Goal: Information Seeking & Learning: Learn about a topic

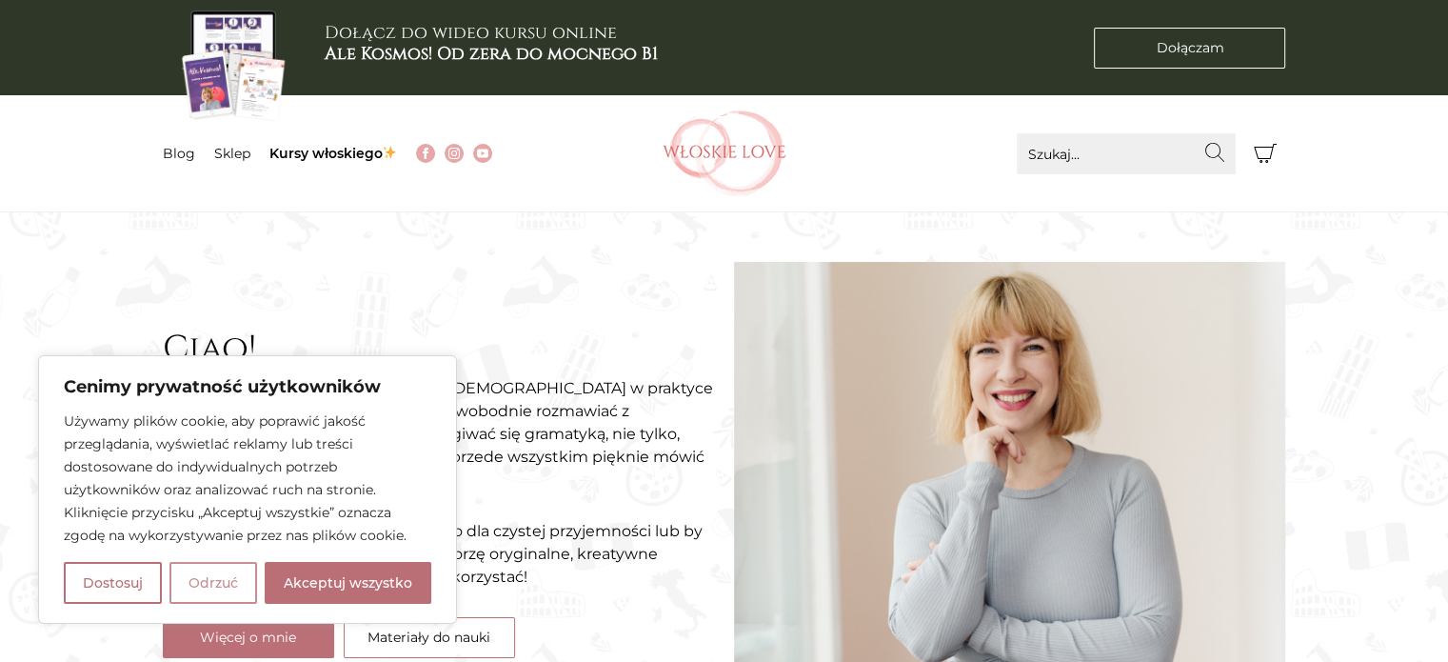
click at [229, 597] on button "Odrzuć" at bounding box center [213, 583] width 88 height 42
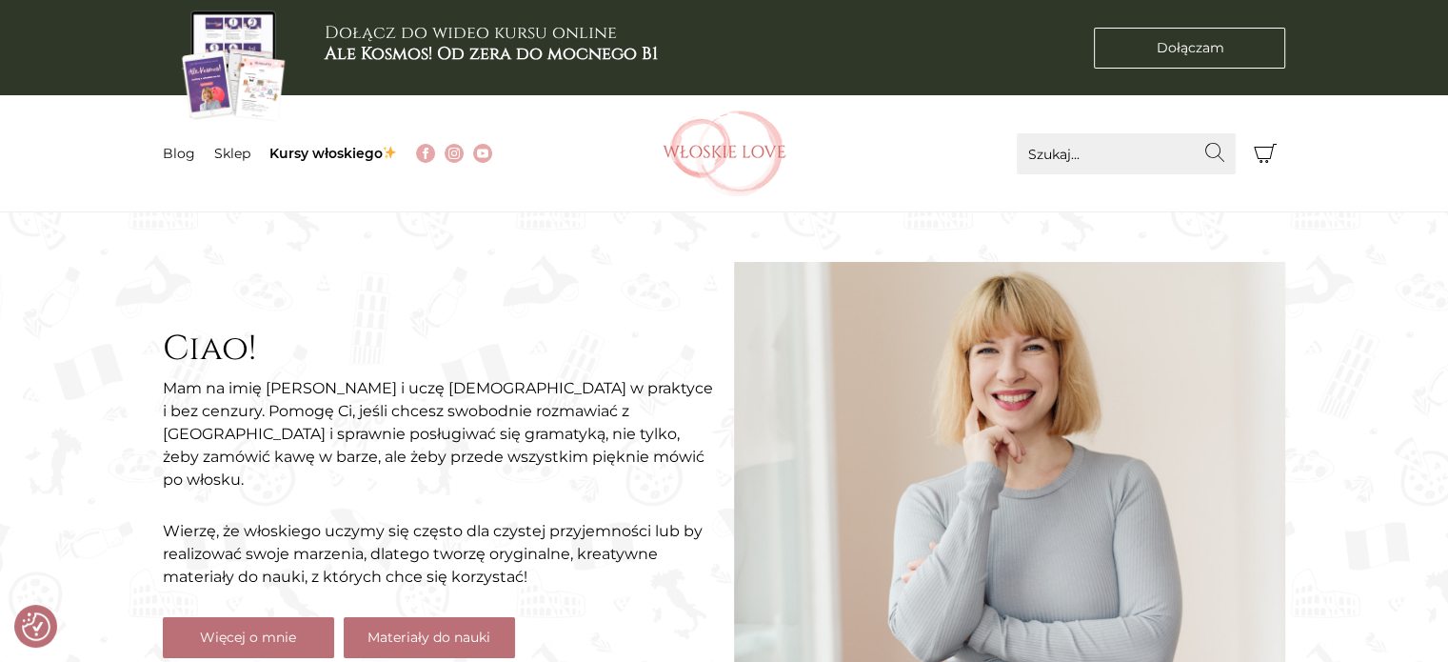
click at [399, 641] on link "Materiały do nauki" at bounding box center [429, 637] width 171 height 41
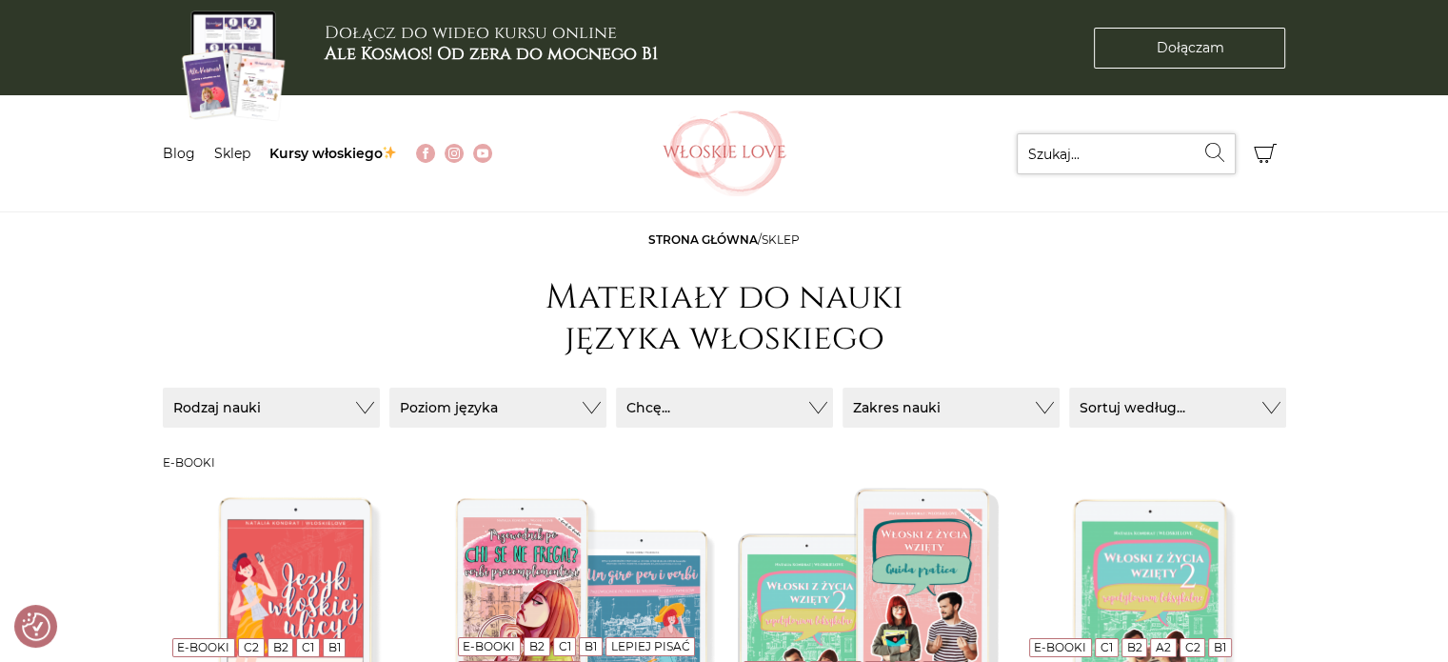
click at [1059, 152] on input "Szukaj..." at bounding box center [1126, 153] width 219 height 41
type input "10 wyrazen"
click at [1213, 154] on icon "submit" at bounding box center [1215, 152] width 23 height 19
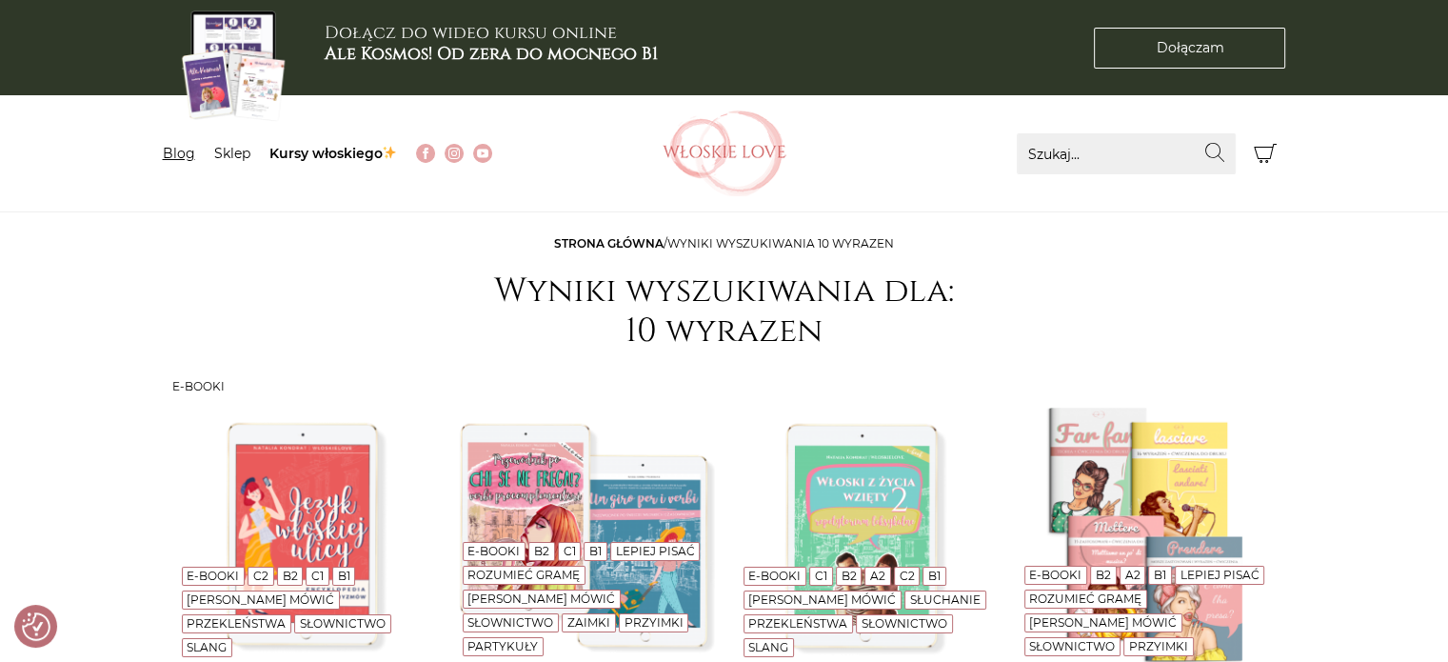
click at [169, 147] on link "Blog" at bounding box center [179, 153] width 32 height 17
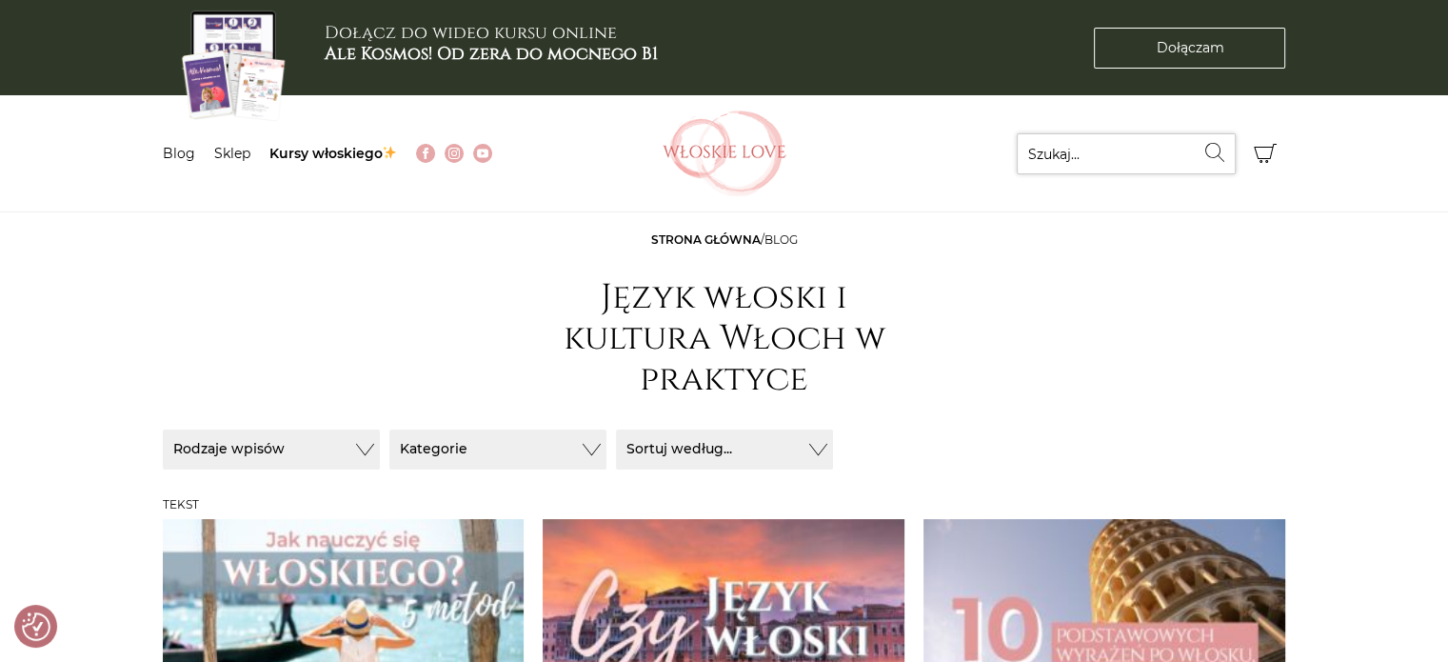
click at [1061, 155] on input "Szukaj..." at bounding box center [1126, 153] width 219 height 41
type input "10 wyrazen"
click at [1195, 133] on button "Wyszukaj" at bounding box center [1215, 152] width 41 height 38
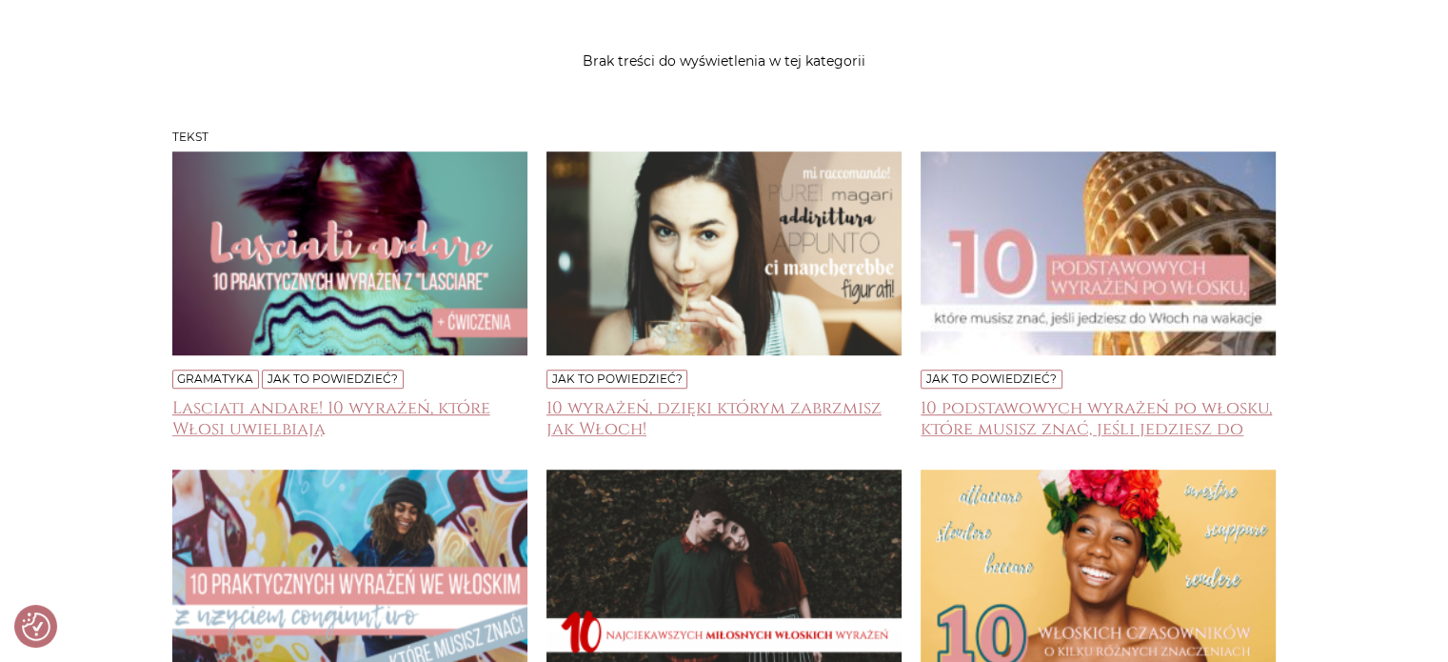
scroll to position [1421, 0]
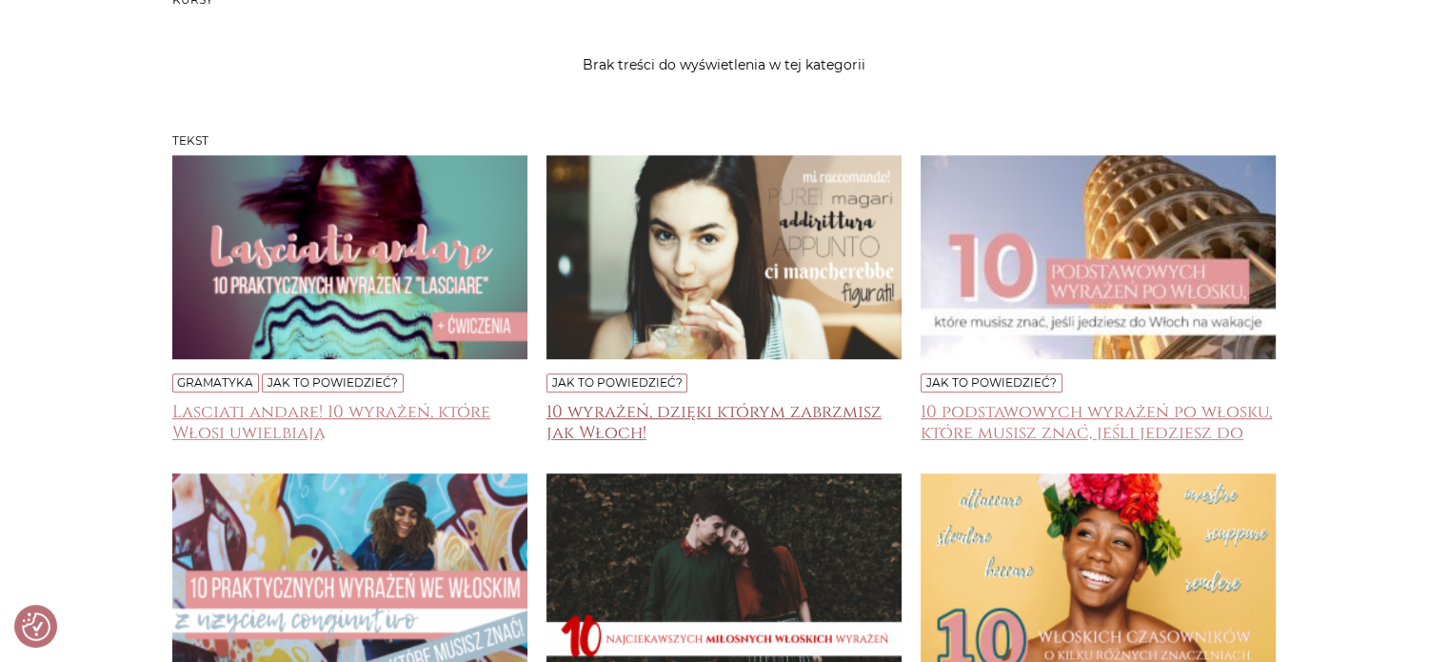
click at [777, 403] on h4 "10 wyrażeń, dzięki którym zabrzmisz jak Włoch!" at bounding box center [724, 421] width 355 height 38
click at [1055, 414] on h4 "10 podstawowych wyrażeń po włosku, które musisz znać, jeśli jedziesz do [GEOGRA…" at bounding box center [1098, 421] width 355 height 38
click at [285, 414] on h4 "Lasciati andare! 10 wyrażeń, które Włosi uwielbiają" at bounding box center [349, 421] width 355 height 38
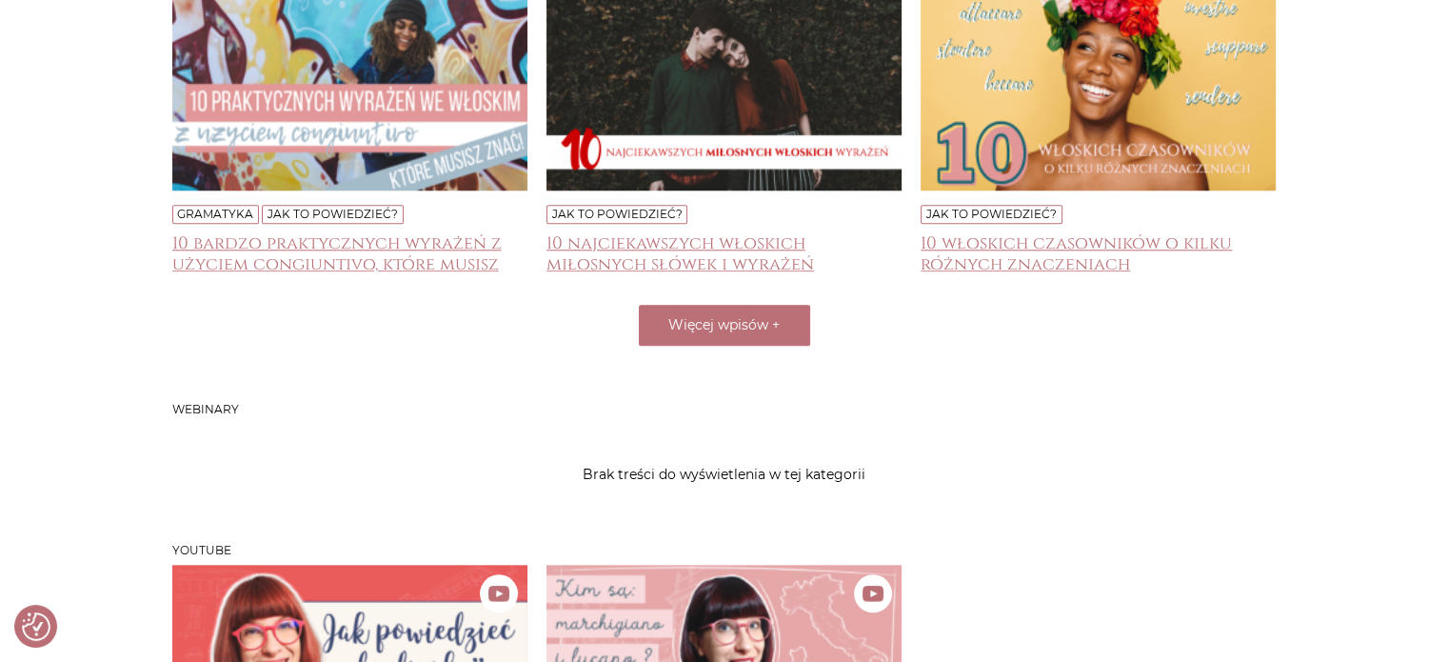
scroll to position [1915, 0]
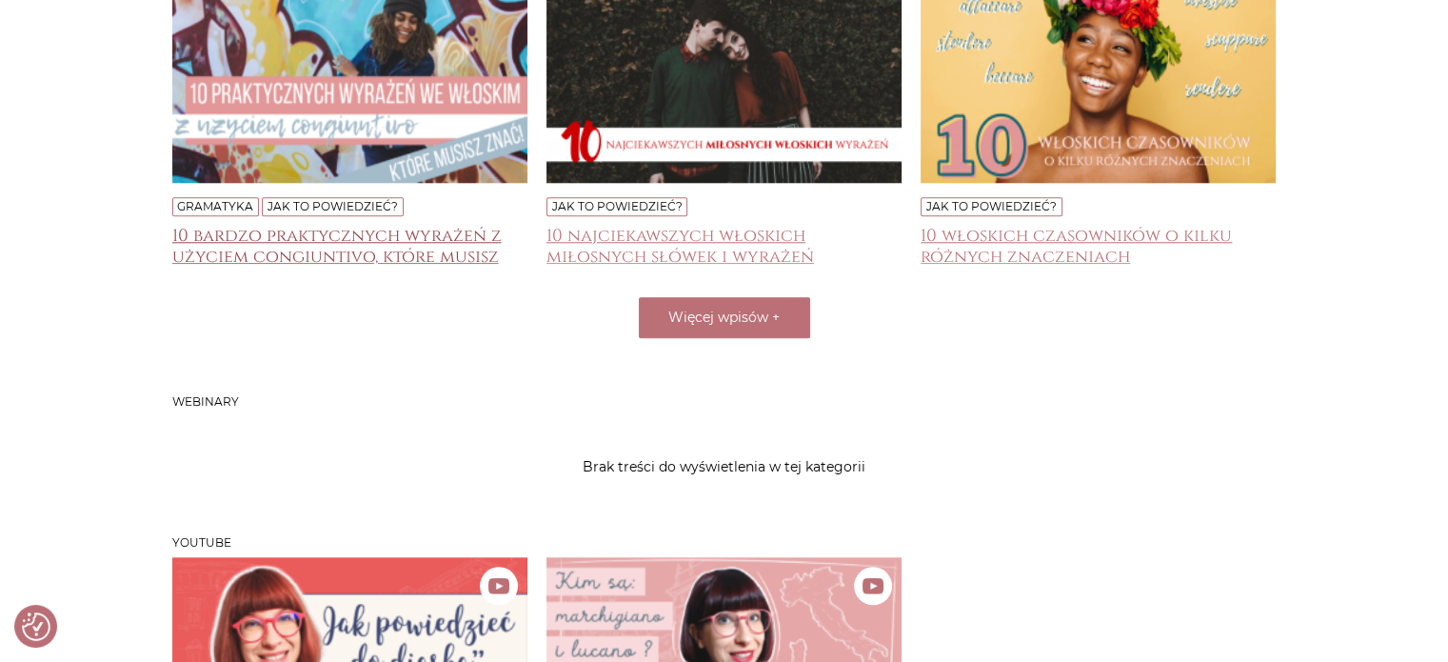
click at [337, 235] on h4 "10 bardzo praktycznych wyrażeń z użyciem congiuntivo, które musisz znać!" at bounding box center [349, 245] width 355 height 38
click at [698, 239] on h4 "10 najciekawszych włoskich miłosnych słówek i wyrażeń" at bounding box center [724, 245] width 355 height 38
click at [749, 311] on span "Więcej wpisów" at bounding box center [718, 316] width 100 height 17
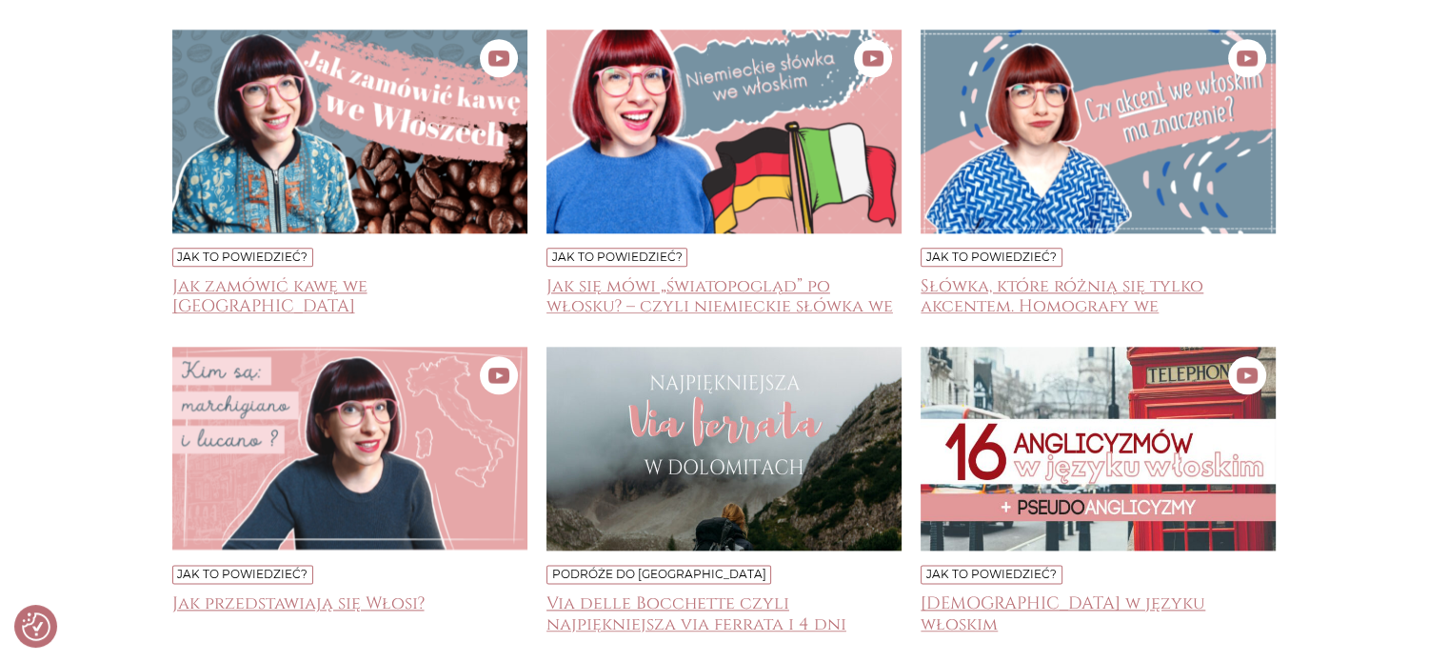
scroll to position [2218, 0]
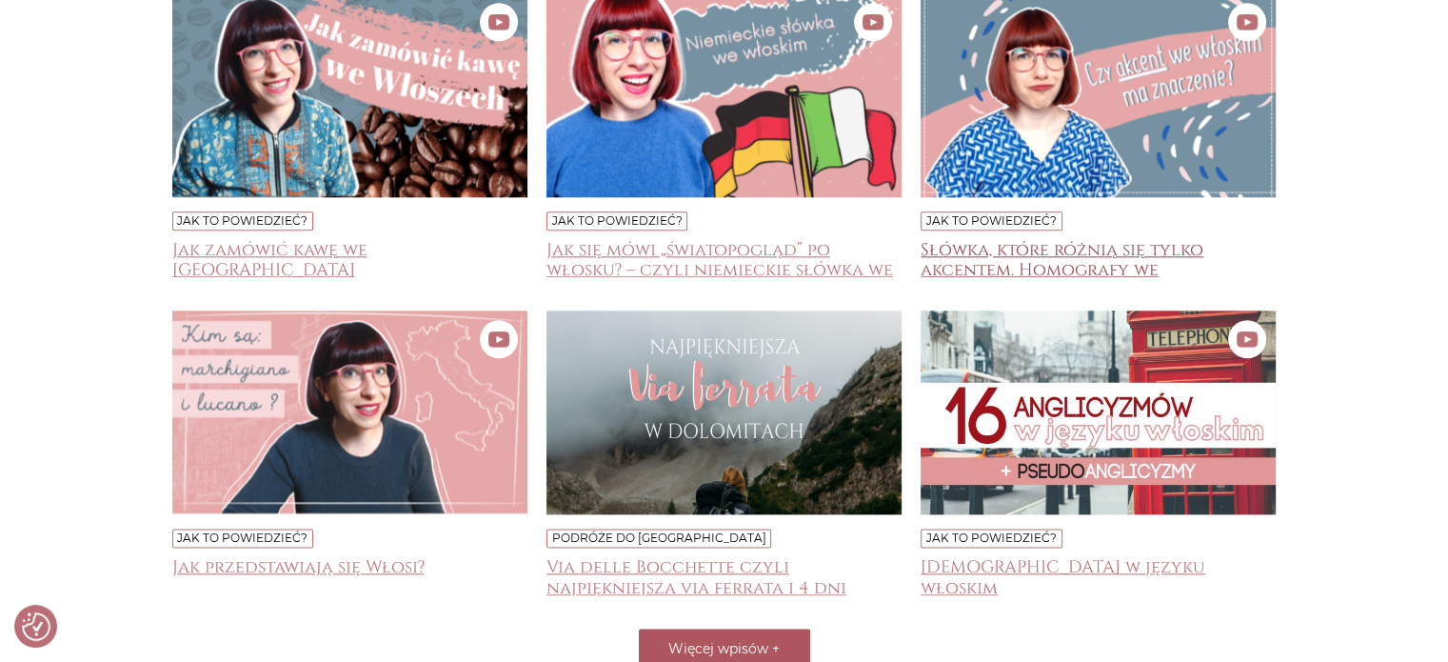
click at [1040, 261] on h4 "Słówka, które różnią się tylko akcentem. Homografy we włoskim" at bounding box center [1098, 259] width 355 height 38
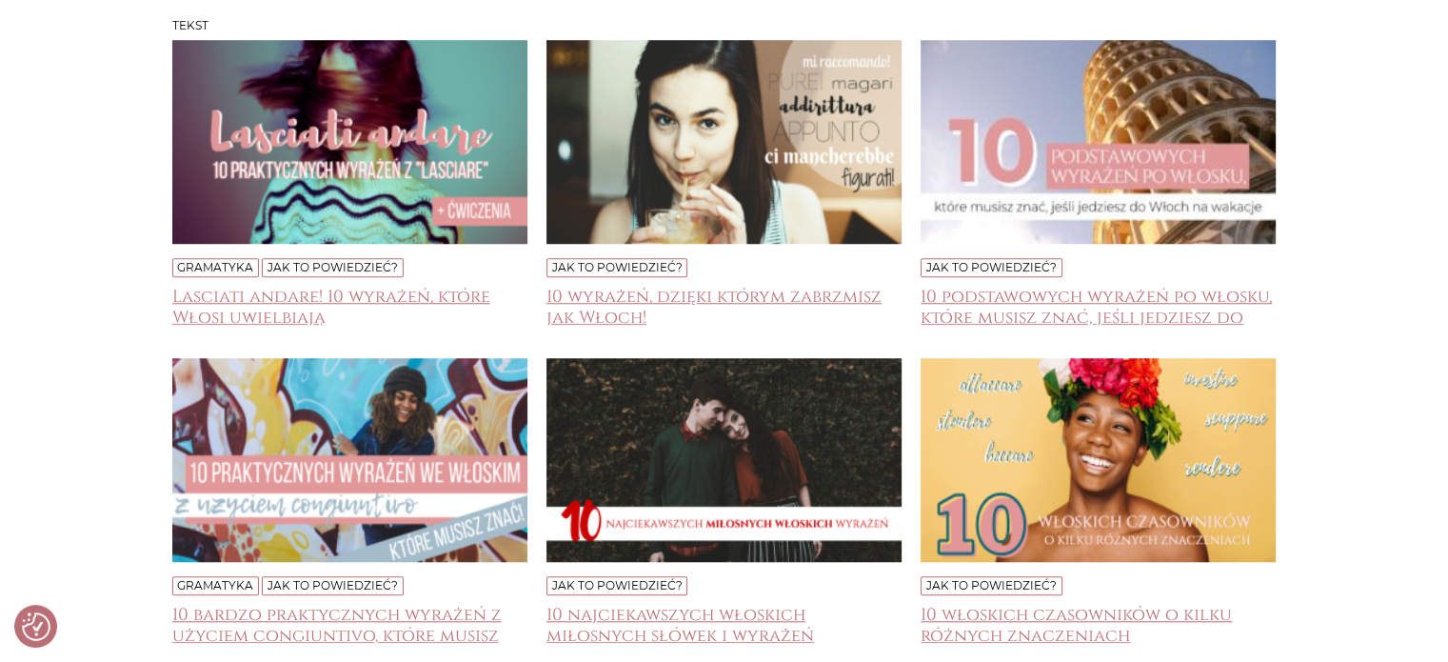
scroll to position [1550, 0]
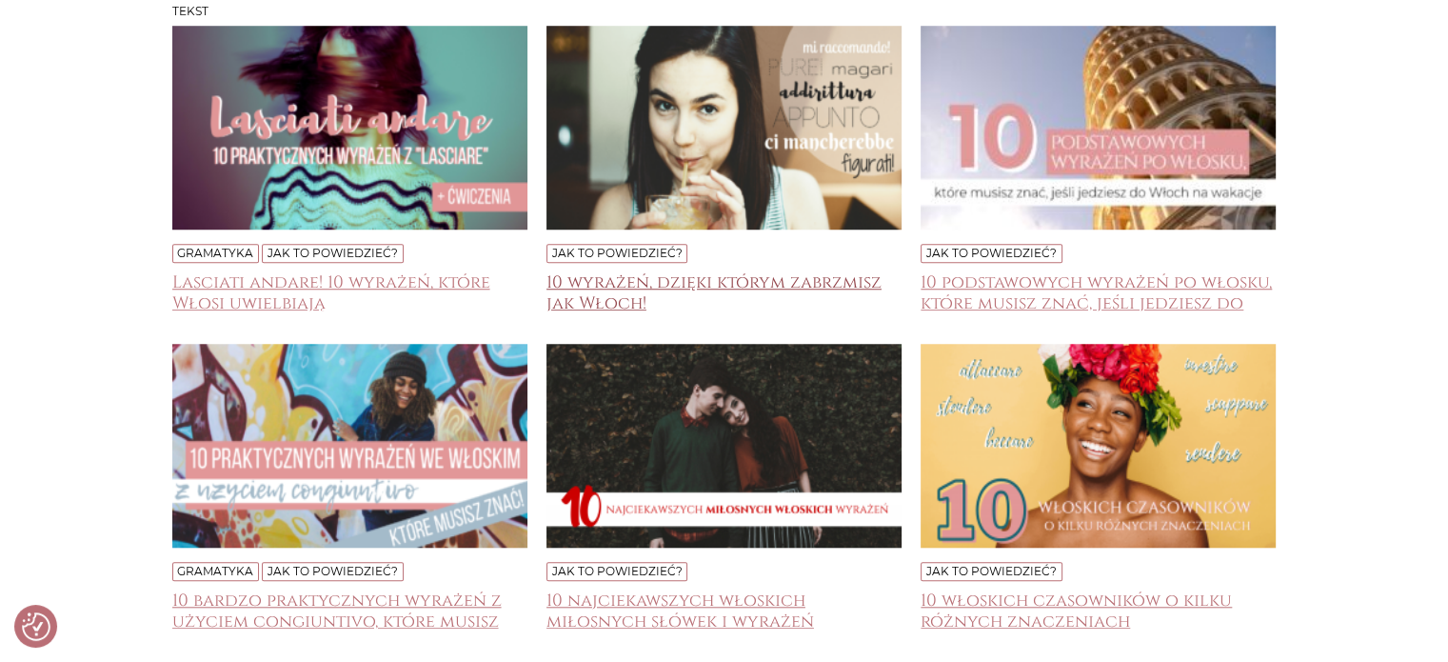
click at [865, 282] on h4 "10 wyrażeń, dzięki którym zabrzmisz jak Włoch!" at bounding box center [724, 291] width 355 height 38
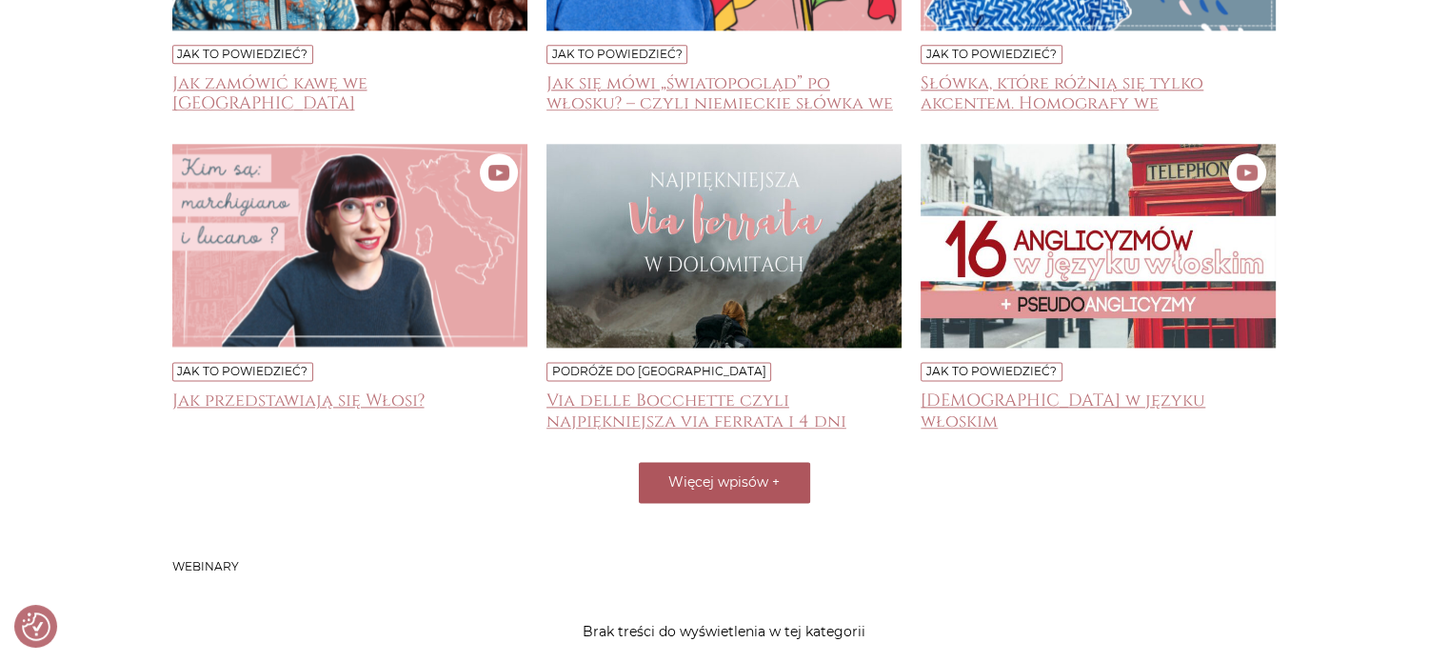
scroll to position [2408, 0]
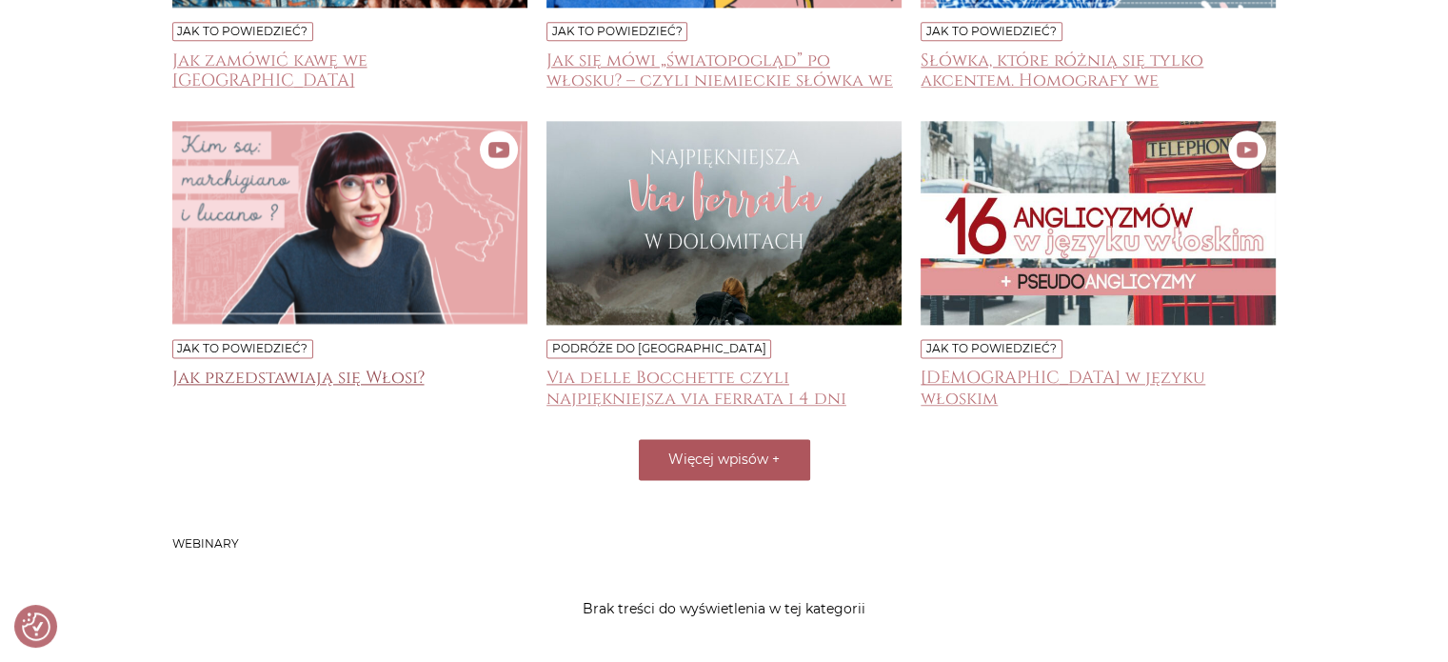
click at [399, 374] on h4 "Jak przedstawiają się Włosi?" at bounding box center [349, 387] width 355 height 38
click at [1003, 374] on h4 "Anglicyzmy w języku włoskim" at bounding box center [1098, 387] width 355 height 38
click at [727, 453] on span "Więcej wpisów" at bounding box center [718, 458] width 100 height 17
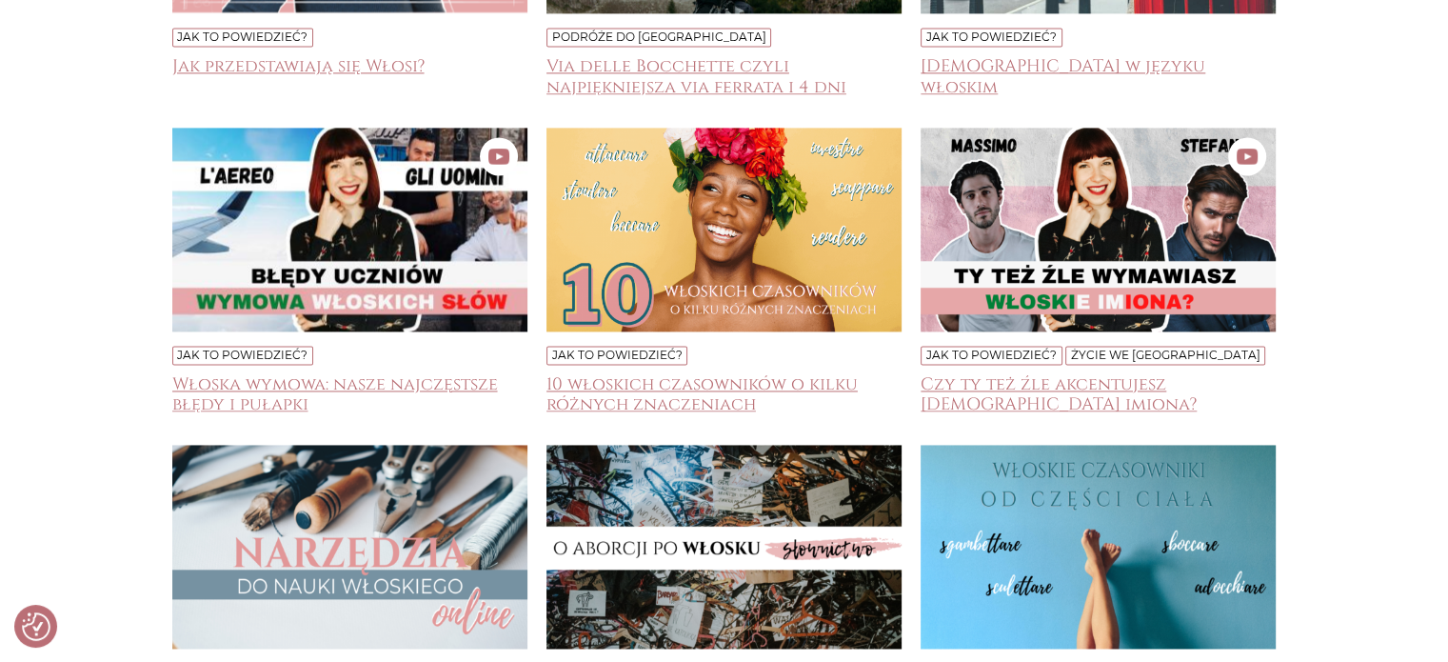
scroll to position [2769, 0]
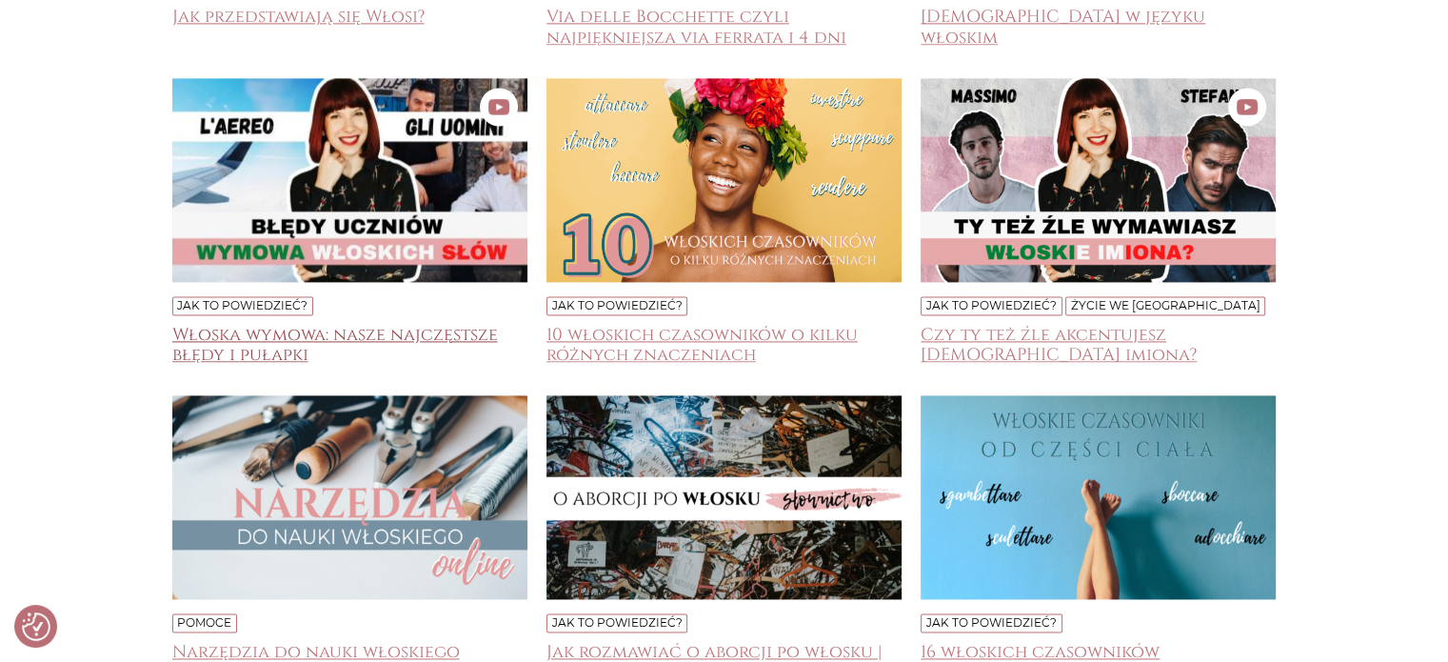
click at [430, 336] on h4 "Włoska wymowa: nasze najczęstsze błędy i pułapki" at bounding box center [349, 344] width 355 height 38
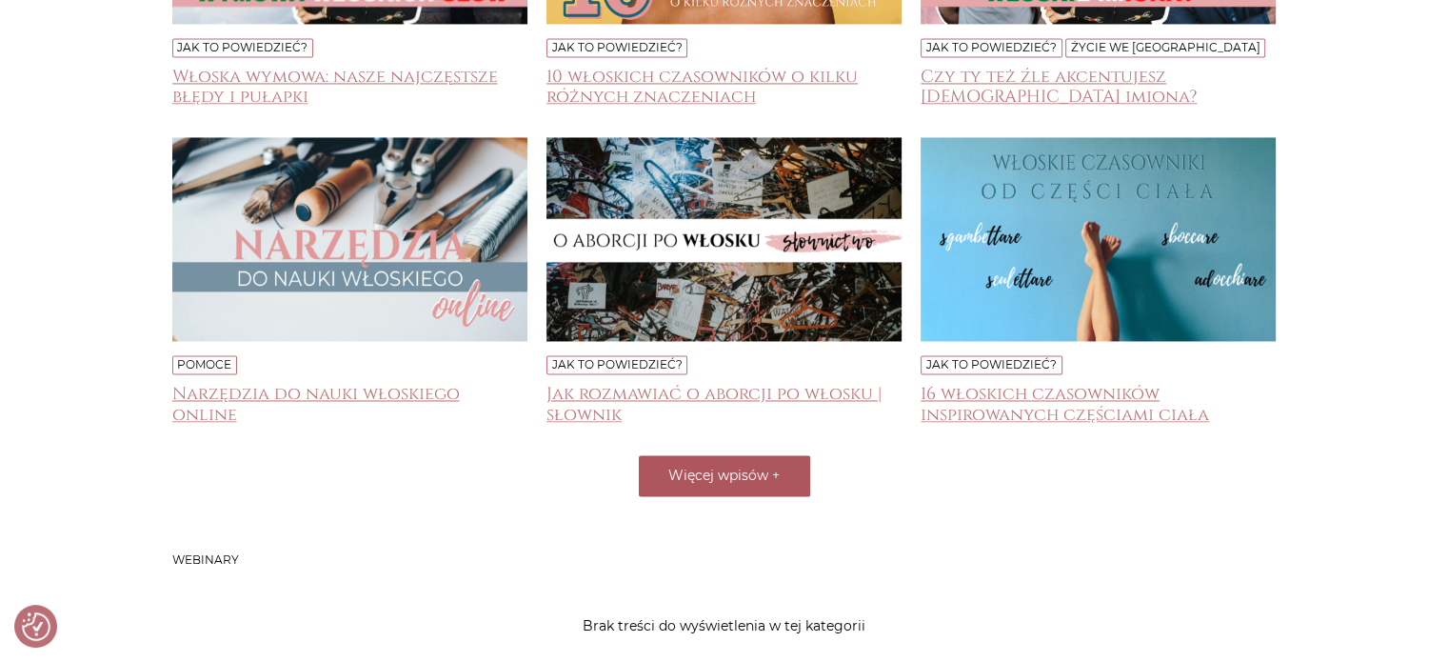
scroll to position [3058, 0]
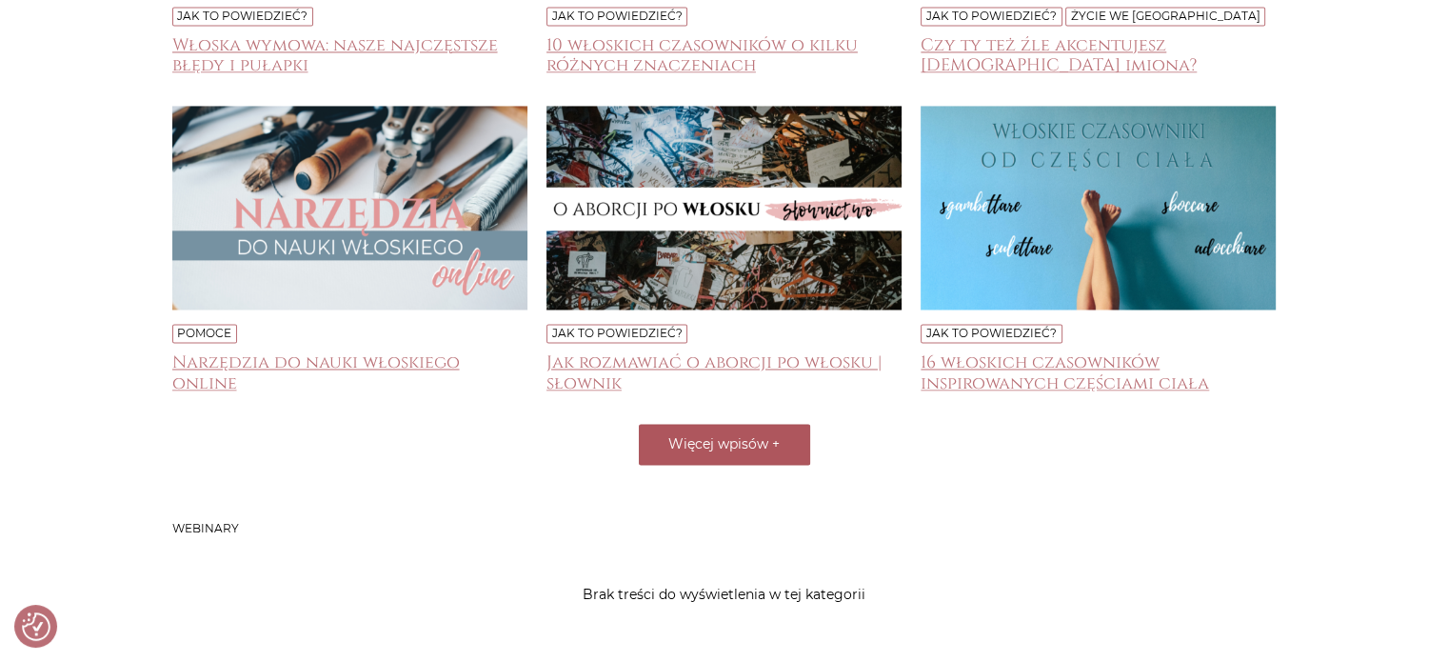
click at [720, 442] on span "Więcej wpisów" at bounding box center [718, 443] width 100 height 17
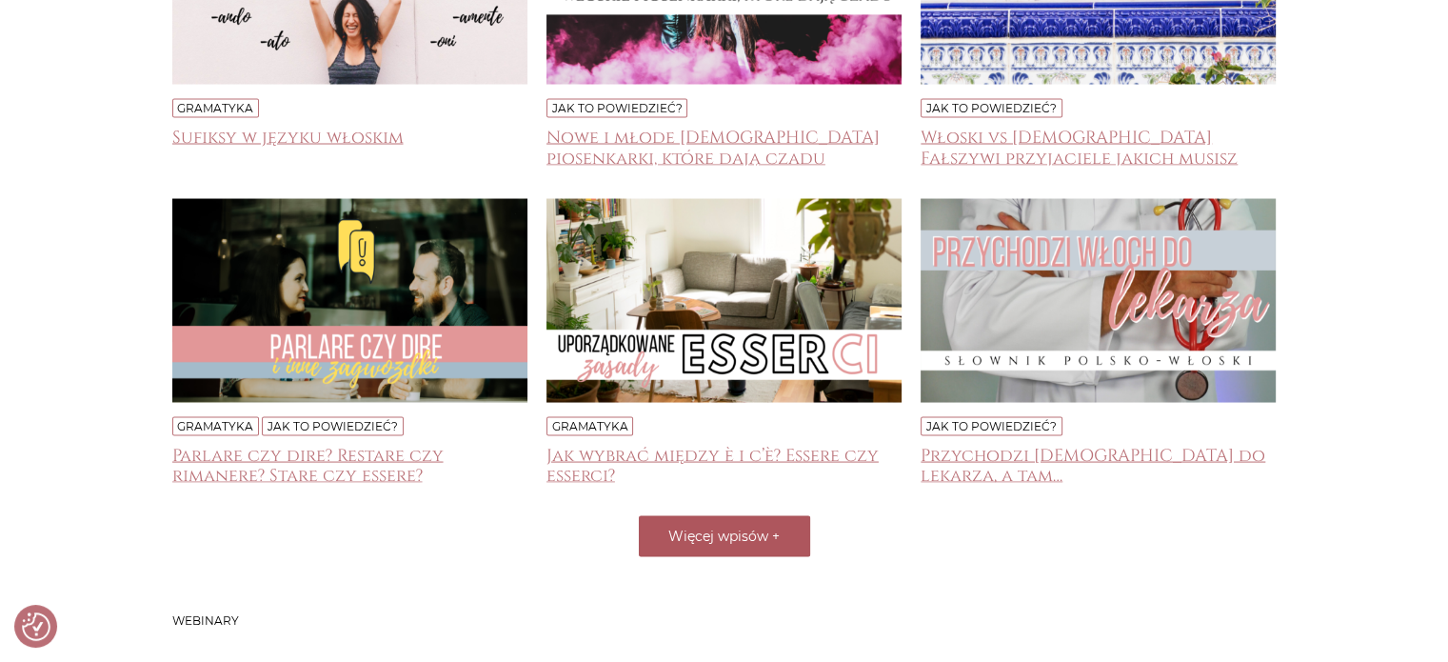
scroll to position [3614, 0]
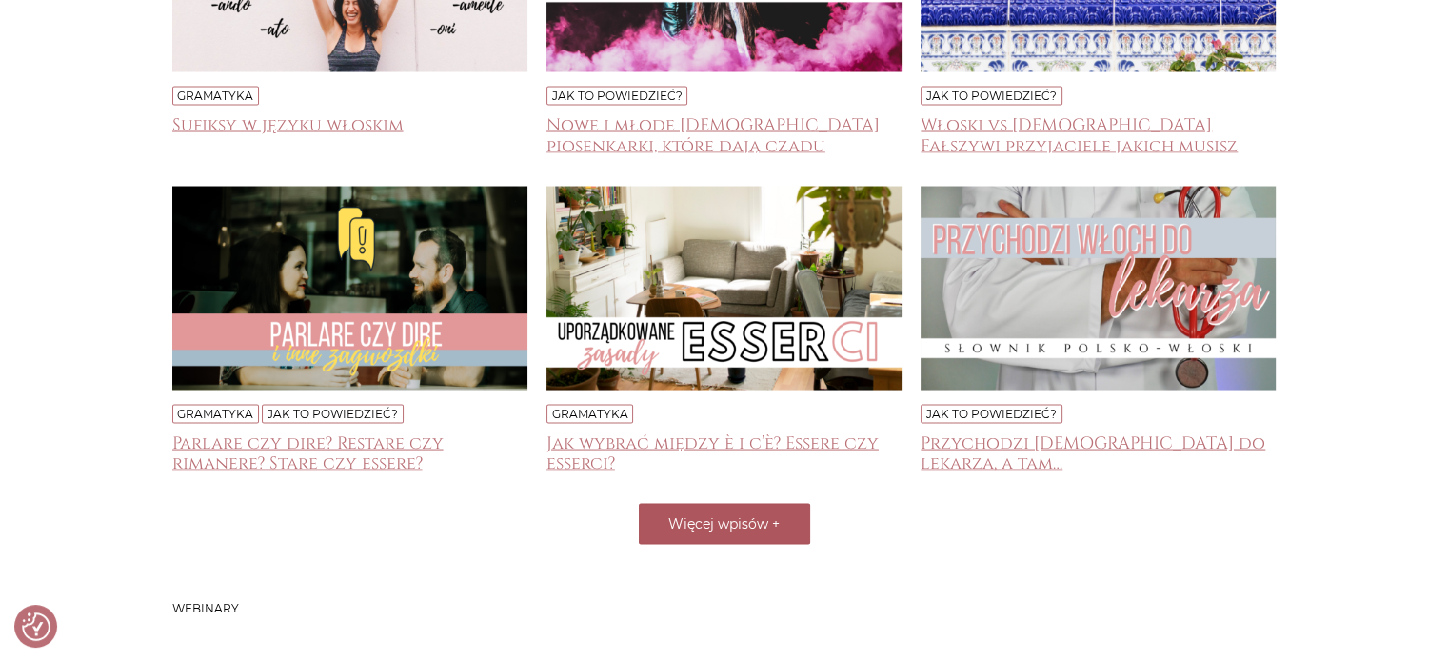
click at [754, 515] on span "Więcej wpisów" at bounding box center [718, 522] width 100 height 17
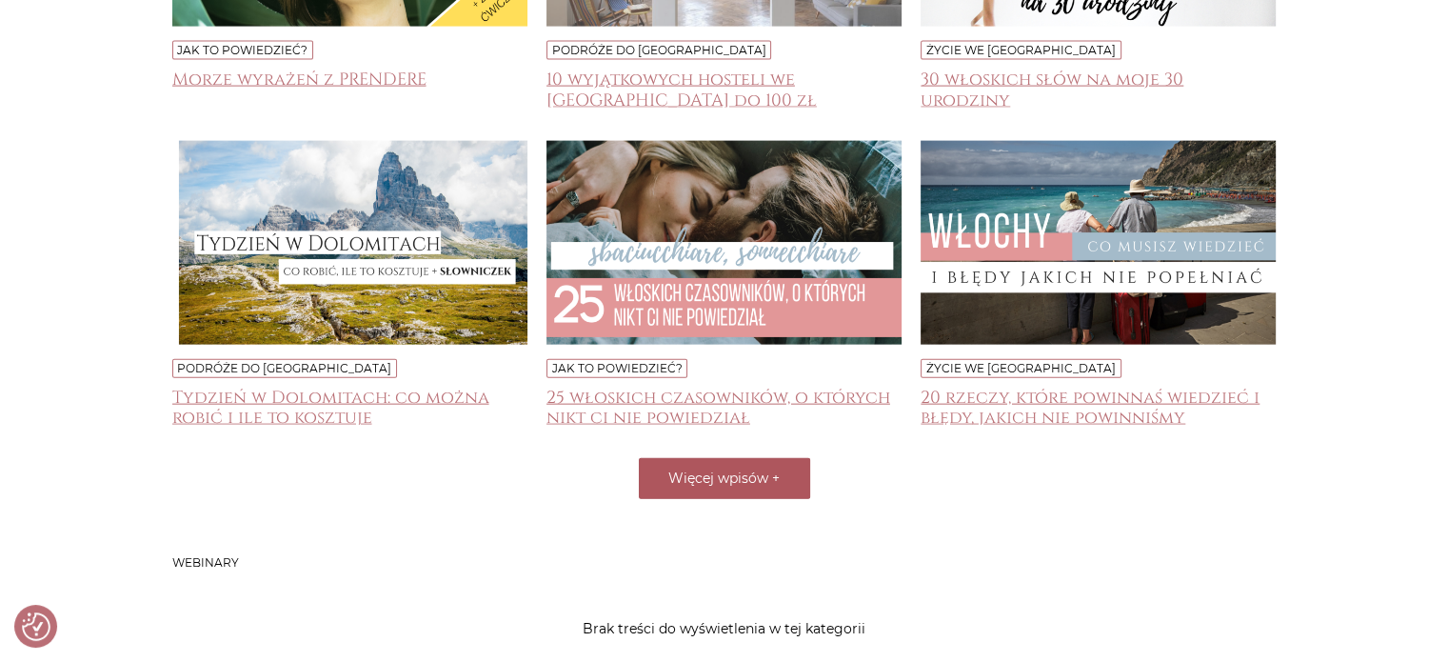
scroll to position [4315, 0]
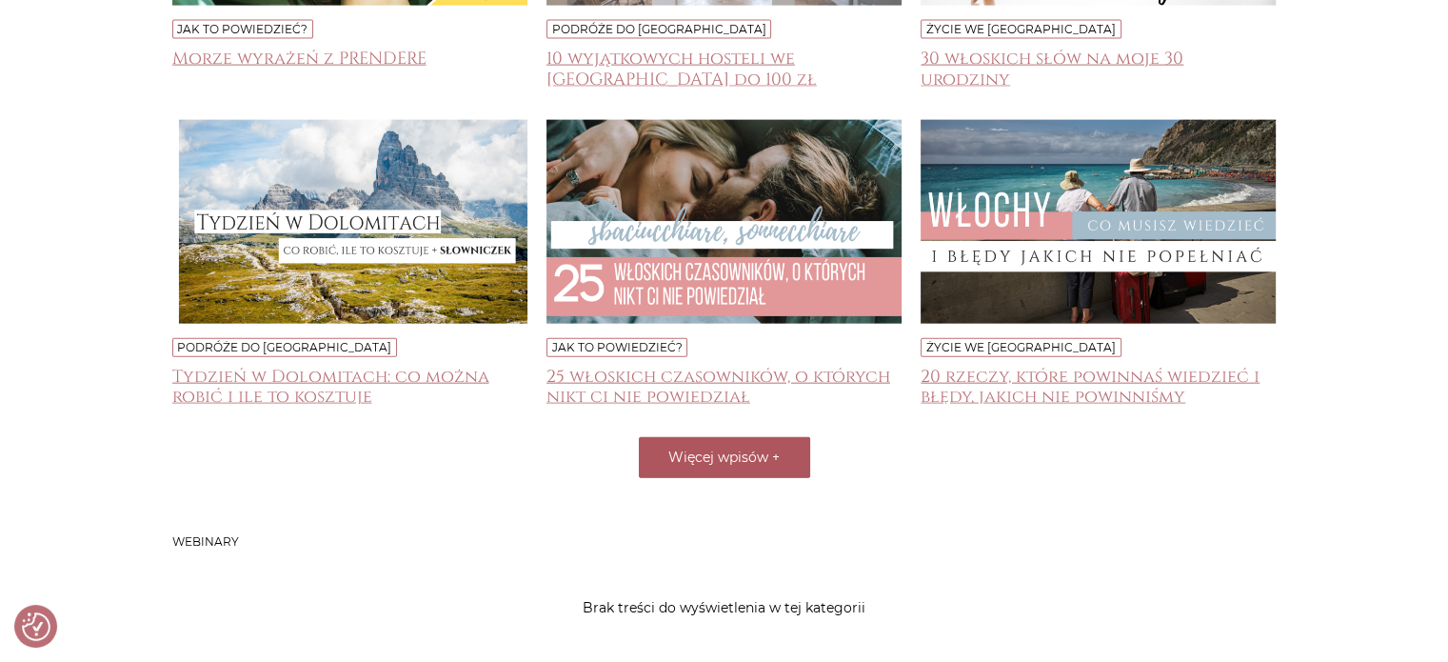
click at [758, 452] on span "Więcej wpisów" at bounding box center [718, 456] width 100 height 17
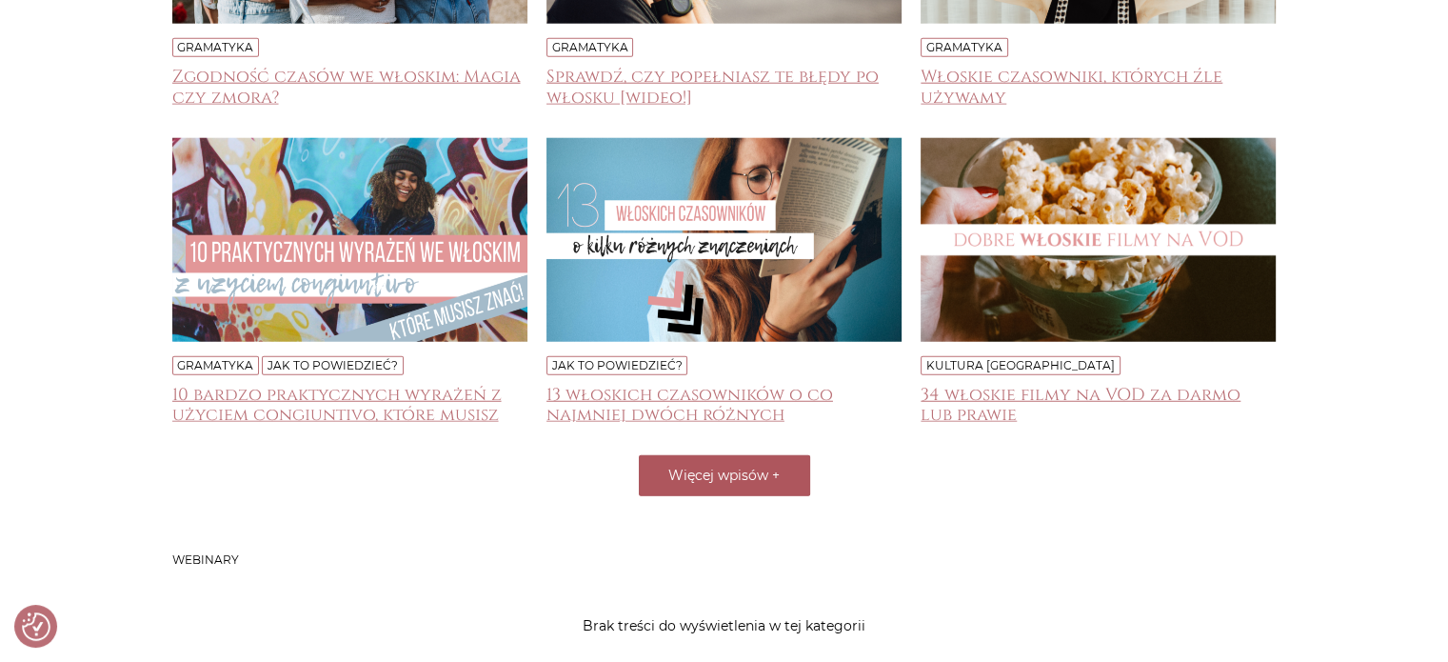
scroll to position [4947, 0]
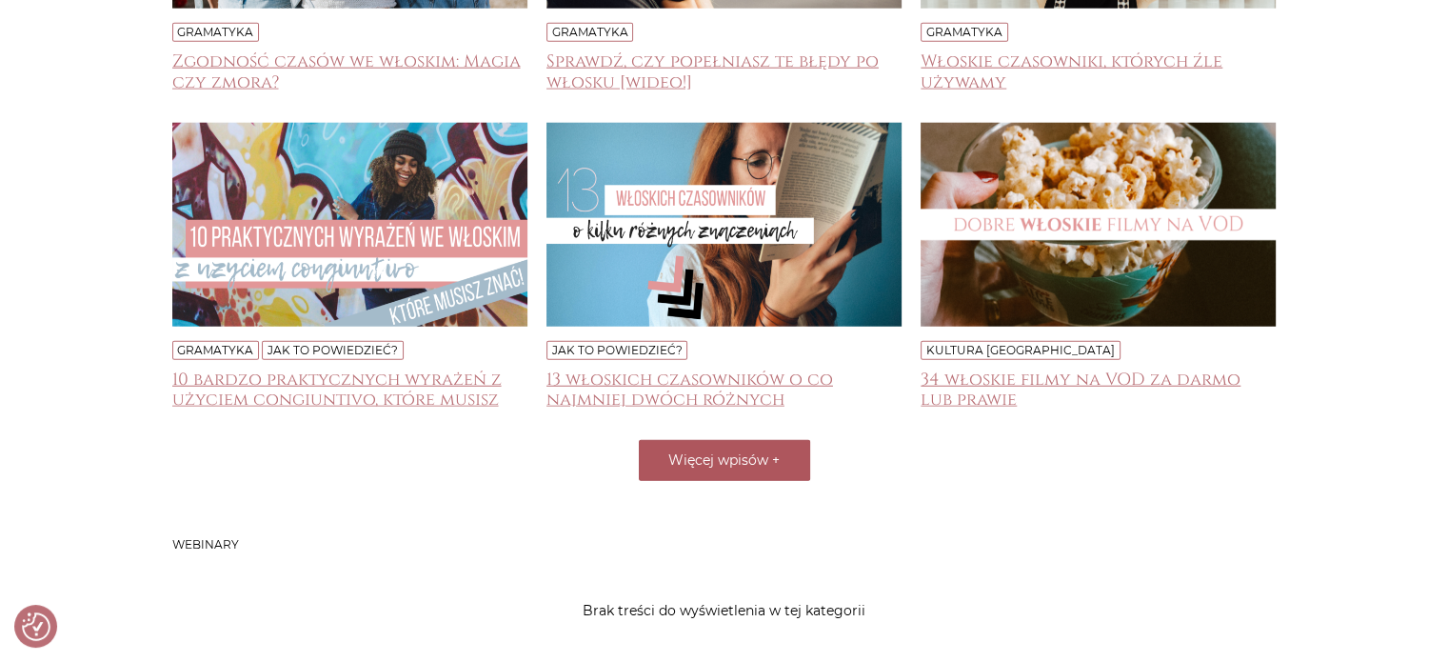
click at [713, 453] on span "Więcej wpisów" at bounding box center [718, 459] width 100 height 17
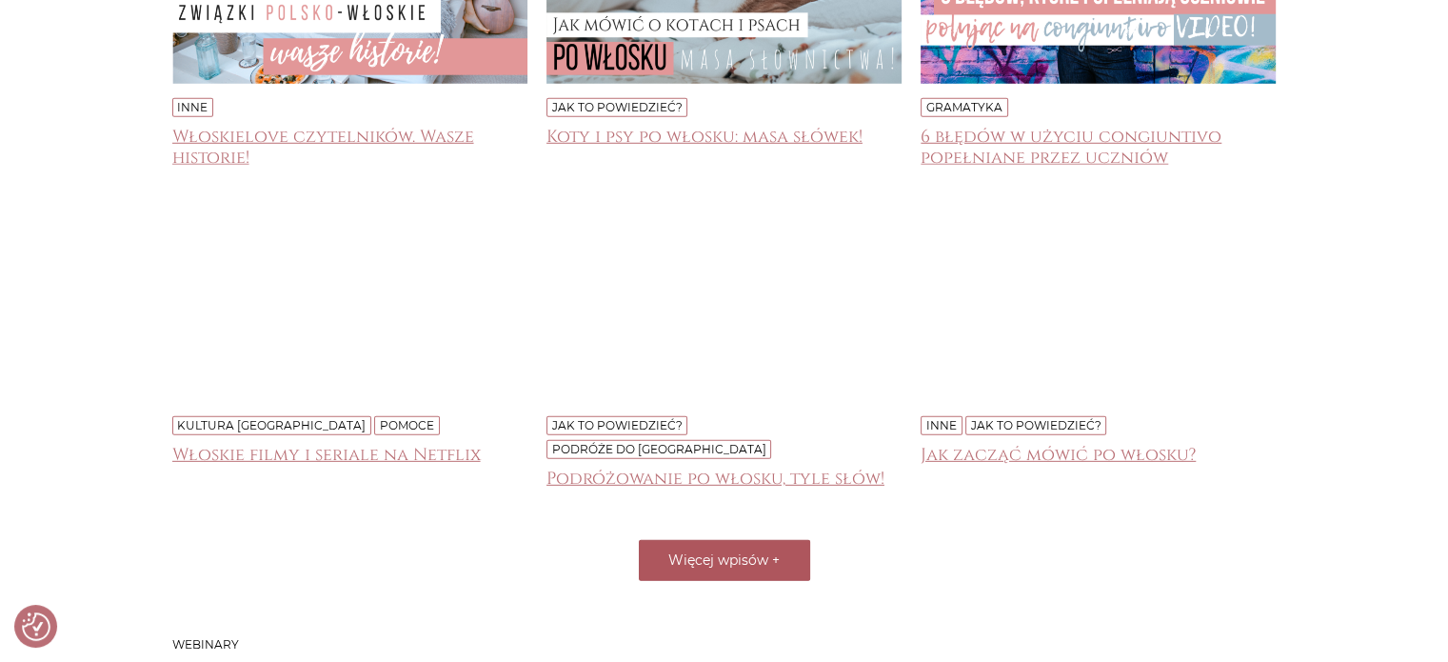
scroll to position [5523, 0]
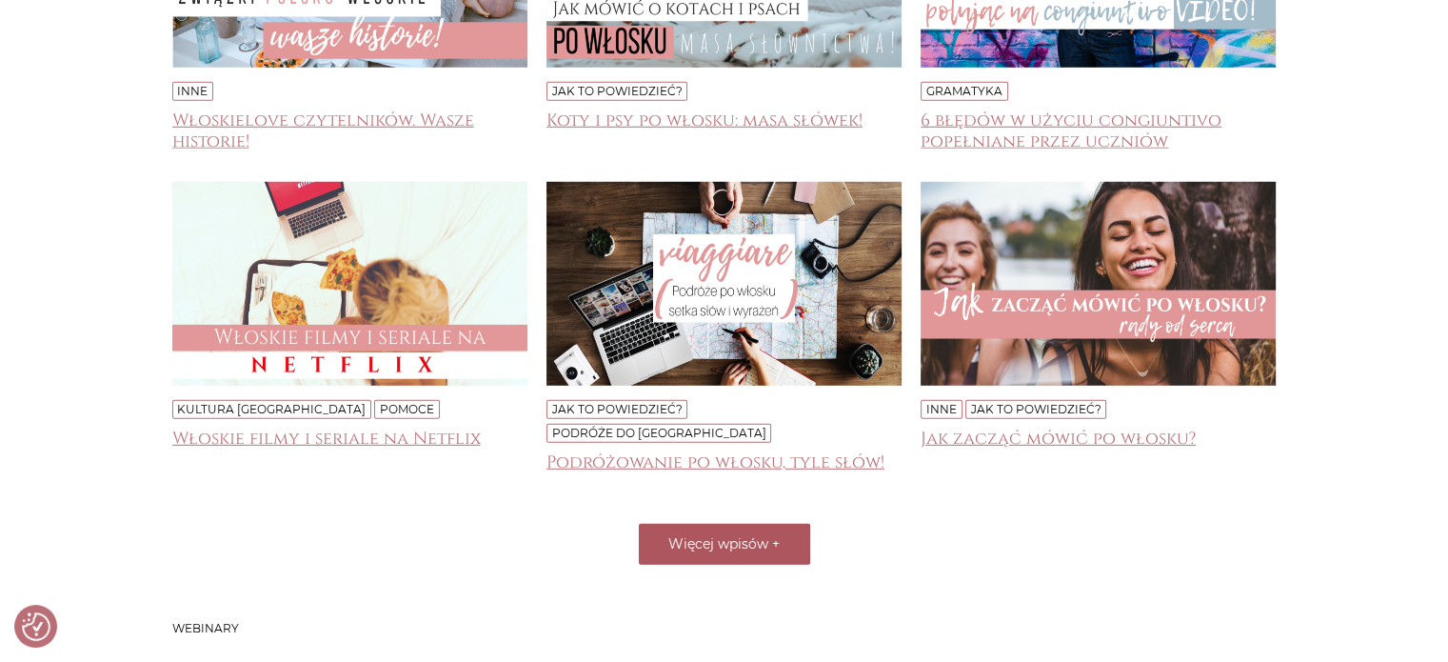
click at [715, 535] on span "Więcej wpisów" at bounding box center [718, 543] width 100 height 17
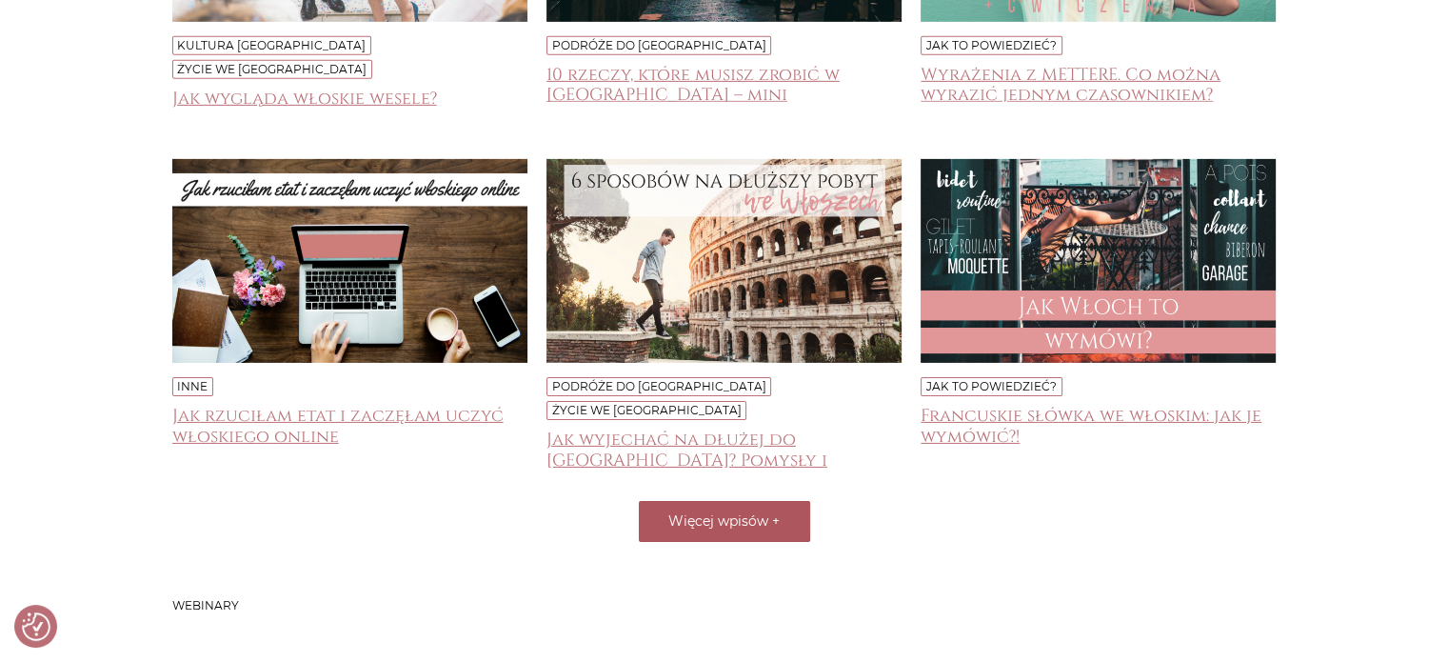
scroll to position [6266, 0]
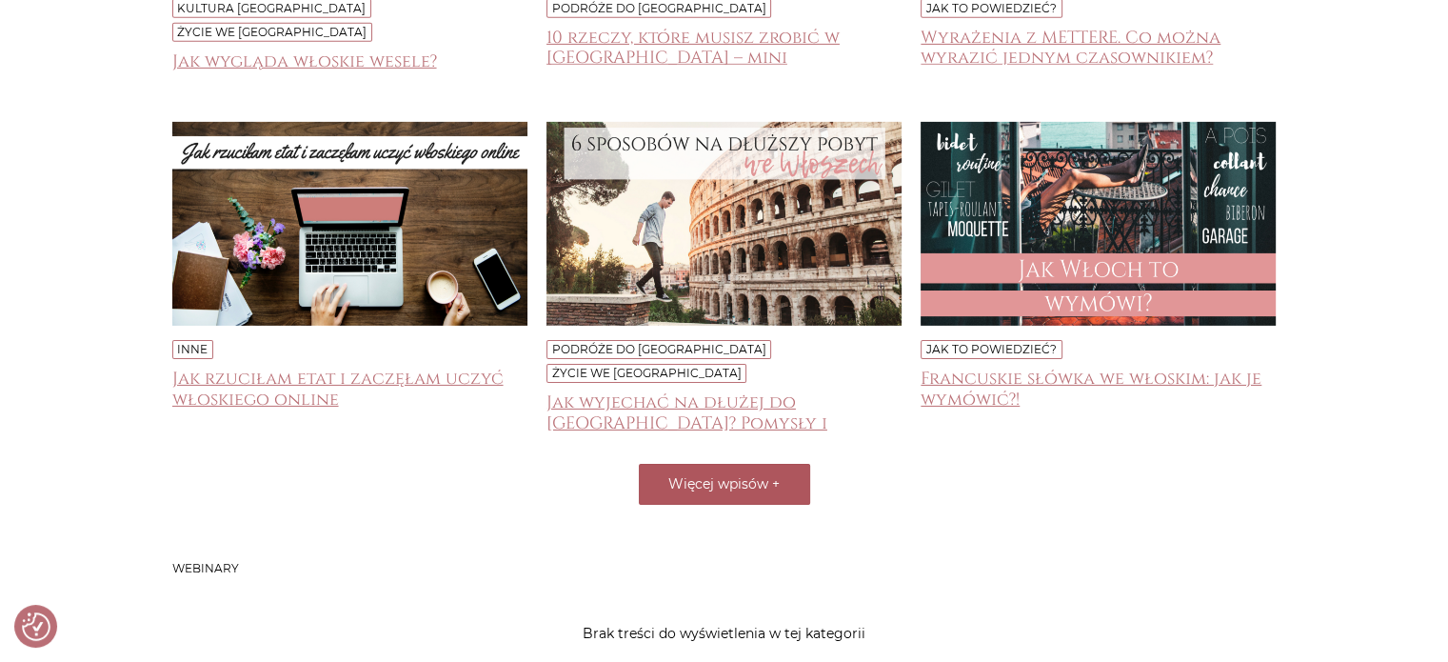
click at [719, 475] on span "Więcej wpisów" at bounding box center [718, 483] width 100 height 17
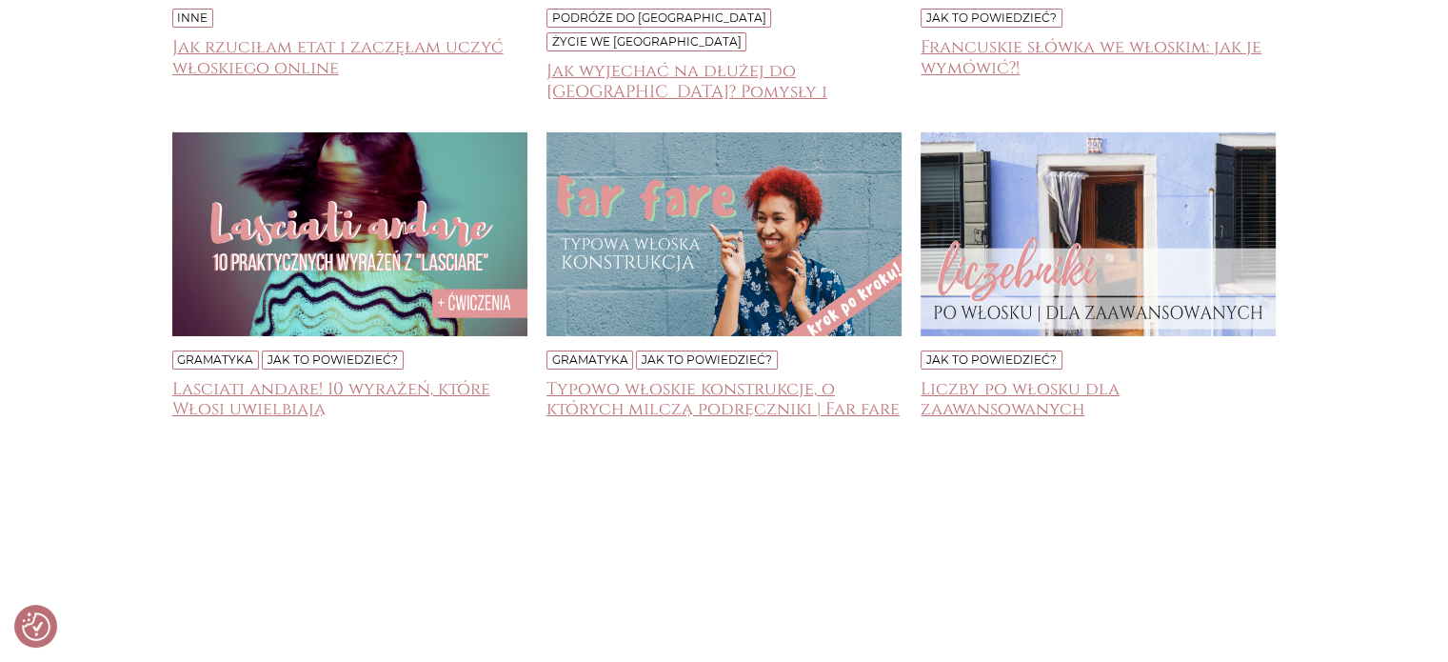
scroll to position [6668, 0]
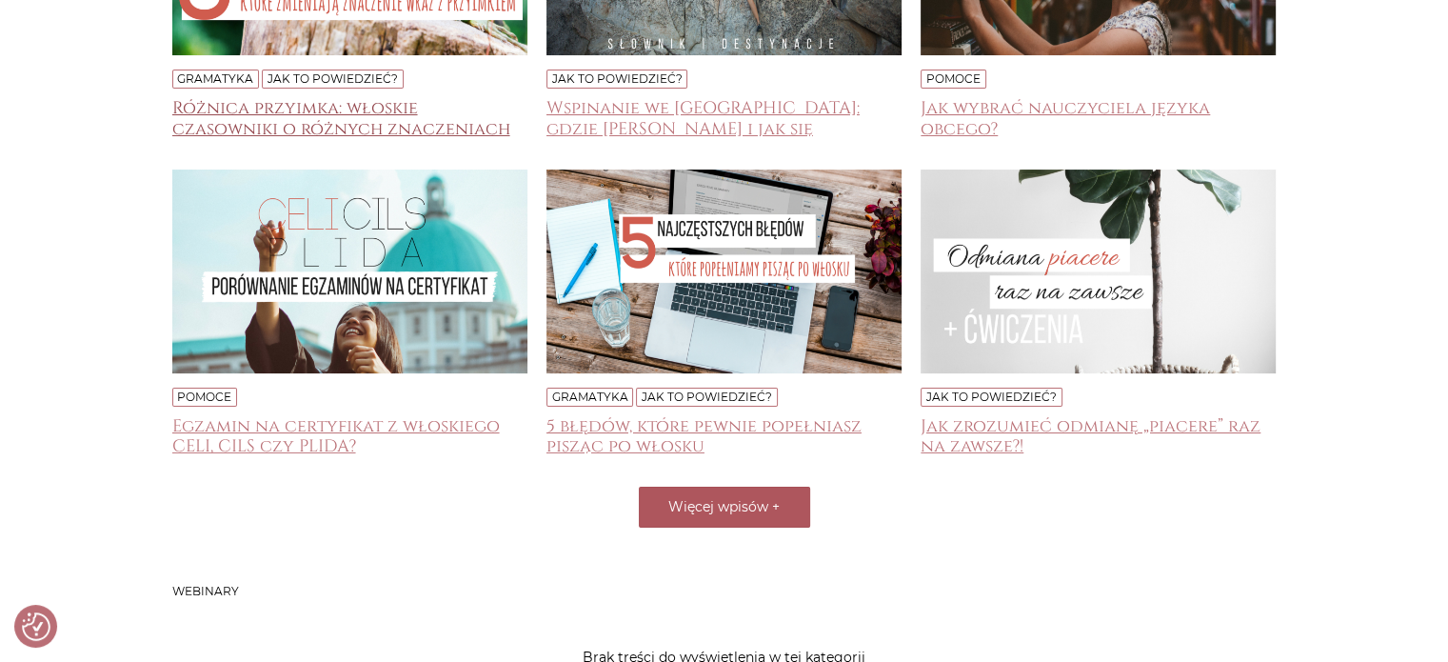
scroll to position [7524, 0]
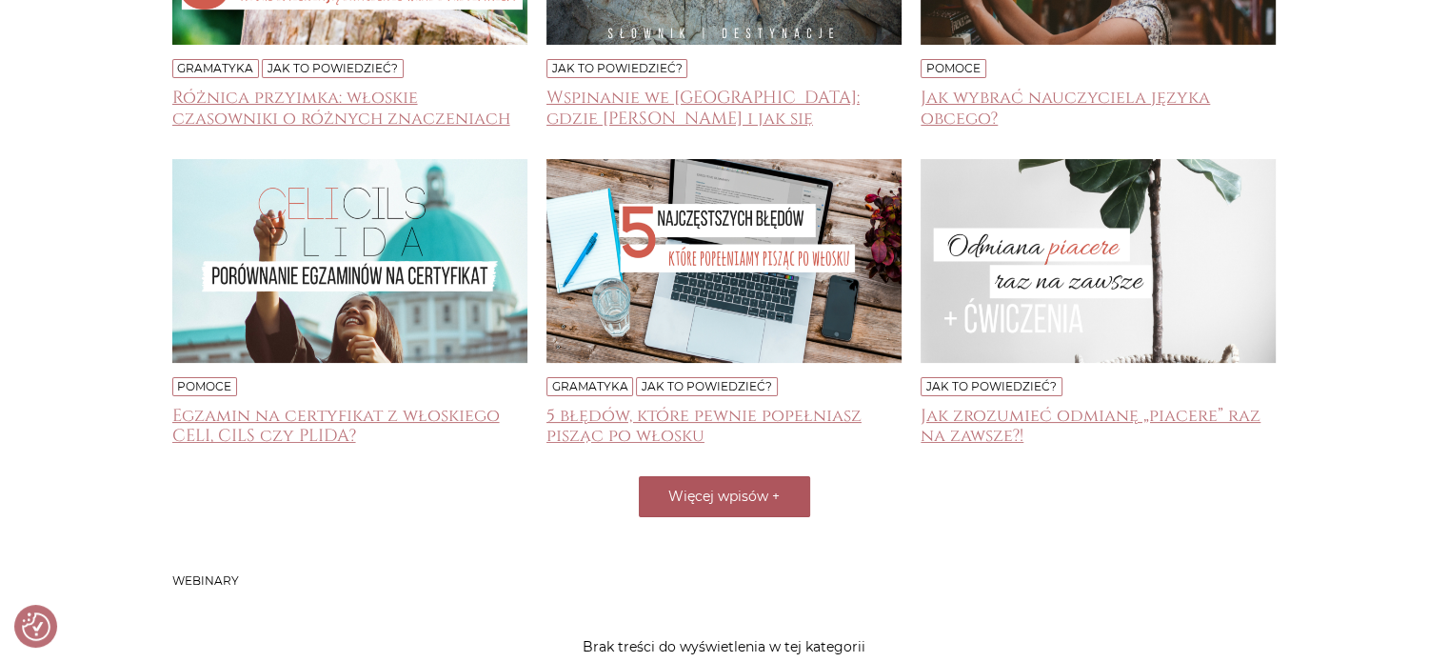
click at [706, 487] on span "Więcej wpisów" at bounding box center [718, 495] width 100 height 17
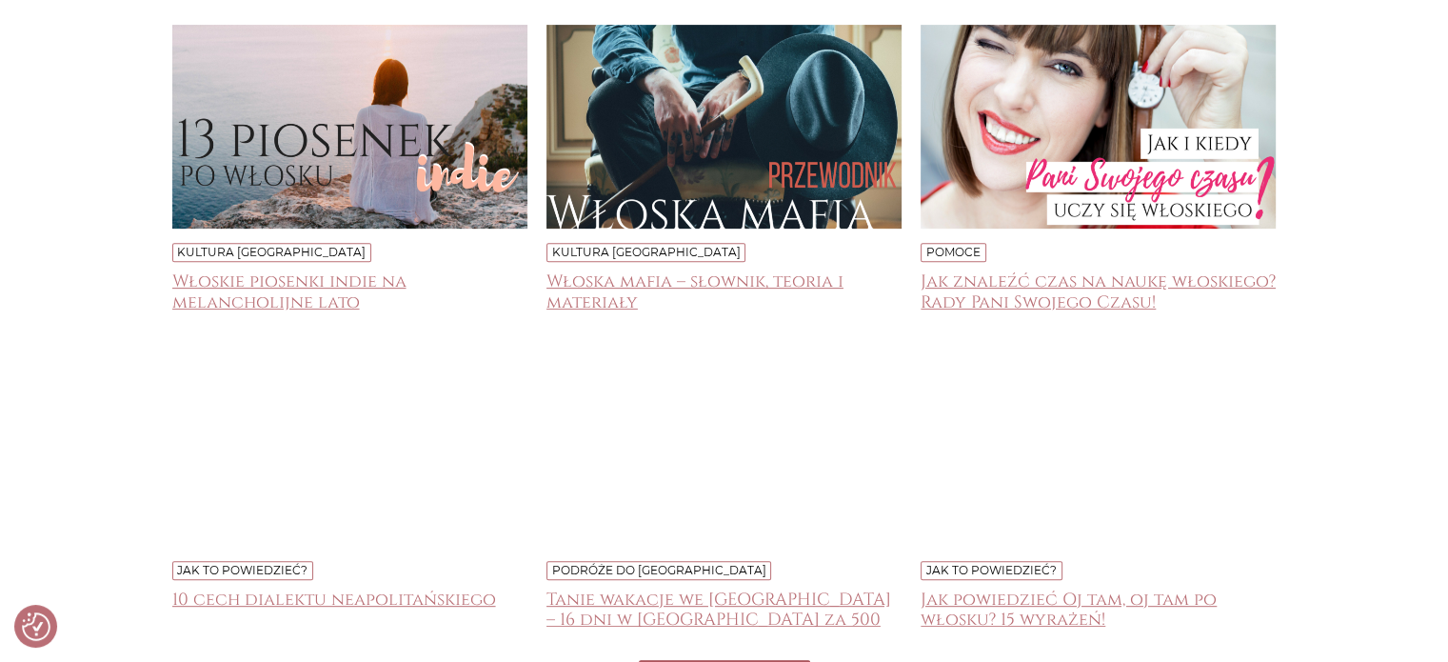
scroll to position [7999, 0]
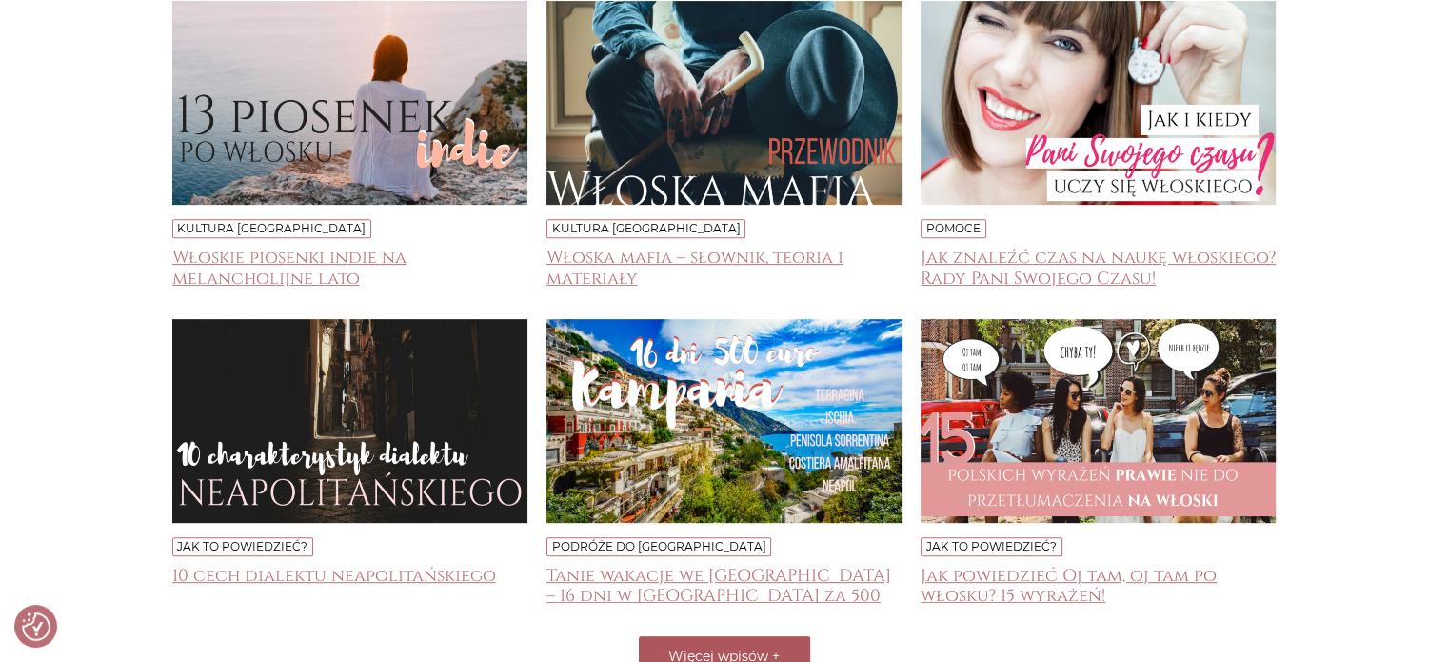
click at [737, 647] on span "Więcej wpisów" at bounding box center [718, 655] width 100 height 17
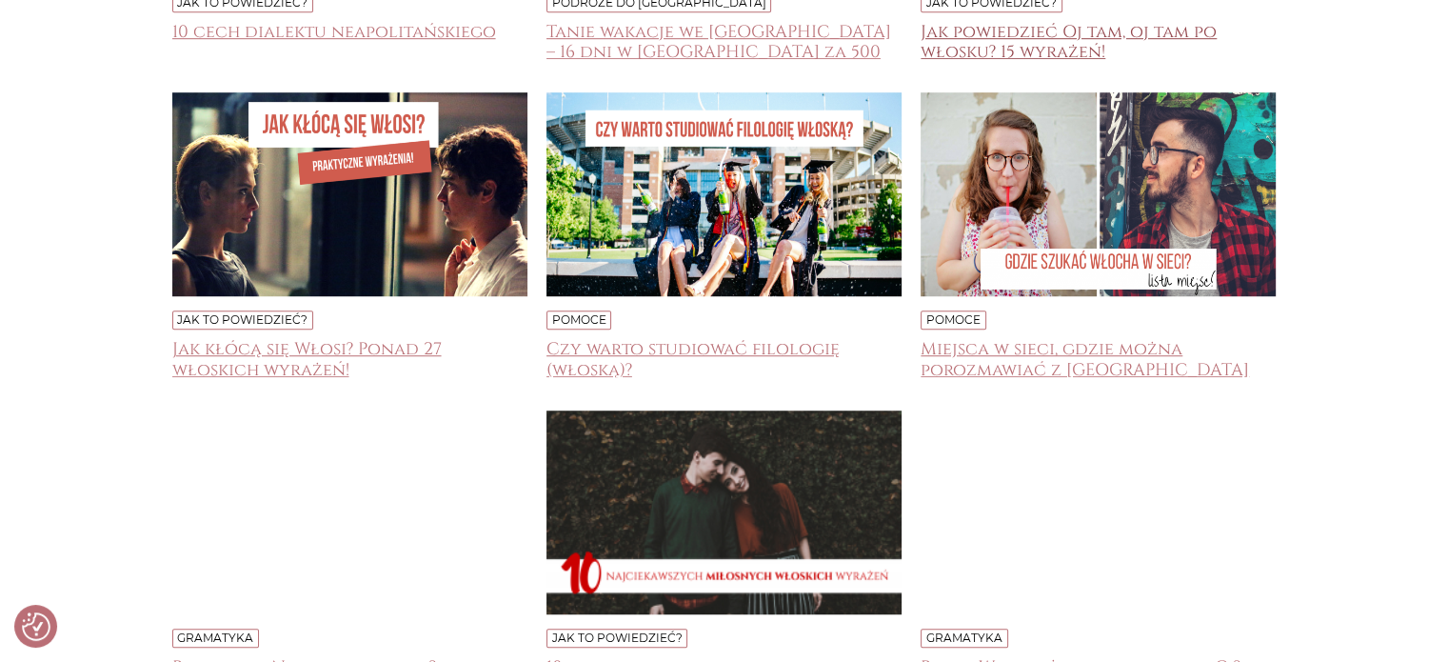
scroll to position [8568, 0]
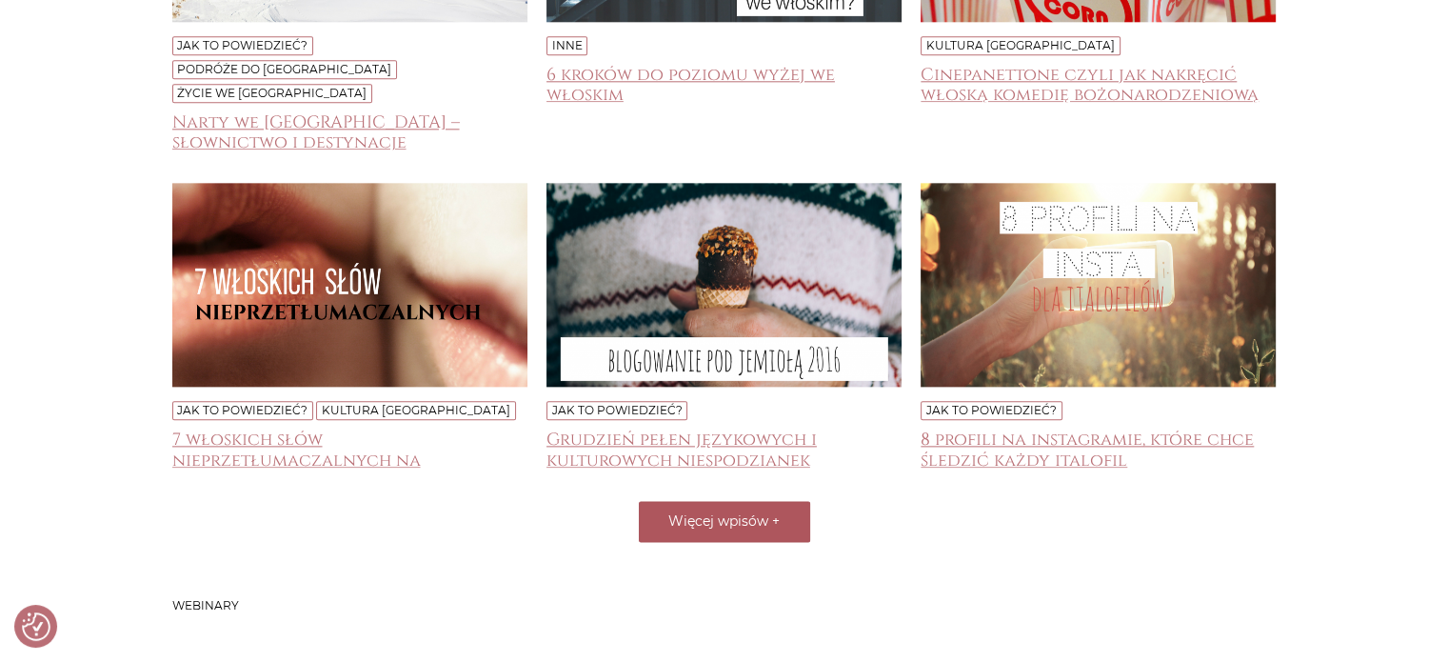
scroll to position [9466, 0]
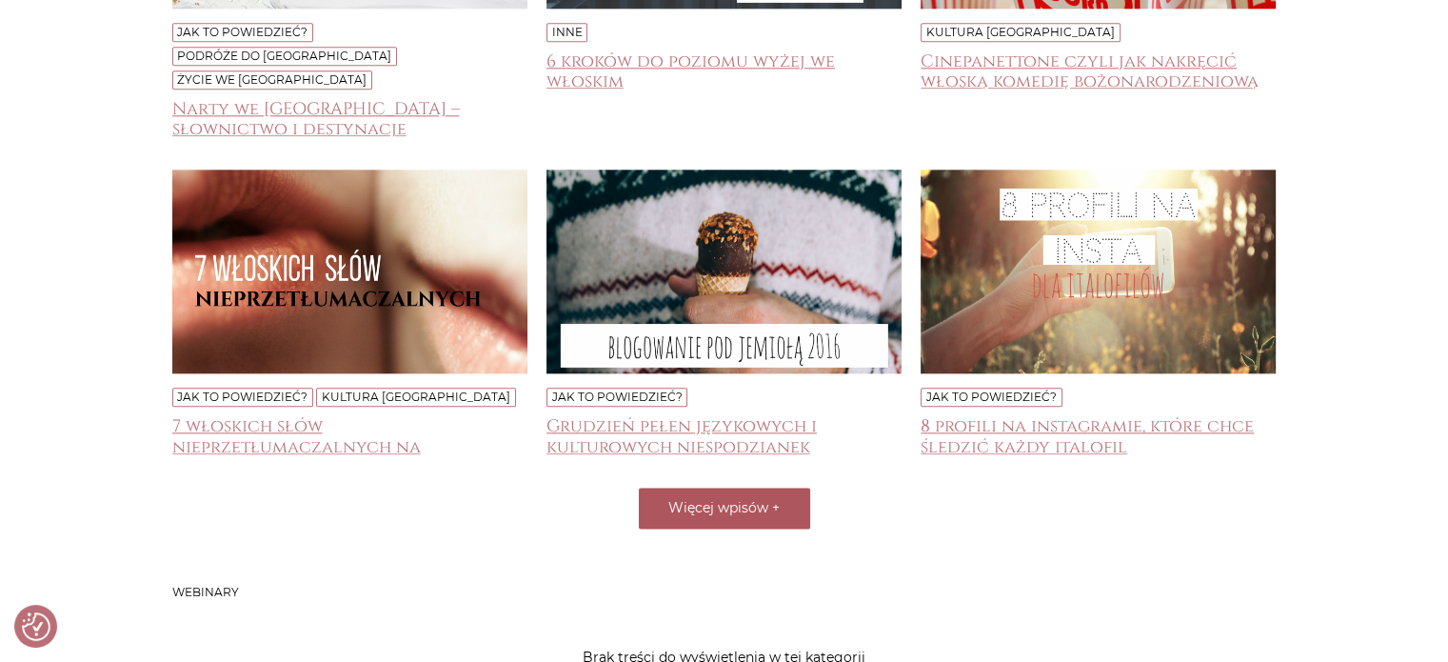
click at [725, 499] on span "Więcej wpisów" at bounding box center [718, 507] width 100 height 17
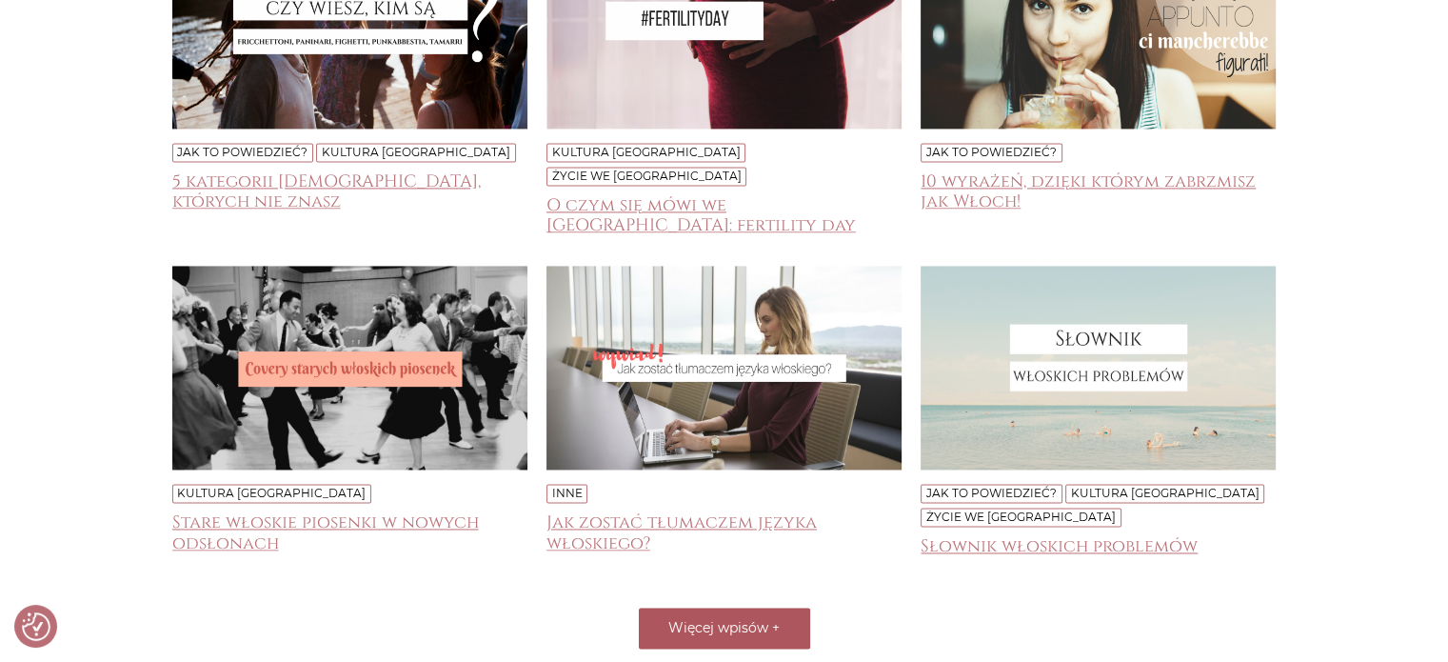
scroll to position [10043, 0]
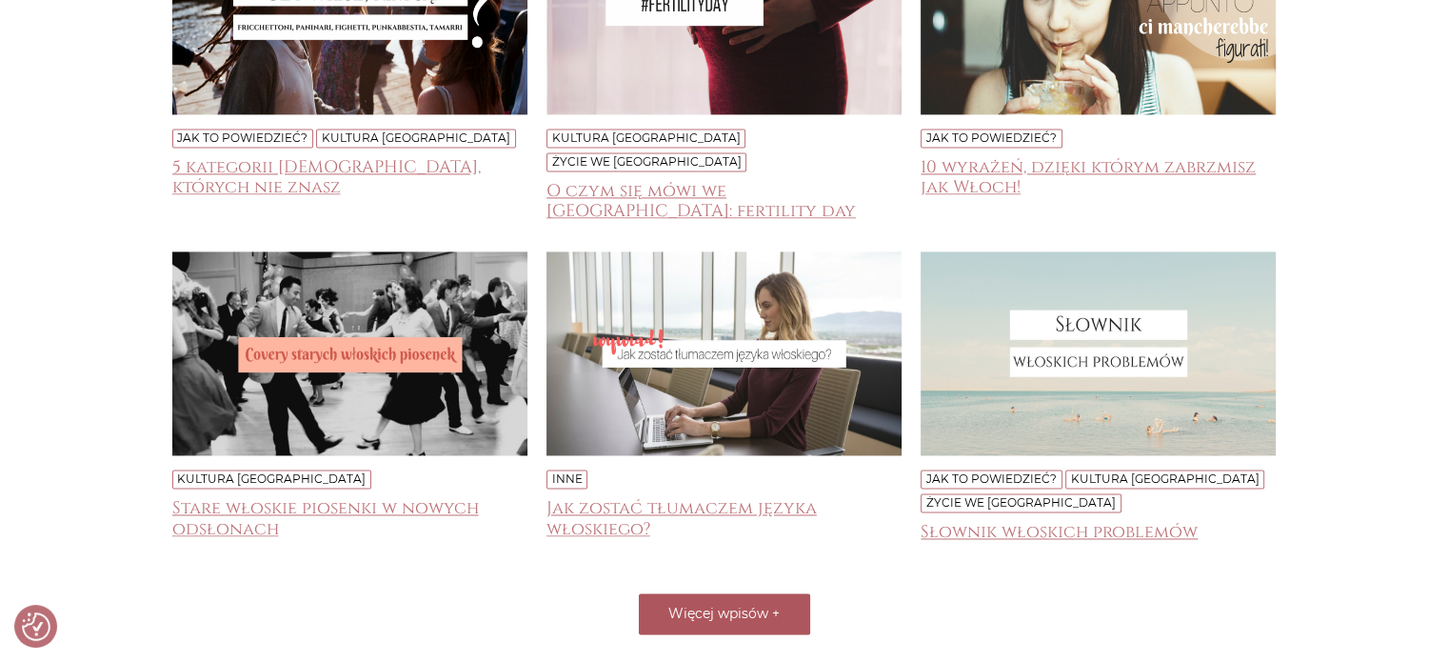
click at [738, 605] on span "Więcej wpisów" at bounding box center [718, 613] width 100 height 17
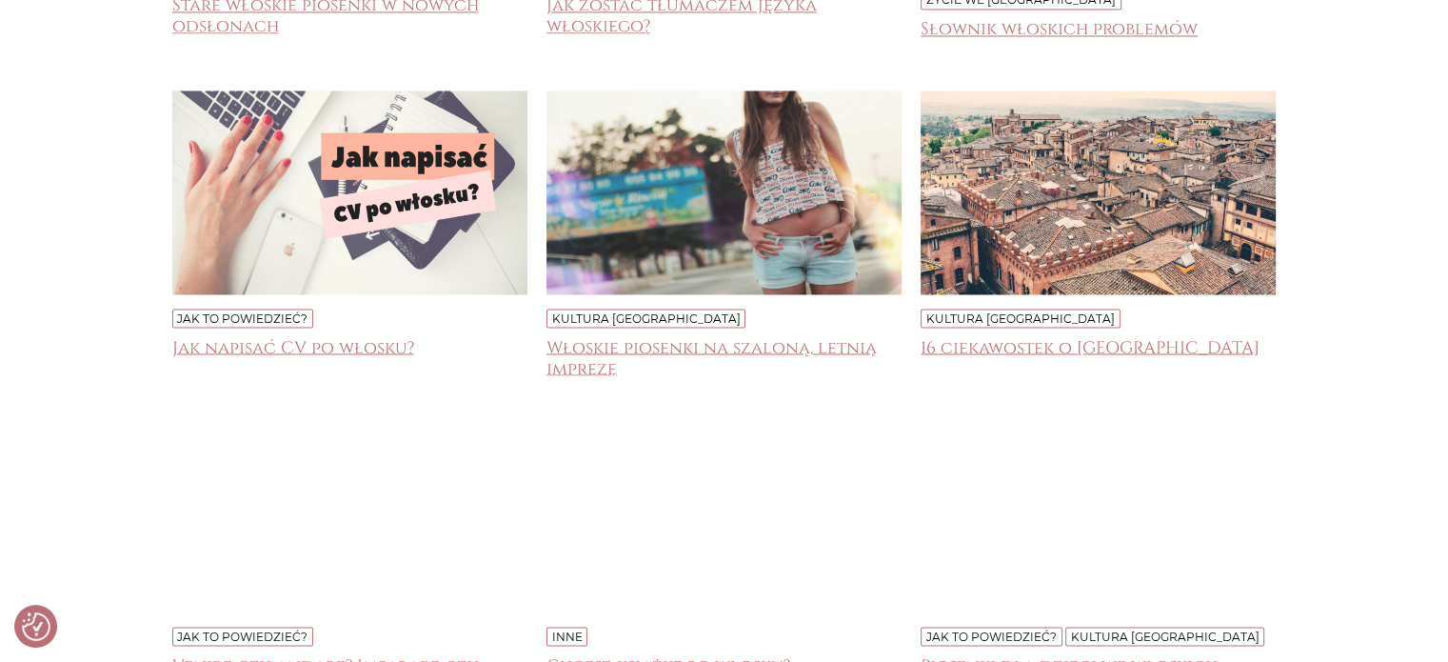
scroll to position [10560, 0]
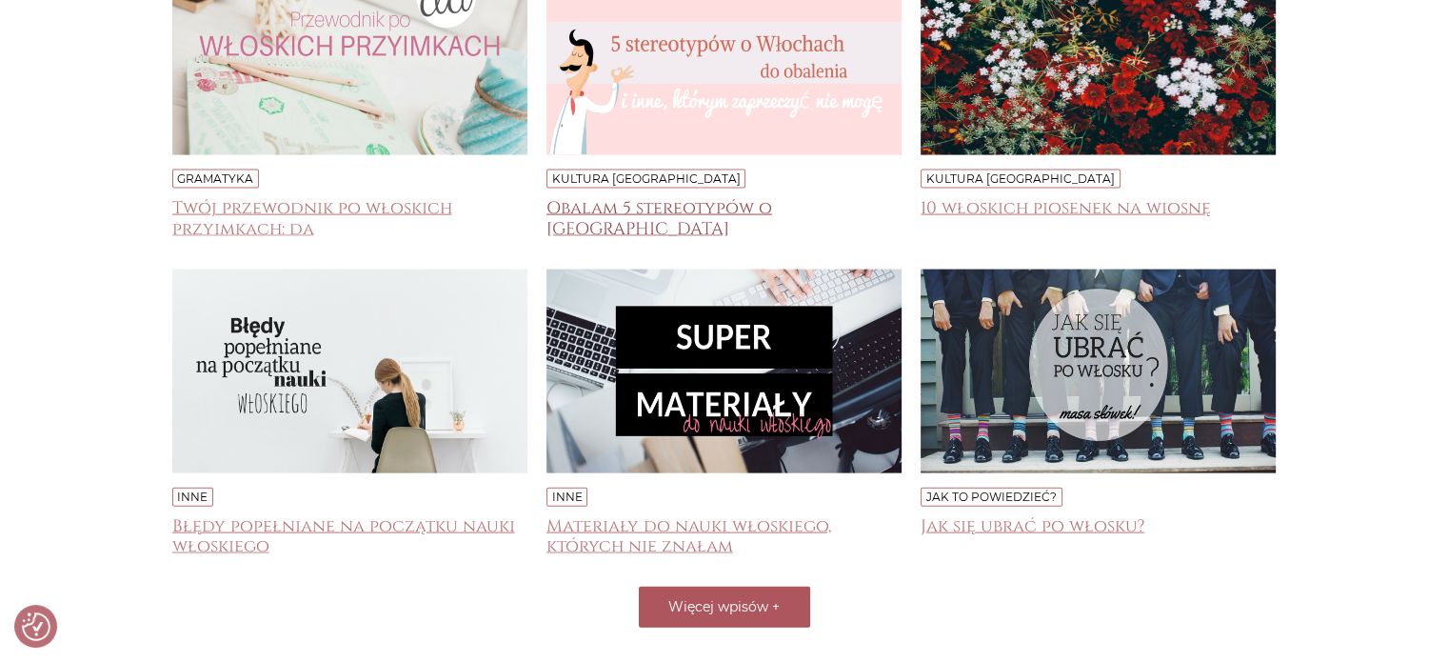
scroll to position [11347, 0]
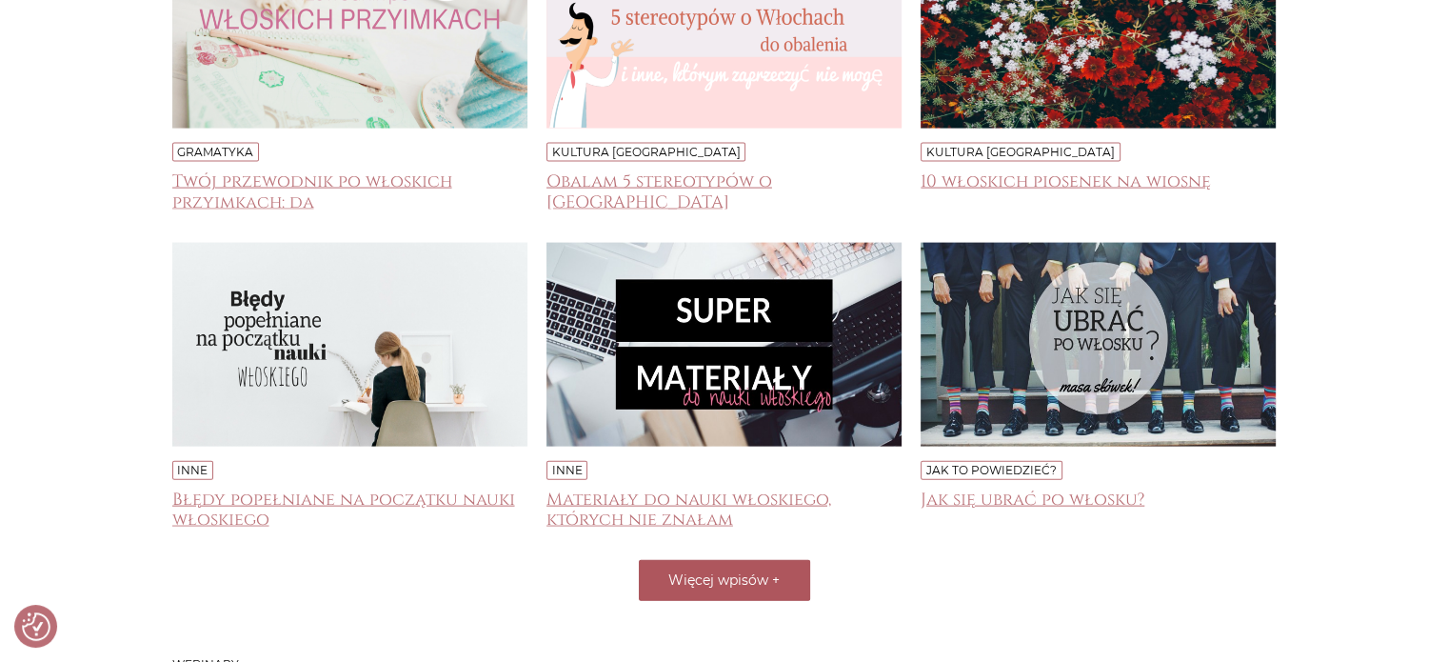
click at [693, 560] on button "Więcej wpisów +" at bounding box center [724, 580] width 171 height 41
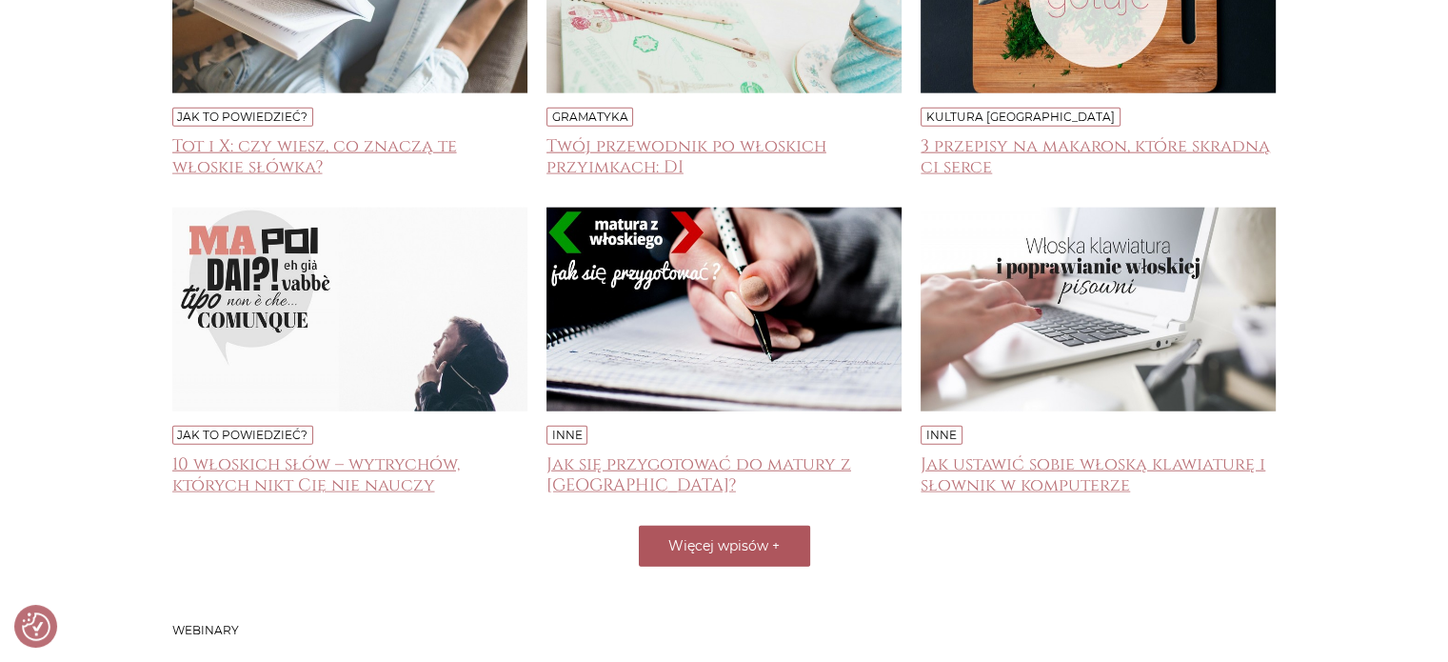
scroll to position [12032, 0]
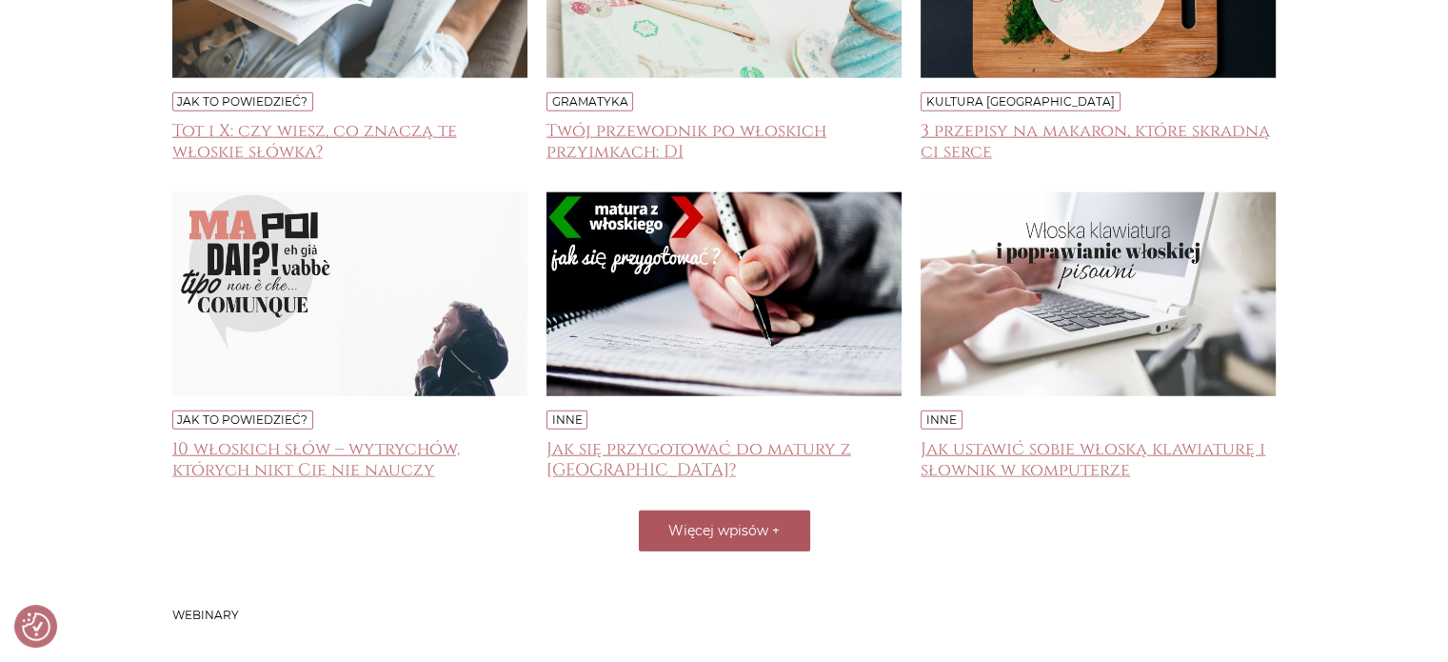
click at [731, 522] on span "Więcej wpisów" at bounding box center [718, 530] width 100 height 17
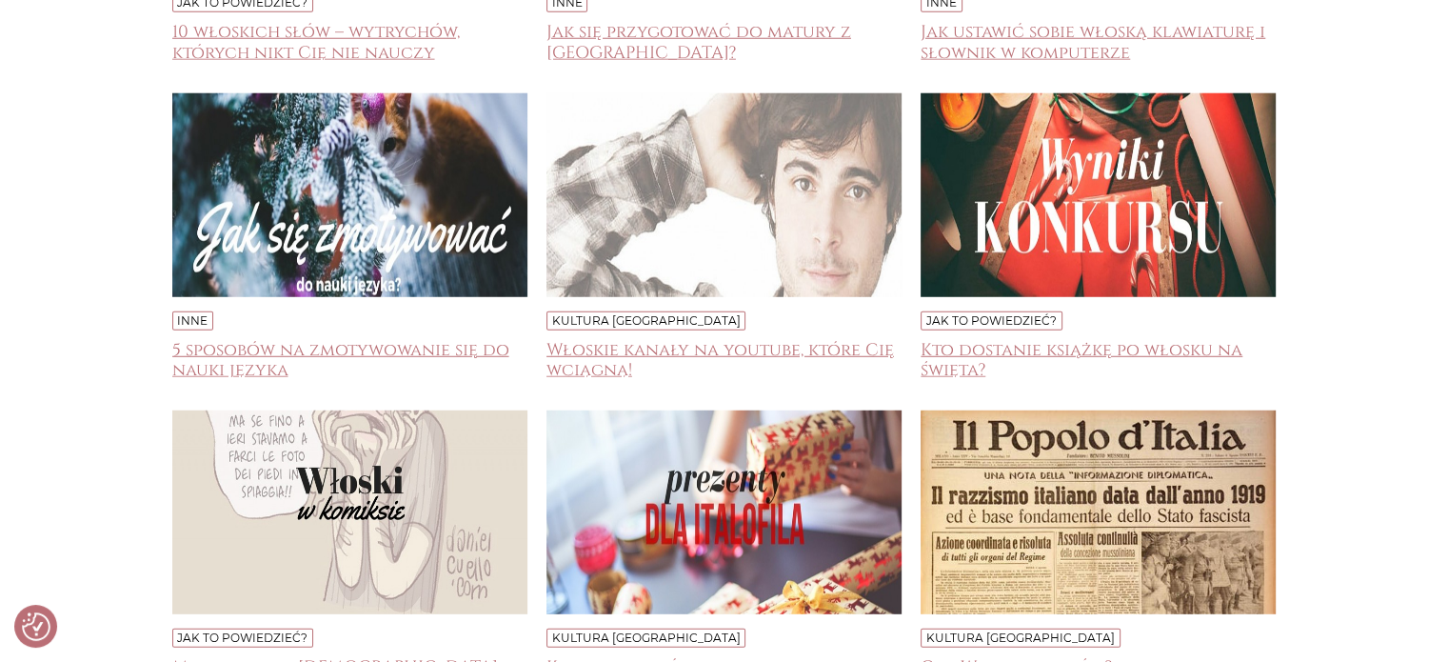
scroll to position [12451, 0]
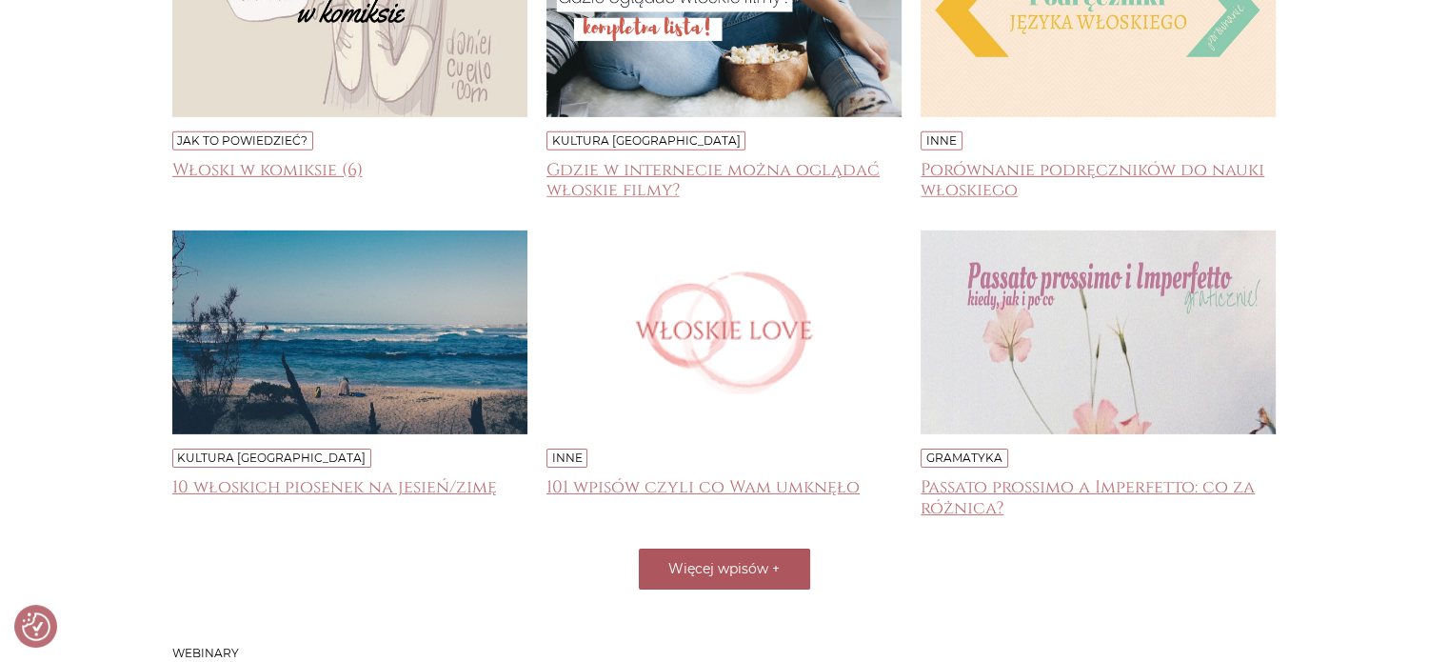
scroll to position [13302, 0]
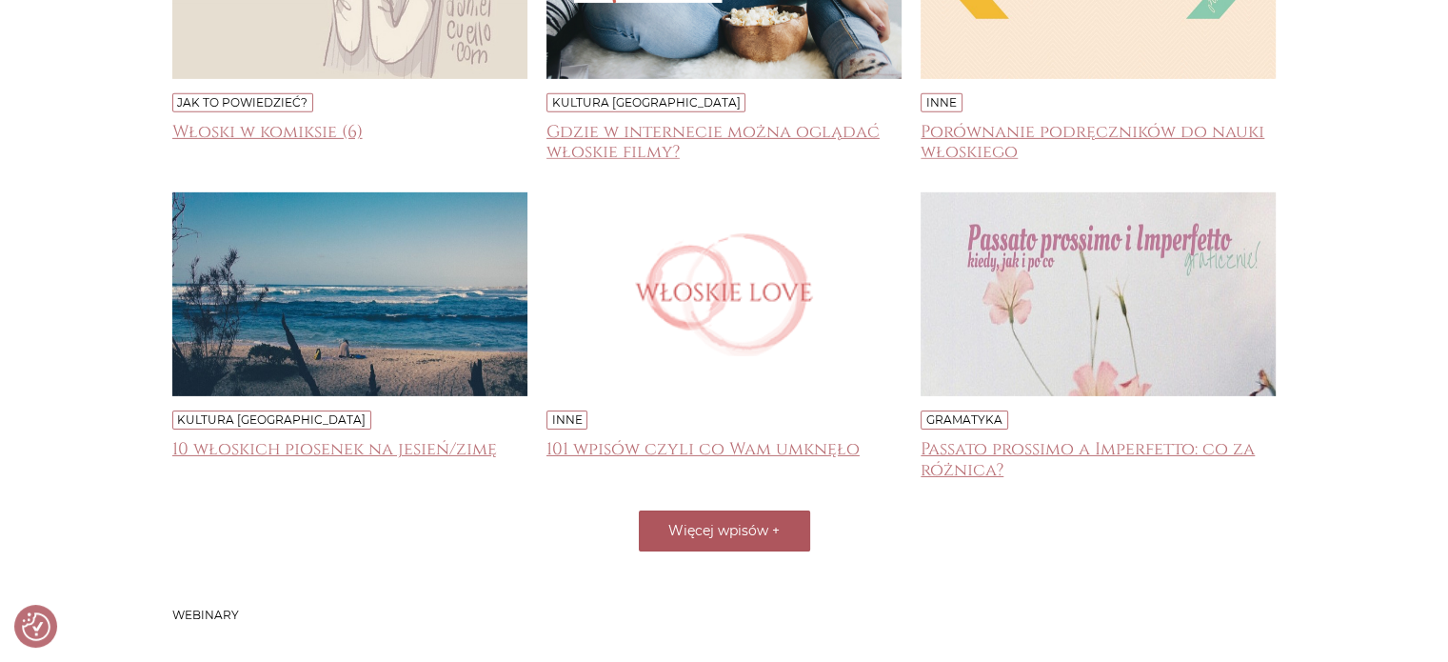
click at [719, 522] on span "Więcej wpisów" at bounding box center [718, 530] width 100 height 17
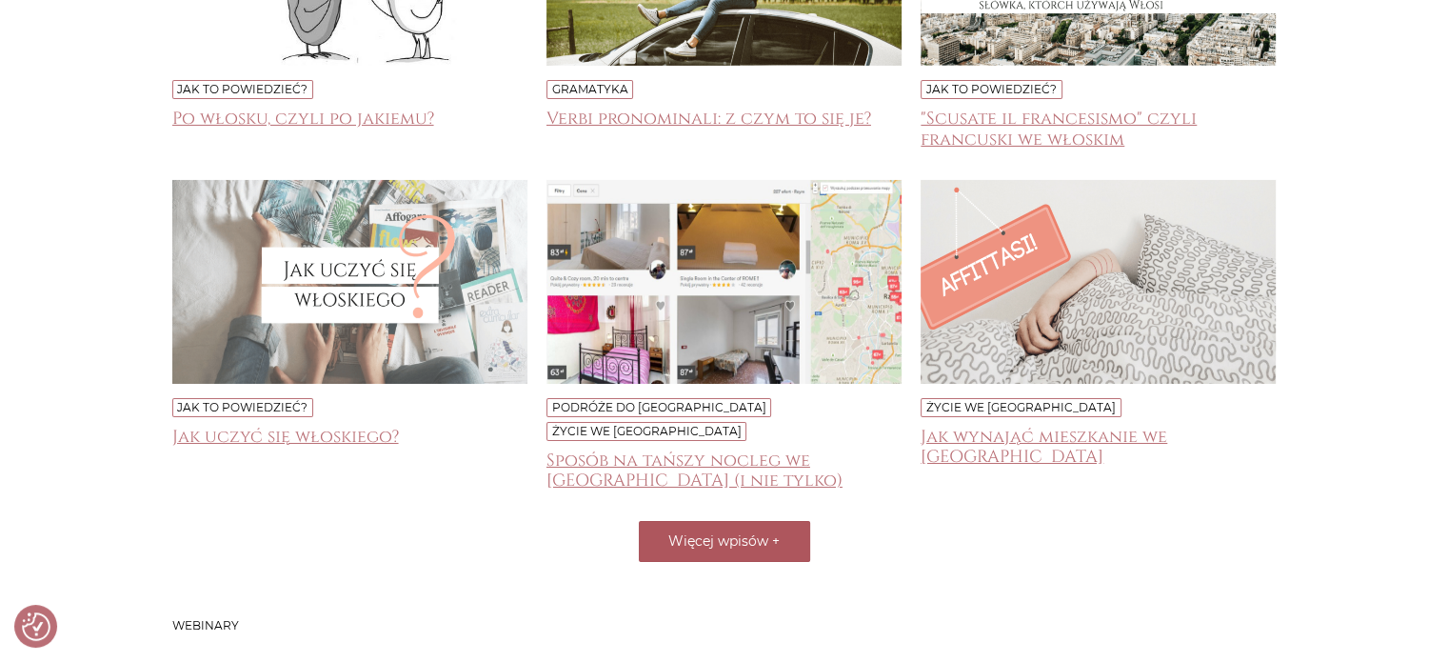
scroll to position [13962, 0]
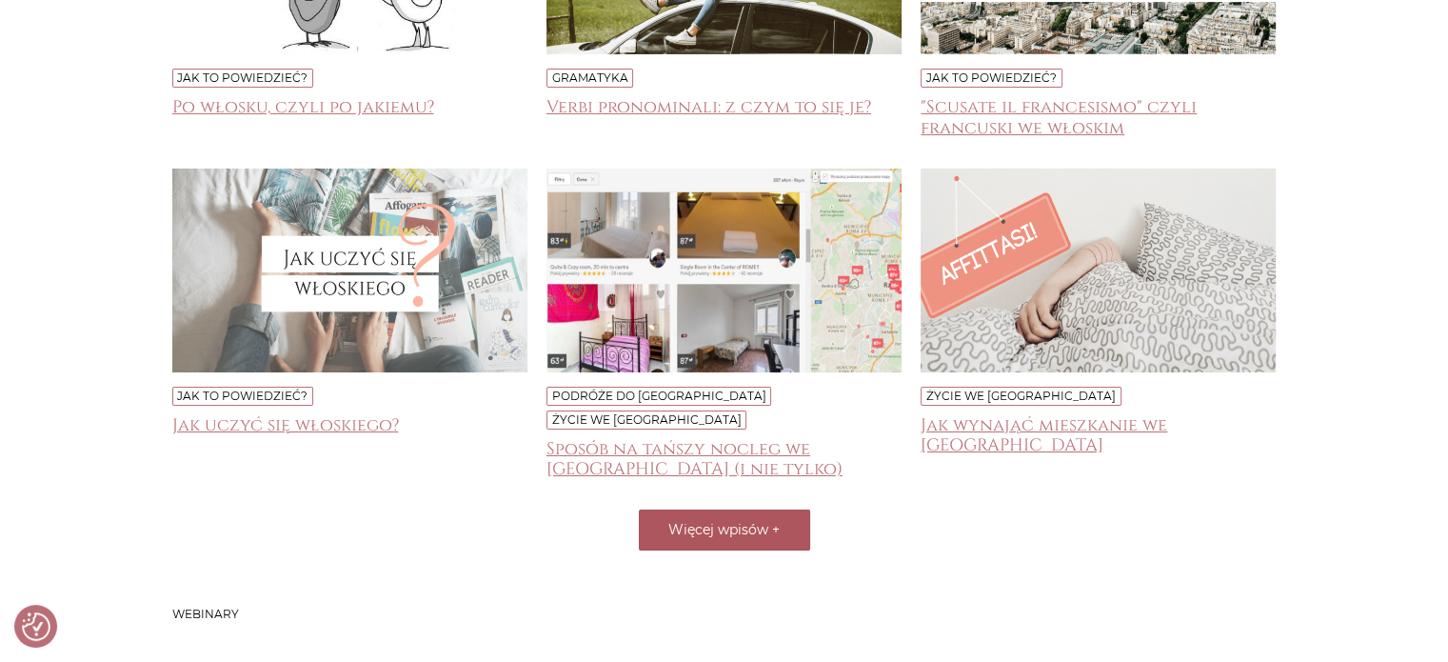
click at [719, 521] on span "Więcej wpisów" at bounding box center [718, 529] width 100 height 17
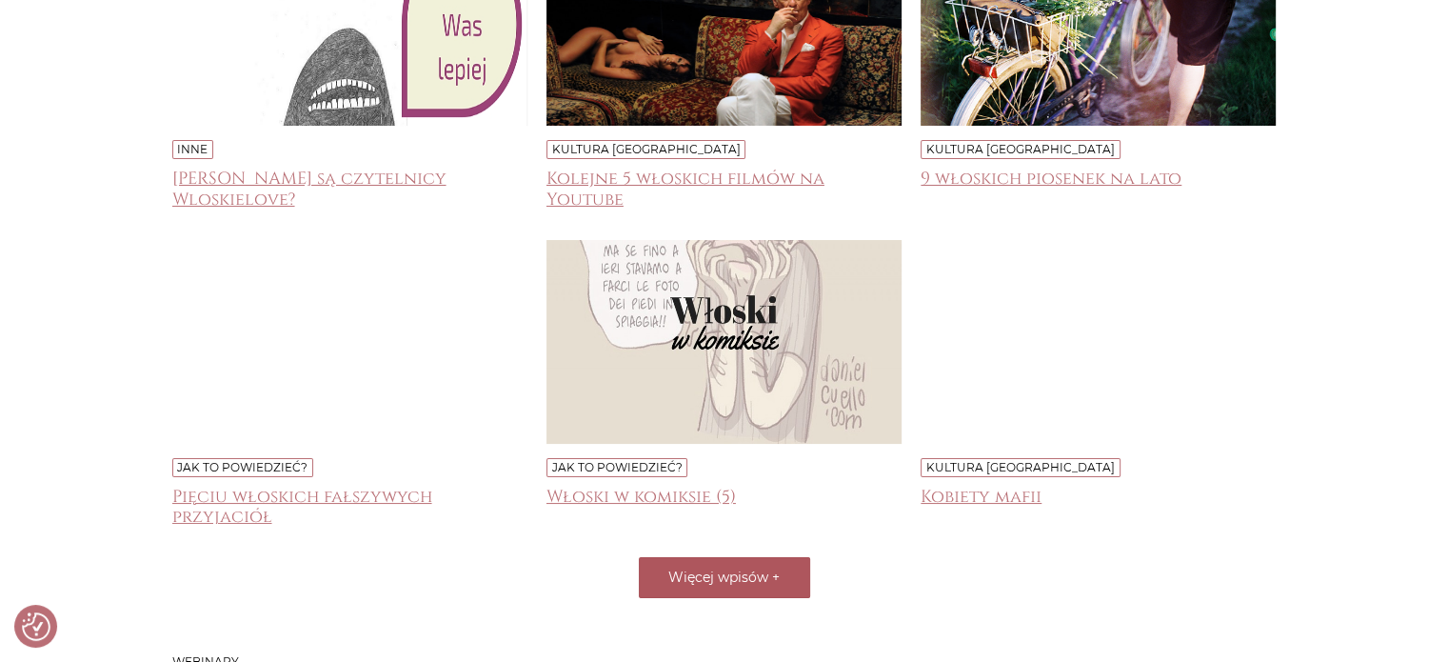
scroll to position [14572, 0]
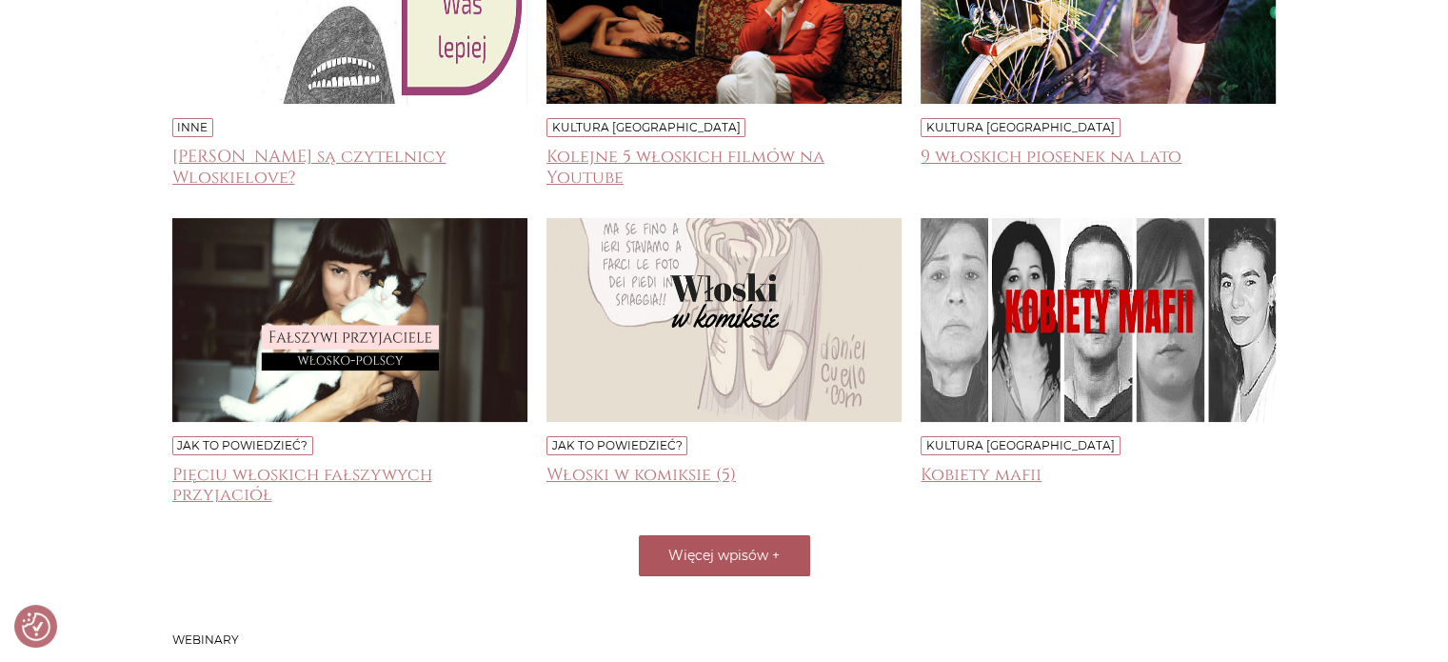
click at [710, 547] on span "Więcej wpisów" at bounding box center [718, 555] width 100 height 17
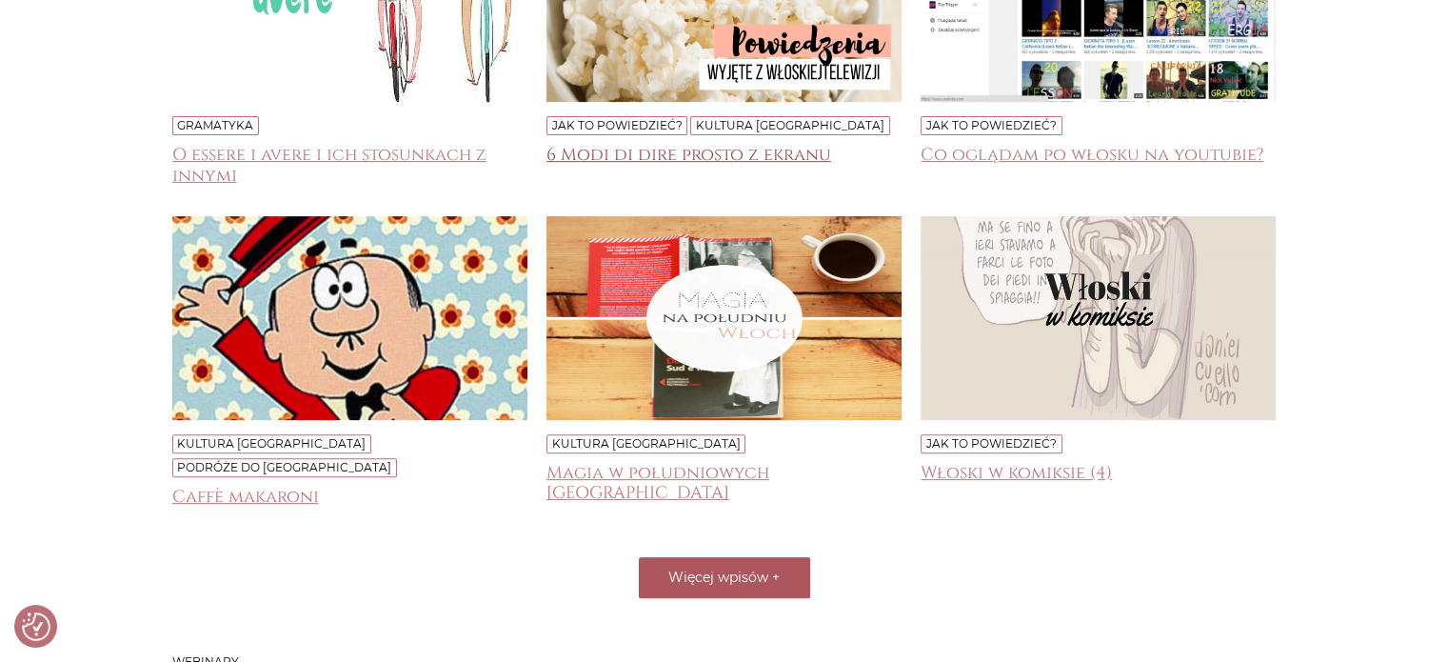
scroll to position [15219, 0]
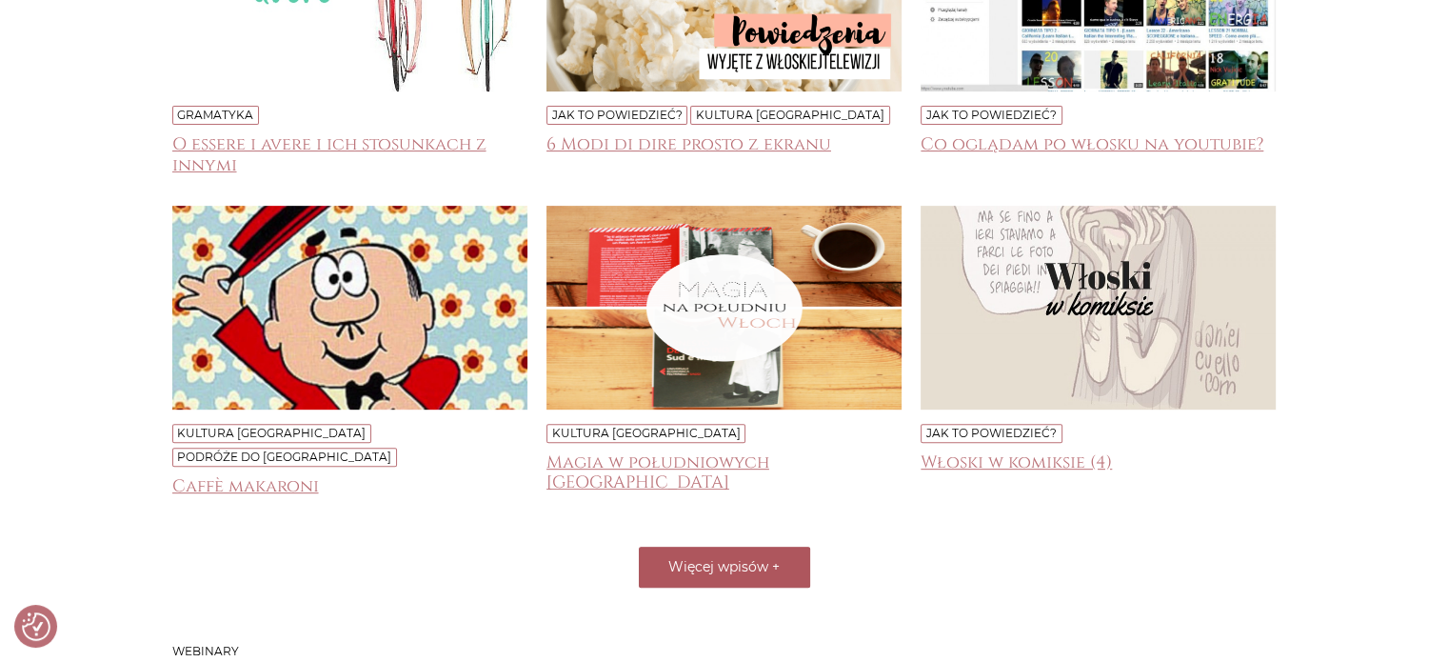
click at [732, 558] on span "Więcej wpisów" at bounding box center [718, 566] width 100 height 17
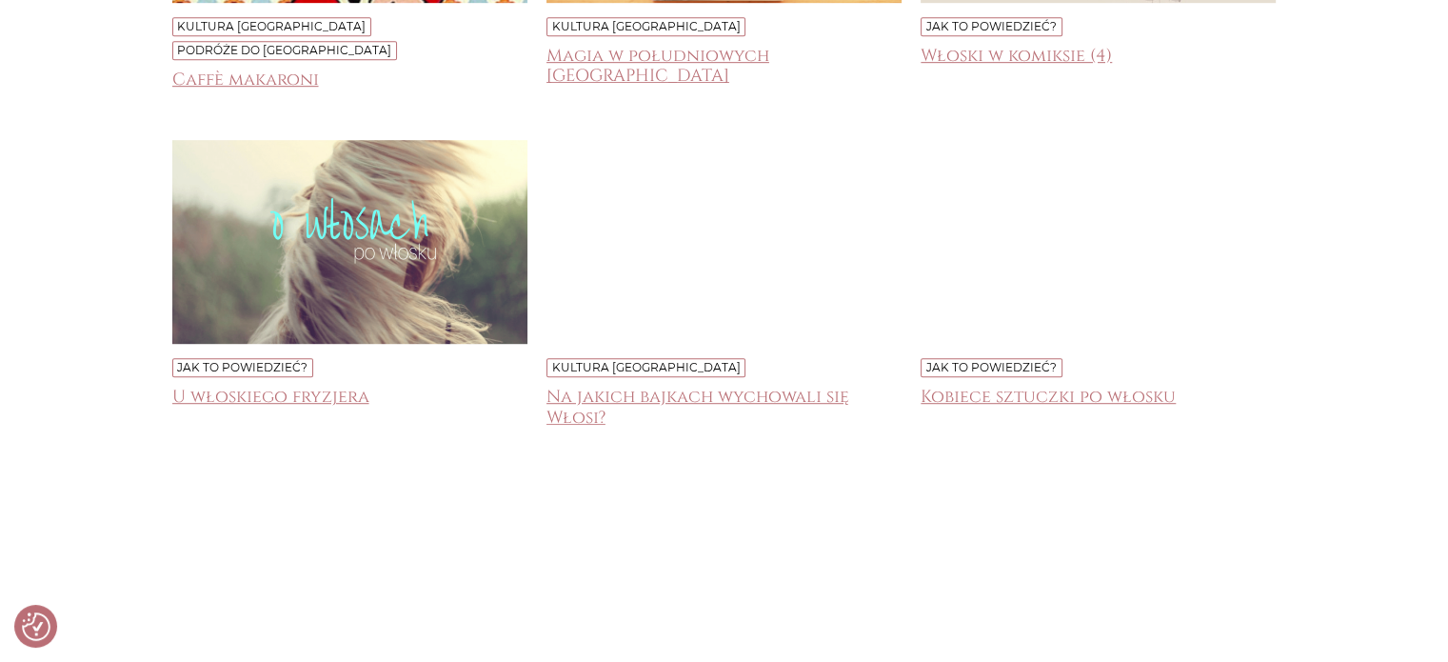
scroll to position [15702, 0]
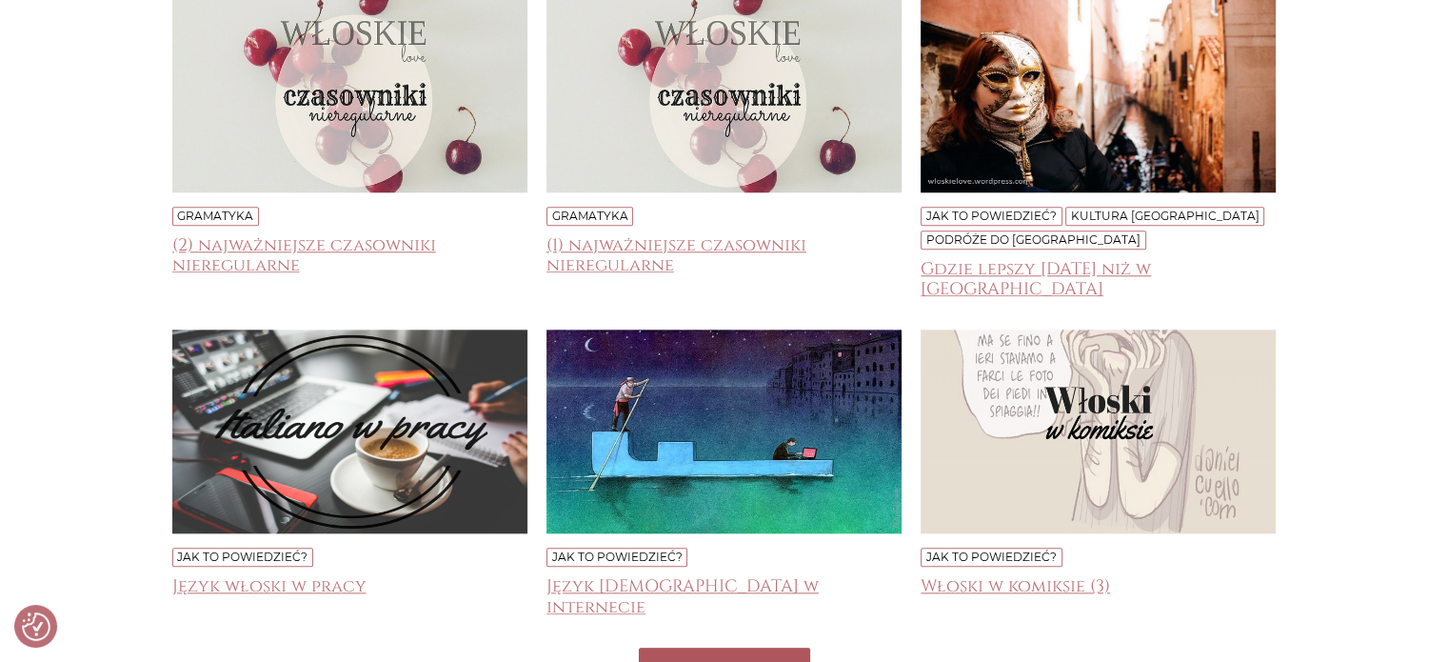
scroll to position [16489, 0]
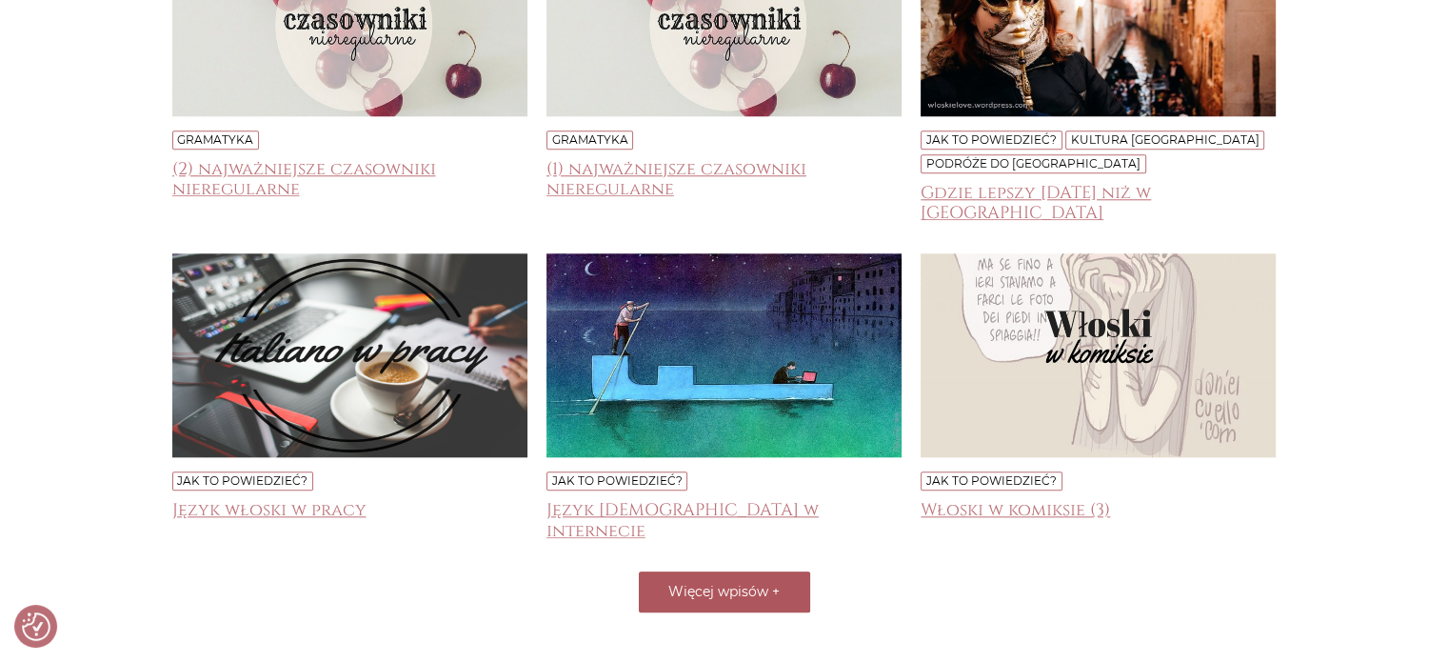
click at [709, 583] on span "Więcej wpisów" at bounding box center [718, 591] width 100 height 17
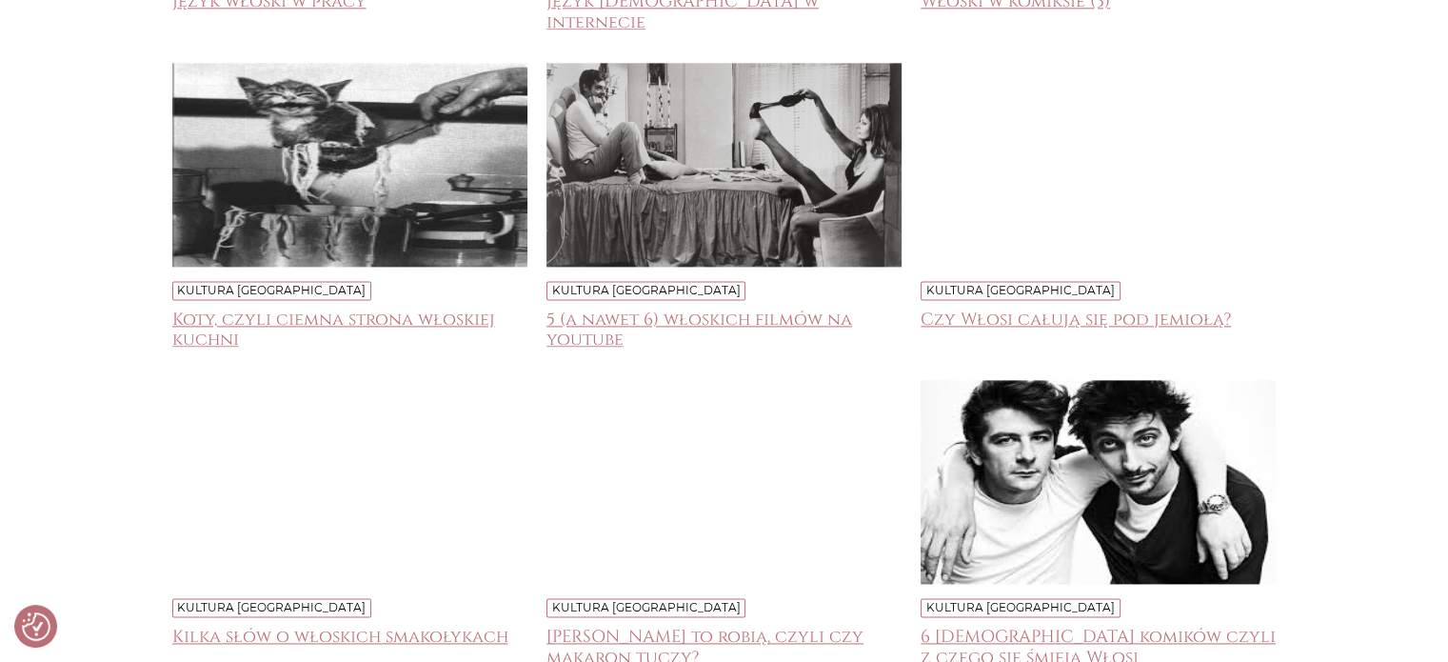
scroll to position [17010, 0]
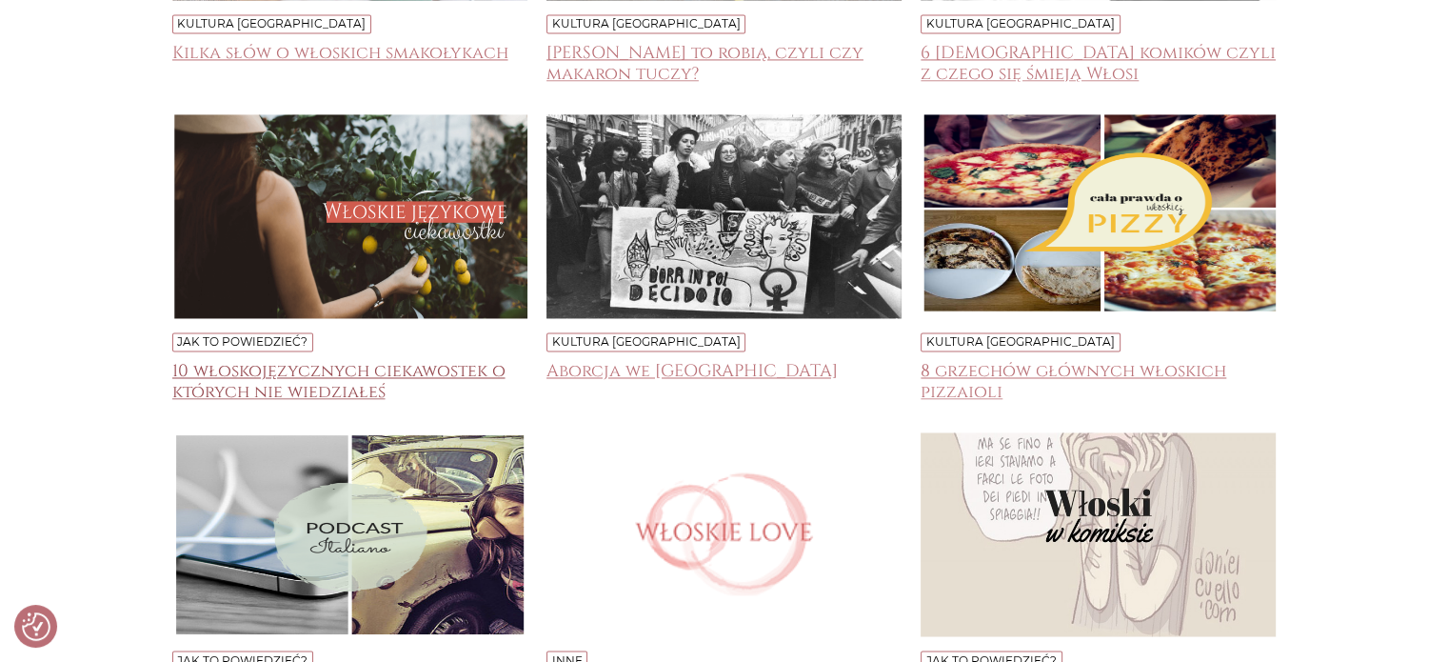
scroll to position [17657, 0]
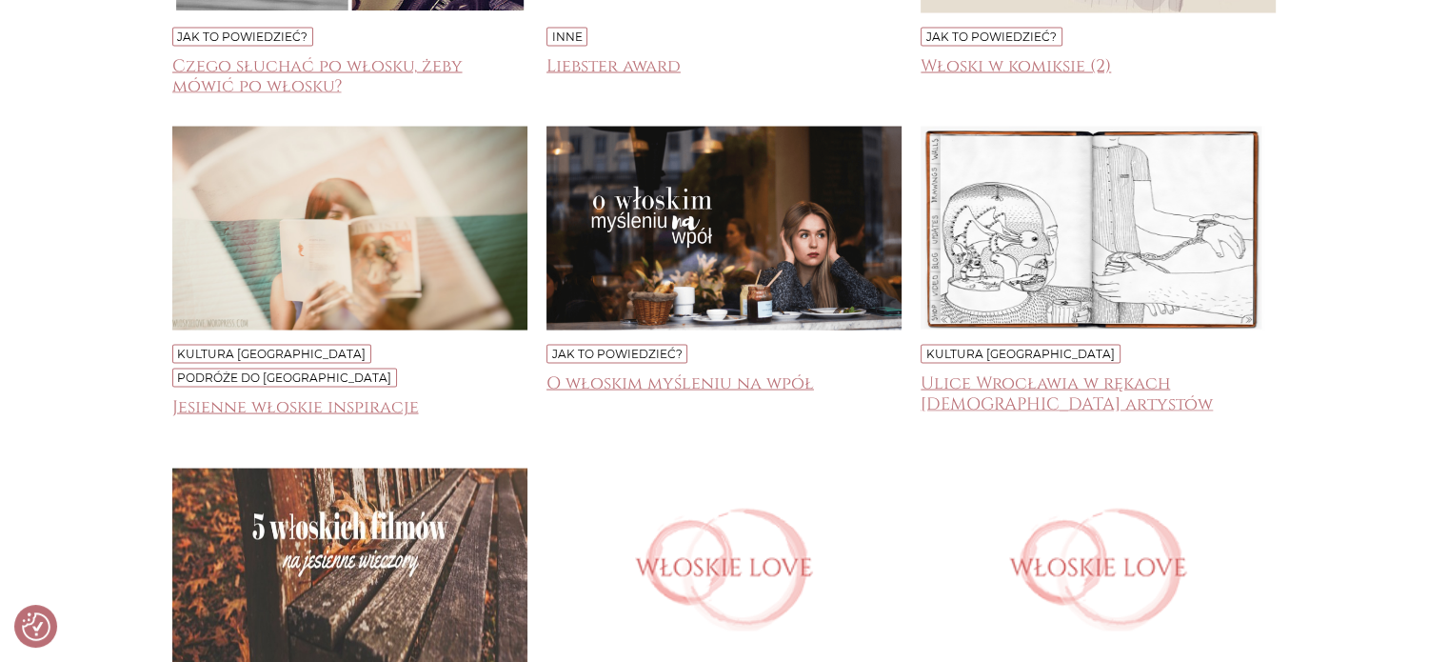
scroll to position [18242, 0]
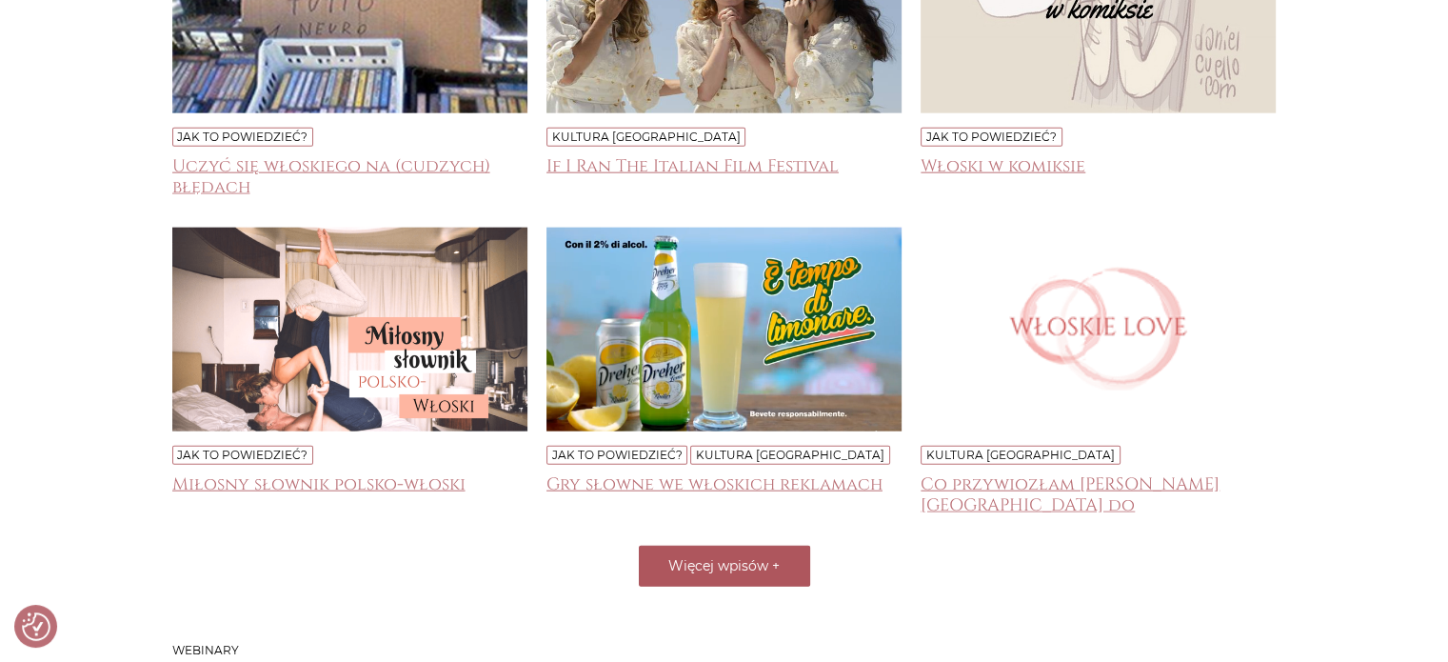
scroll to position [19118, 0]
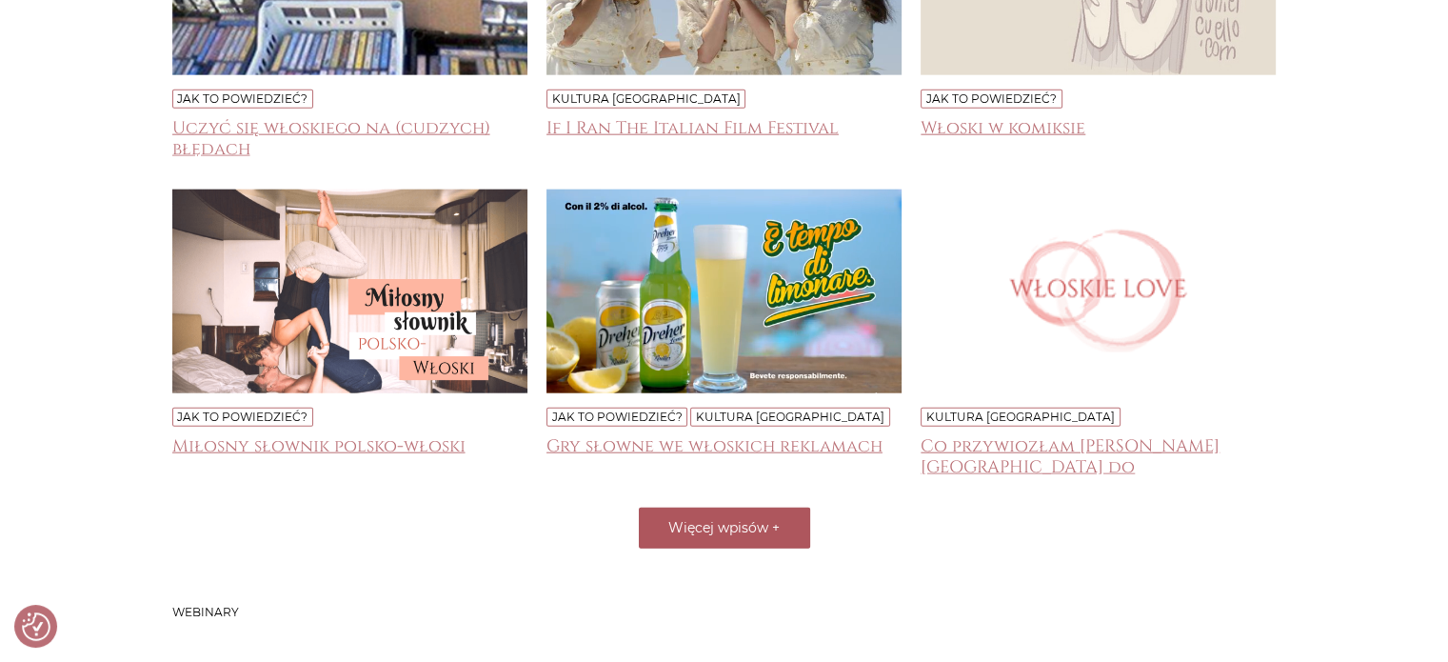
click at [748, 519] on span "Więcej wpisów" at bounding box center [718, 527] width 100 height 17
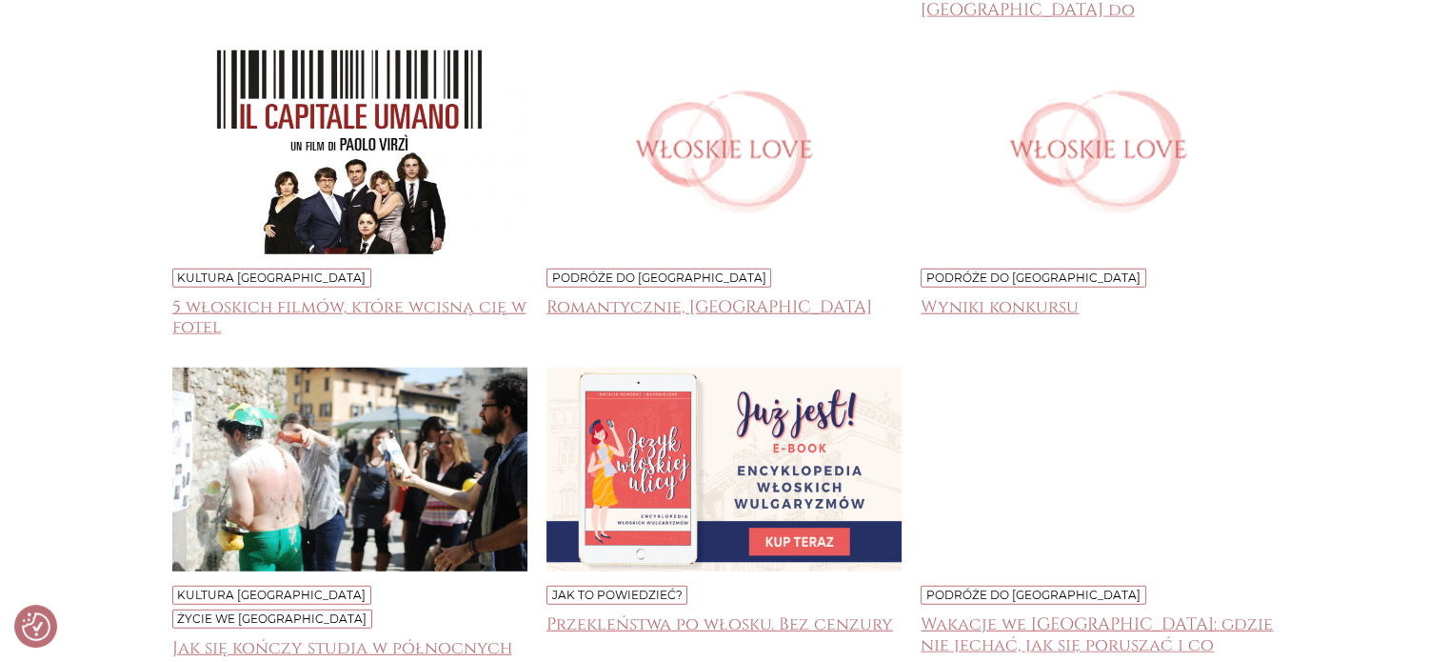
scroll to position [19613, 0]
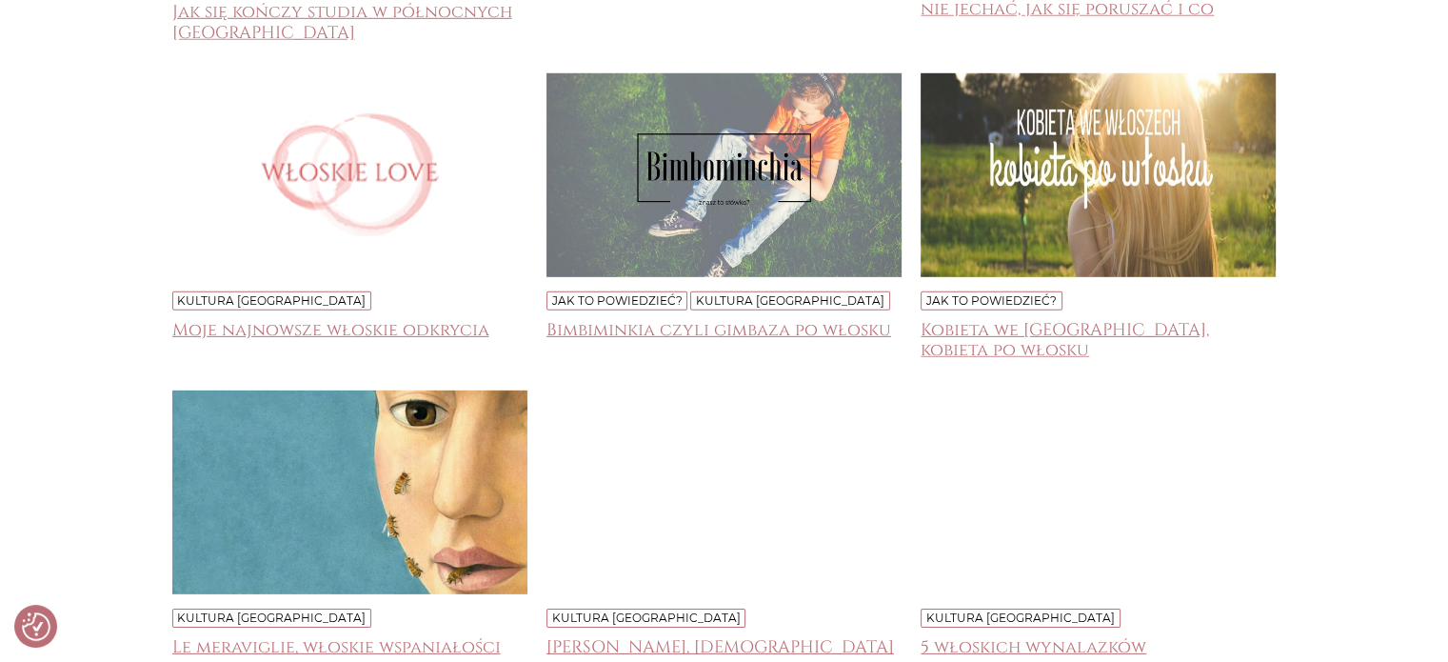
scroll to position [20261, 0]
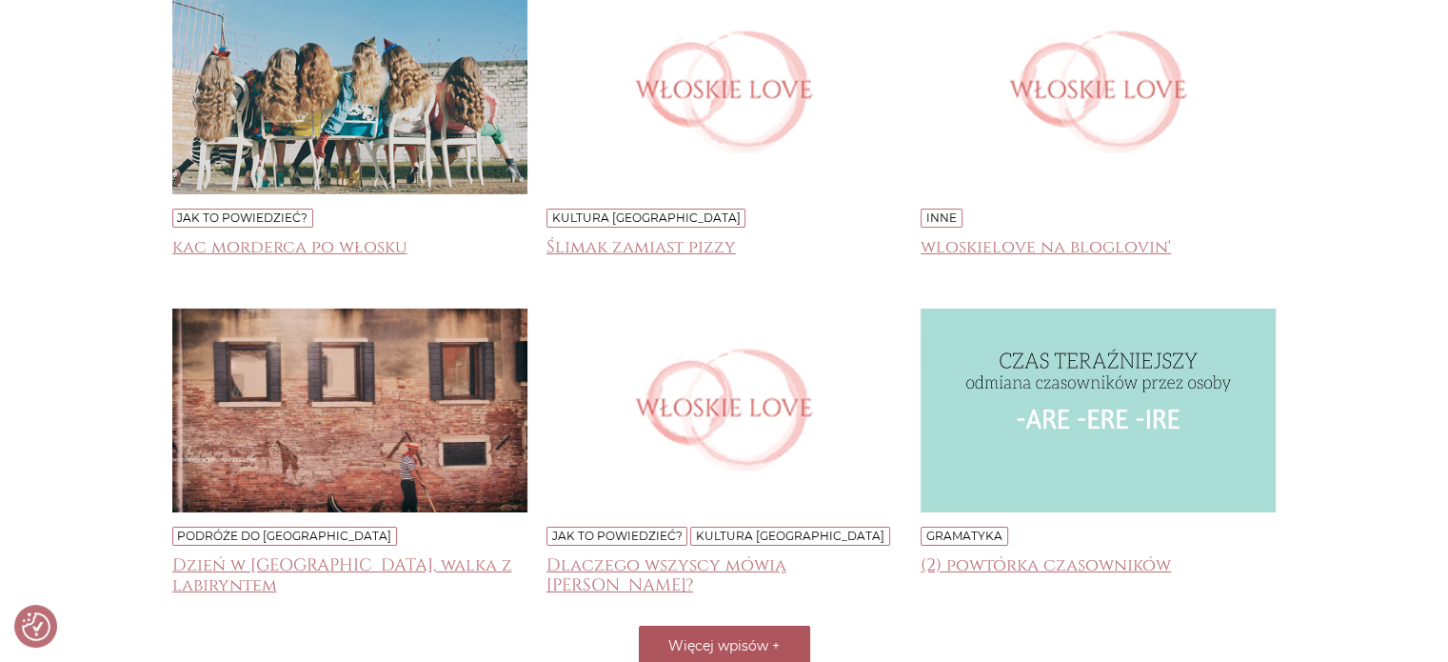
scroll to position [20947, 0]
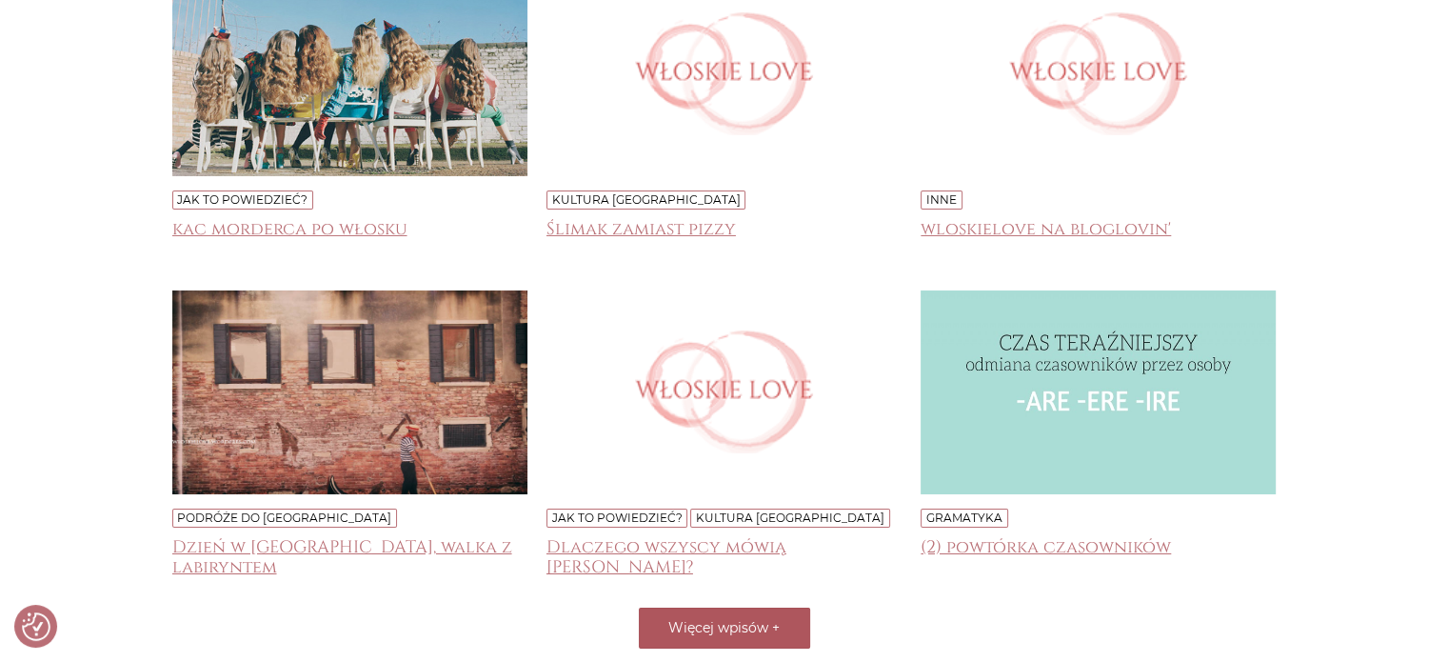
click at [716, 619] on span "Więcej wpisów" at bounding box center [718, 627] width 100 height 17
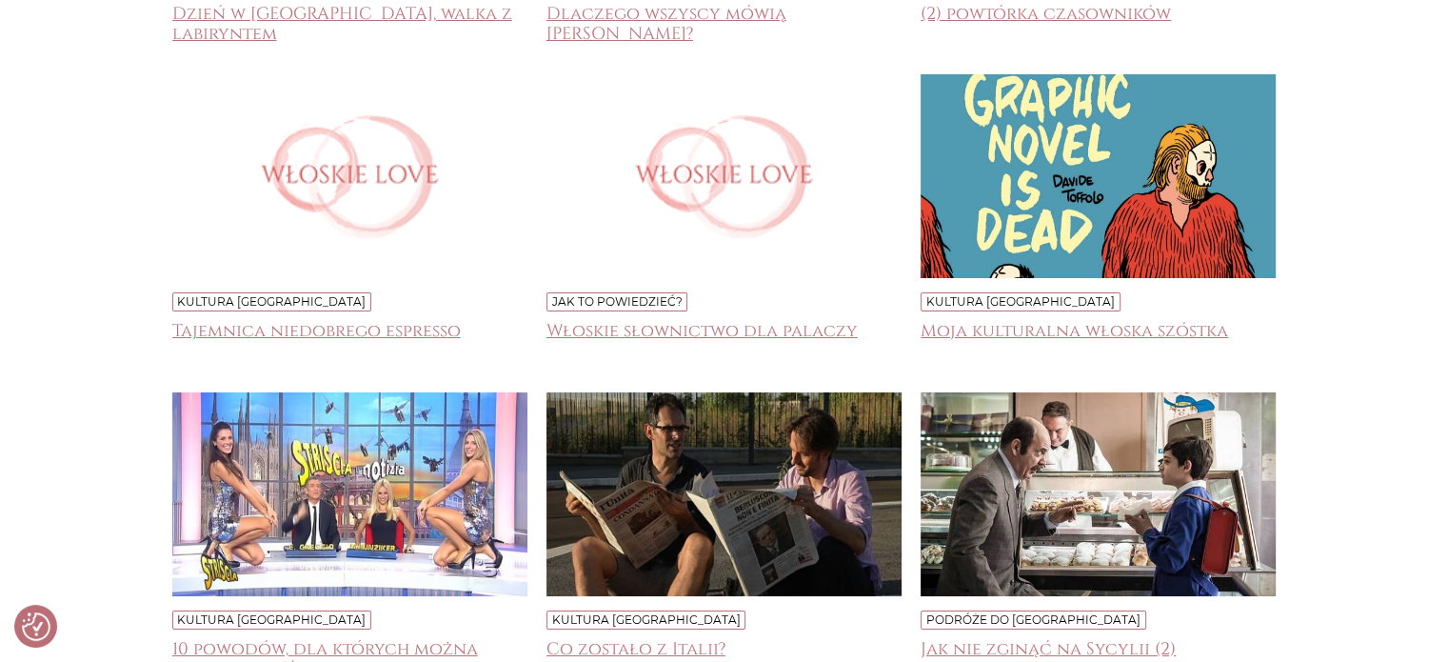
scroll to position [21493, 0]
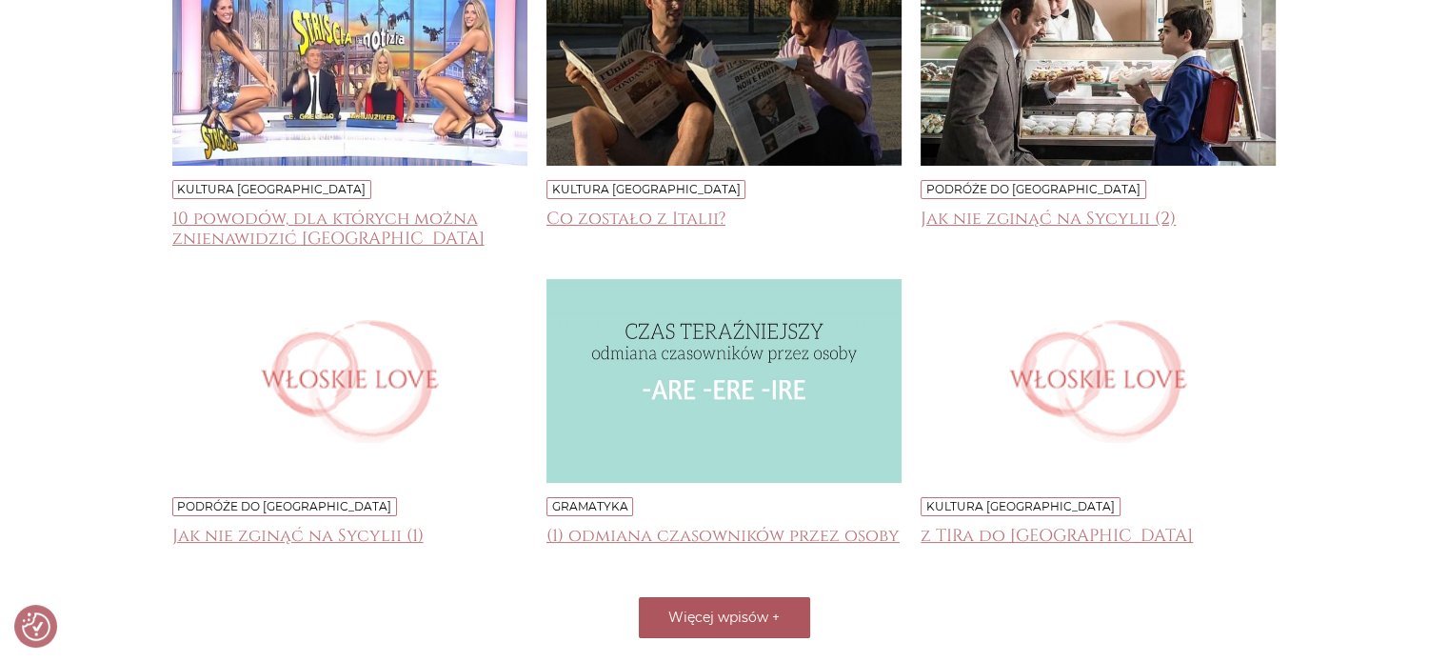
scroll to position [21950, 0]
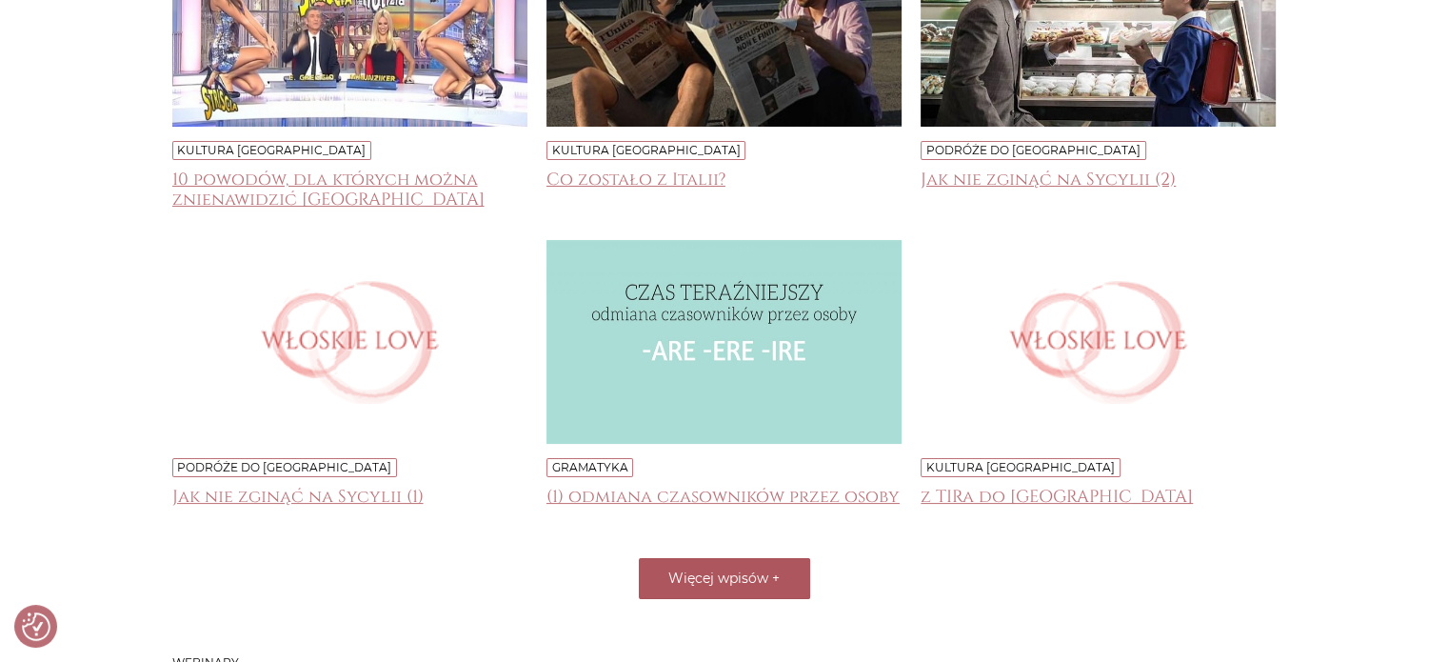
click at [735, 569] on span "Więcej wpisów" at bounding box center [718, 577] width 100 height 17
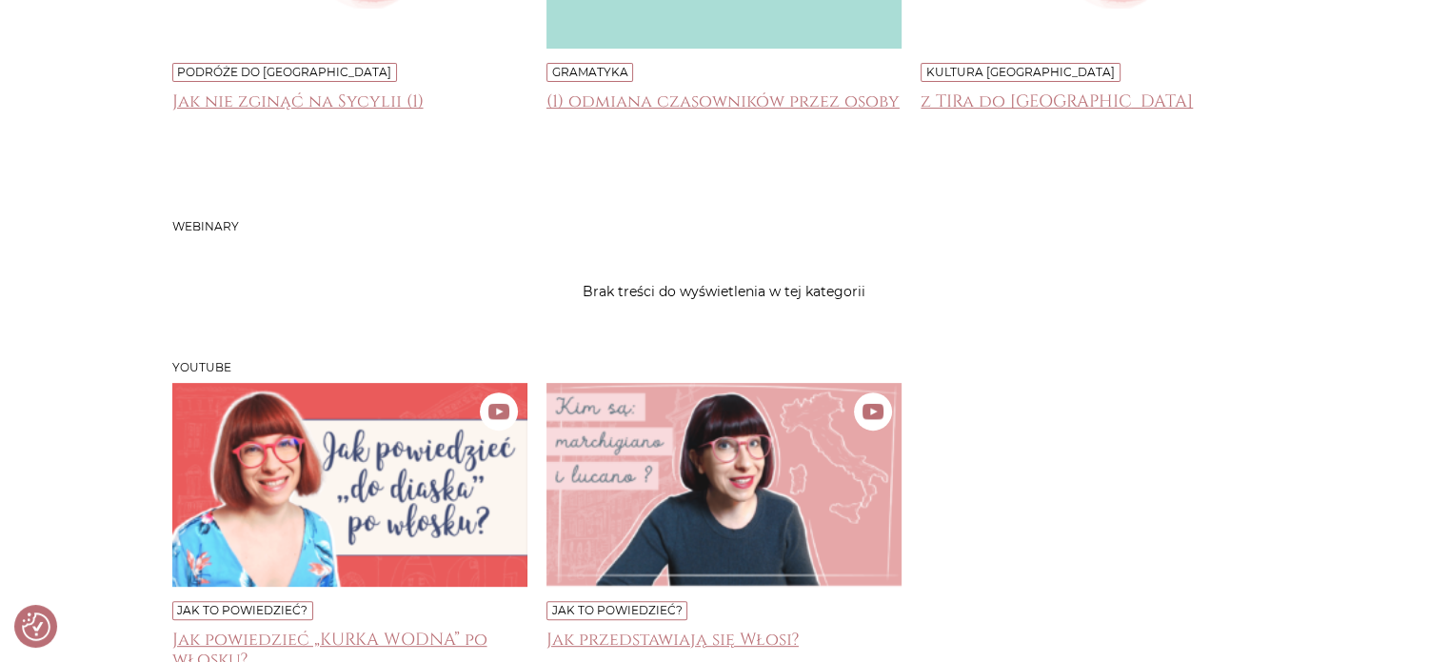
scroll to position [22356, 0]
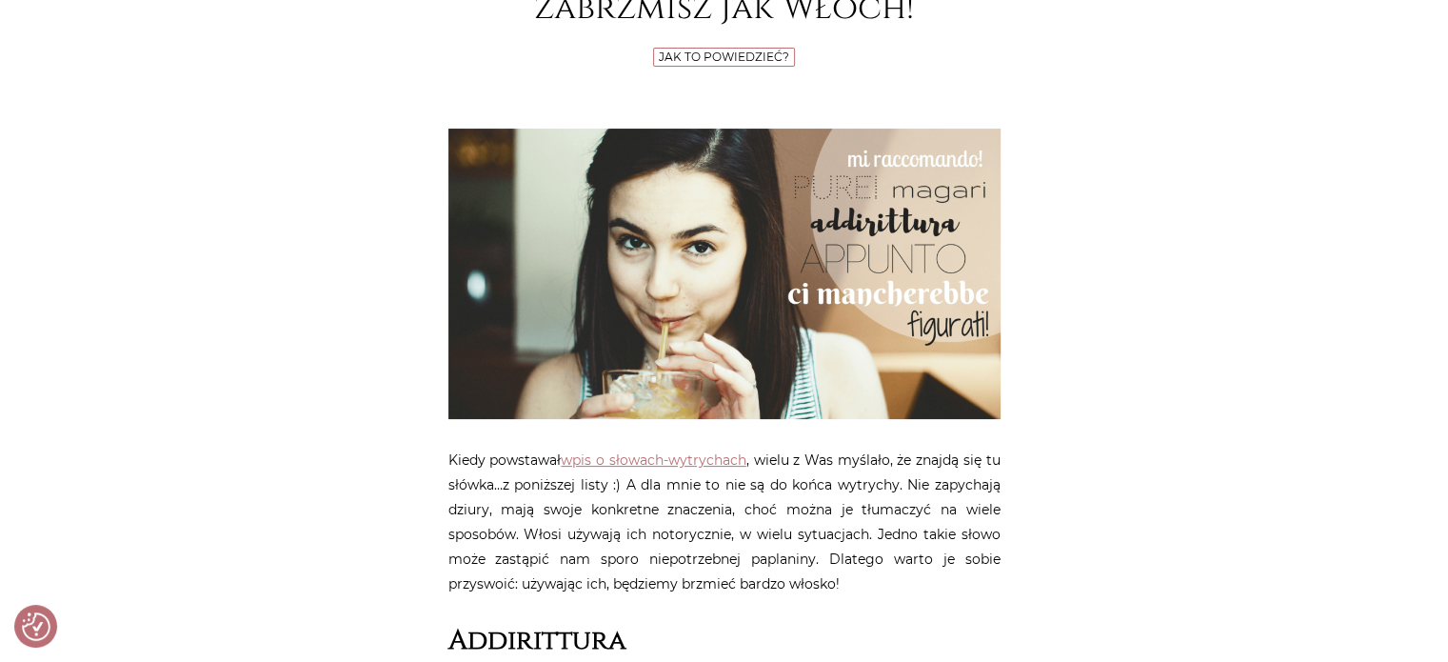
scroll to position [36, 0]
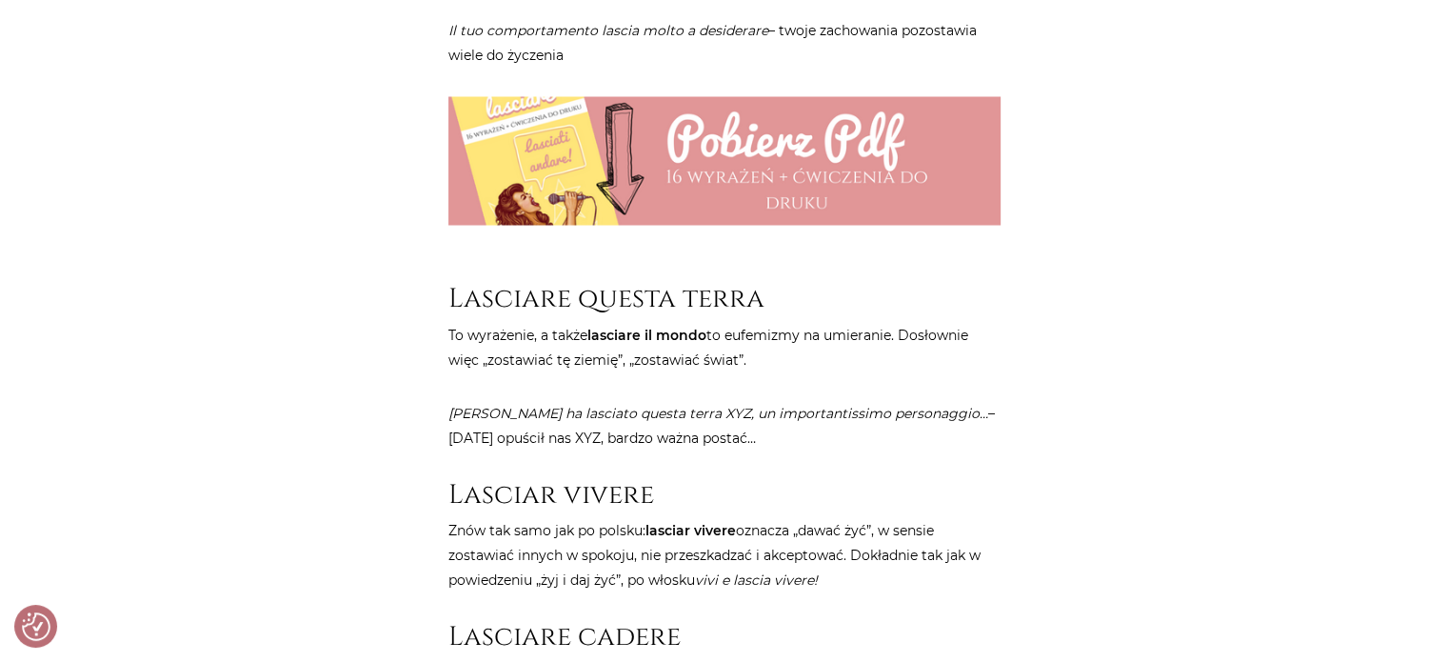
scroll to position [3589, 0]
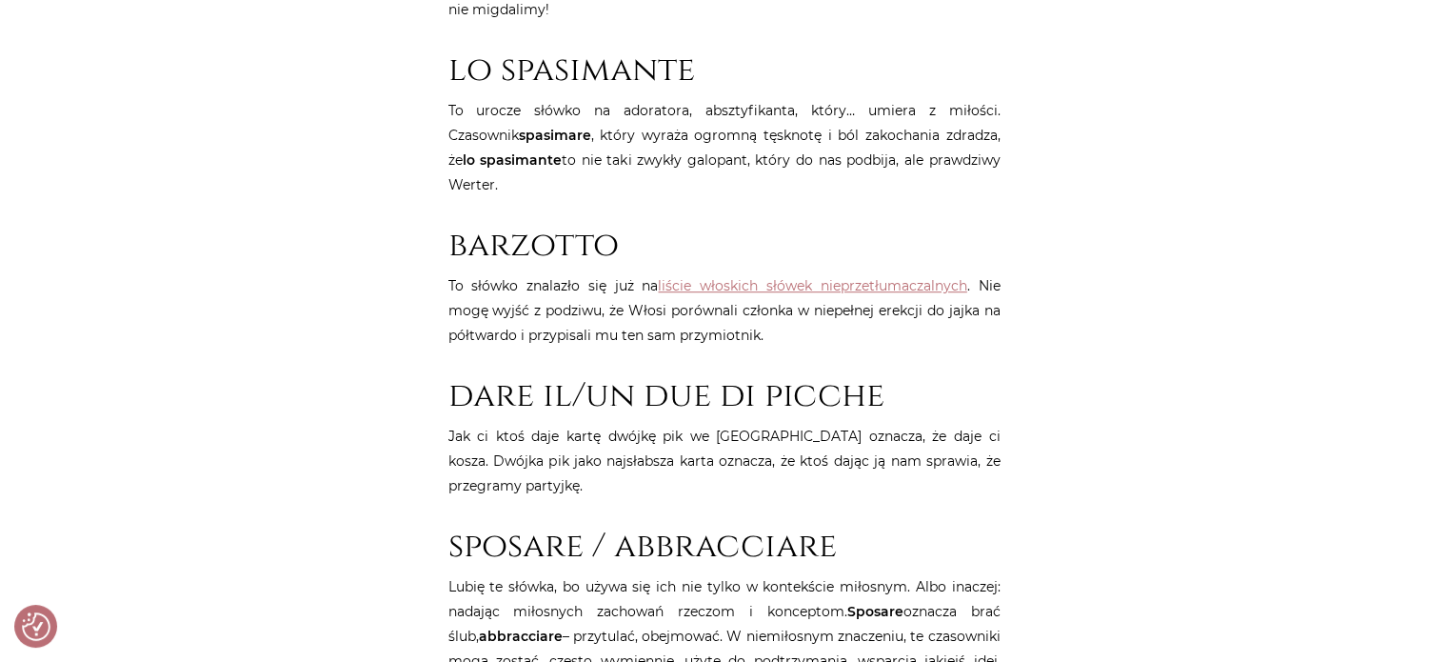
scroll to position [1219, 0]
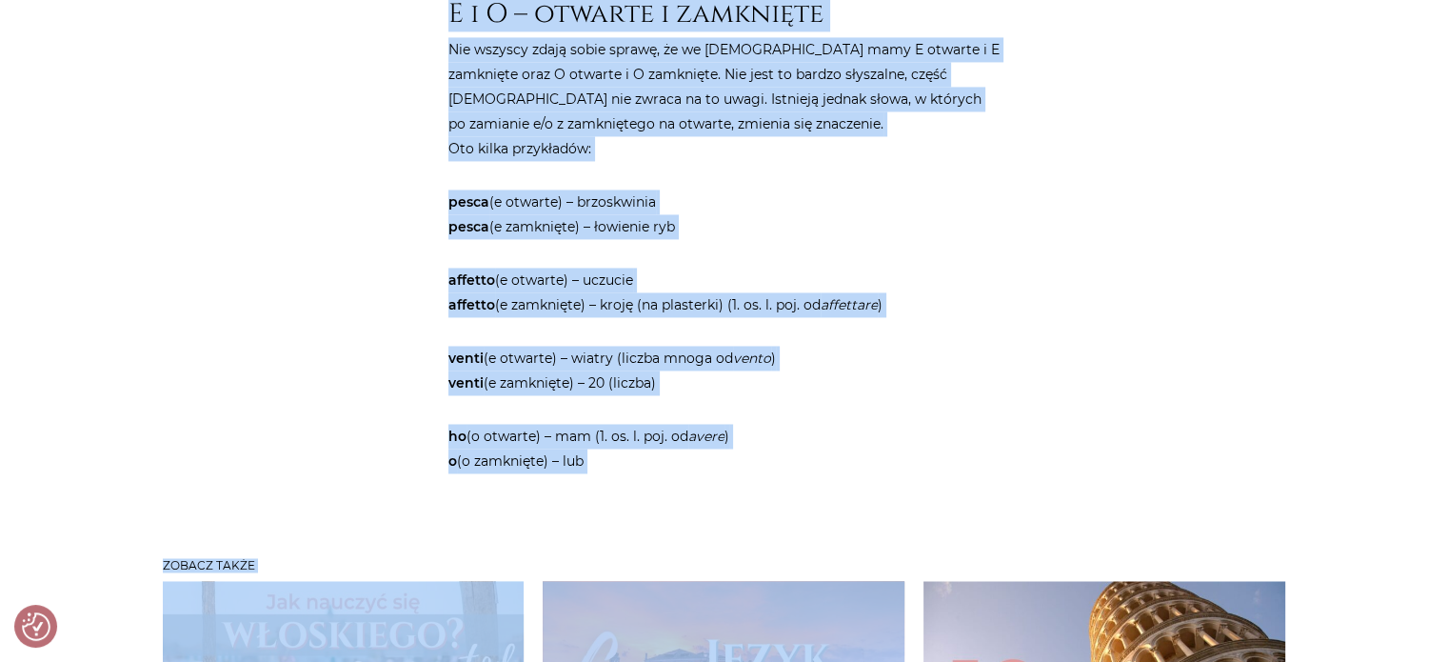
scroll to position [3171, 0]
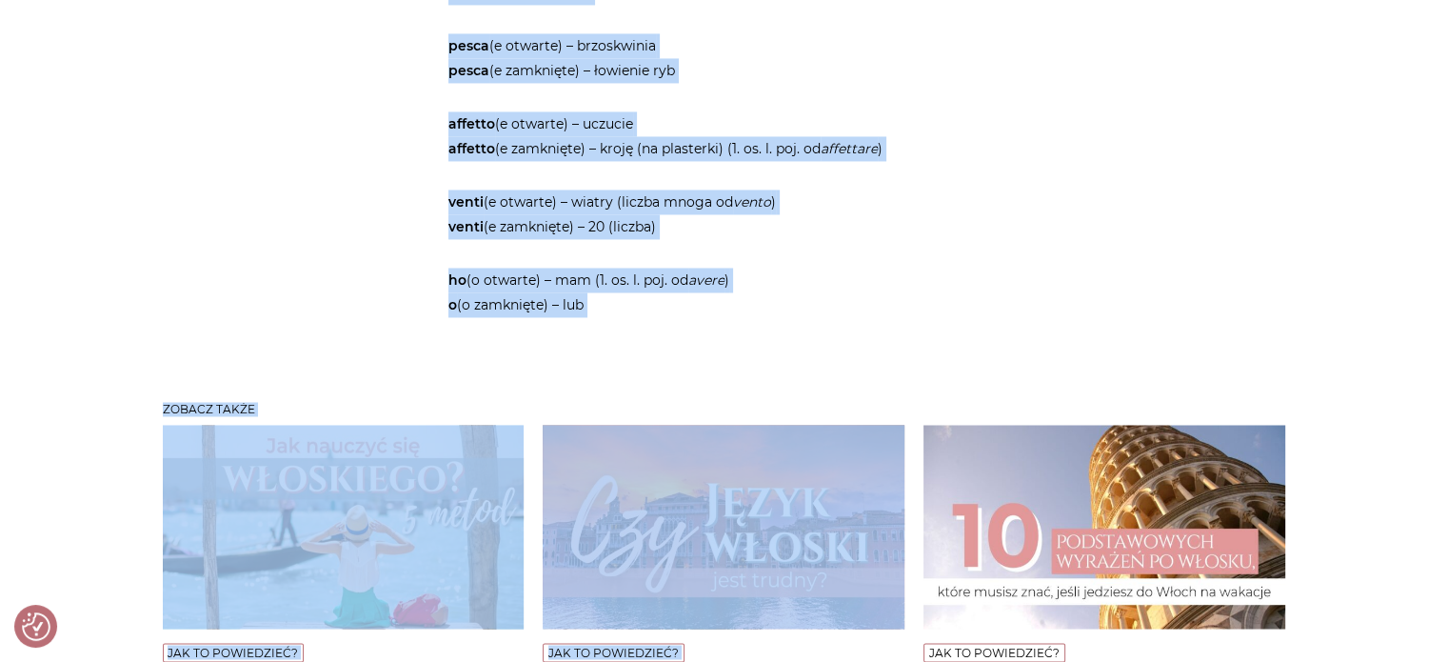
drag, startPoint x: 453, startPoint y: 326, endPoint x: 845, endPoint y: 319, distance: 392.3
copy article "Słówka, które różnią się tylko akcentem. Homografy we włoskim Jak to powiedzieć…"
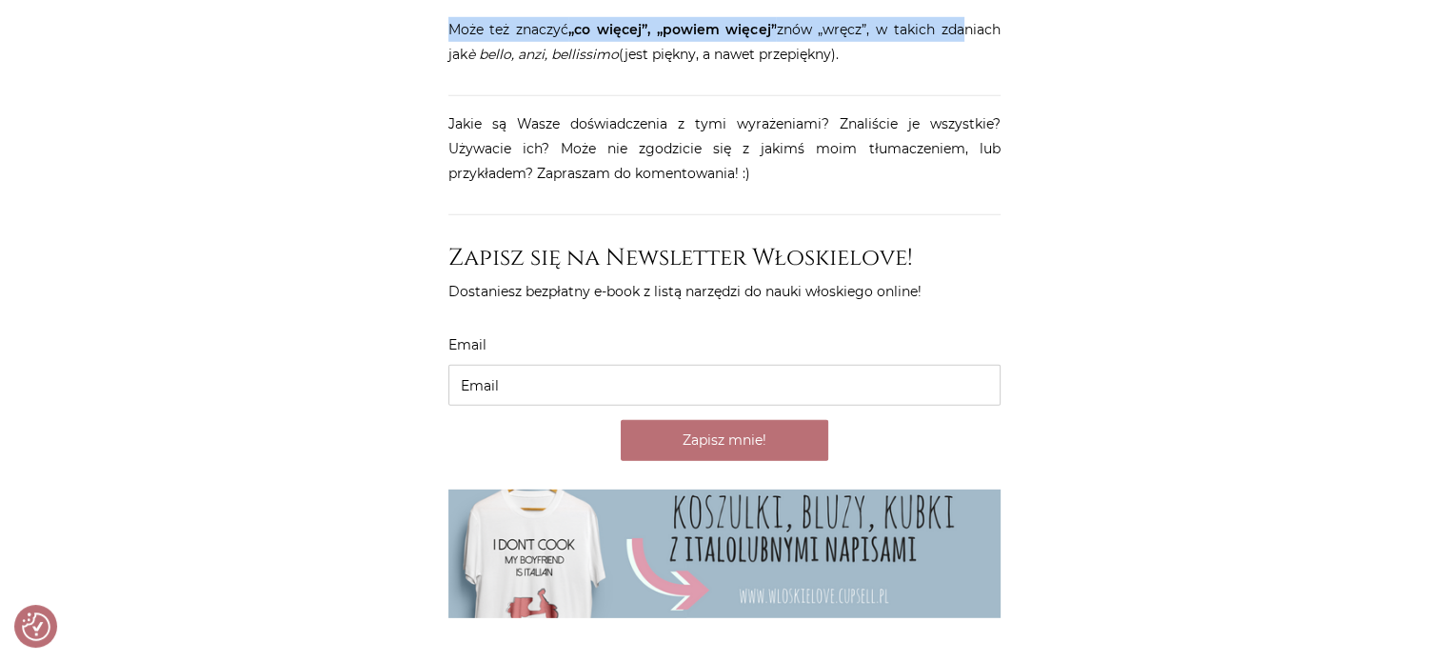
scroll to position [5524, 0]
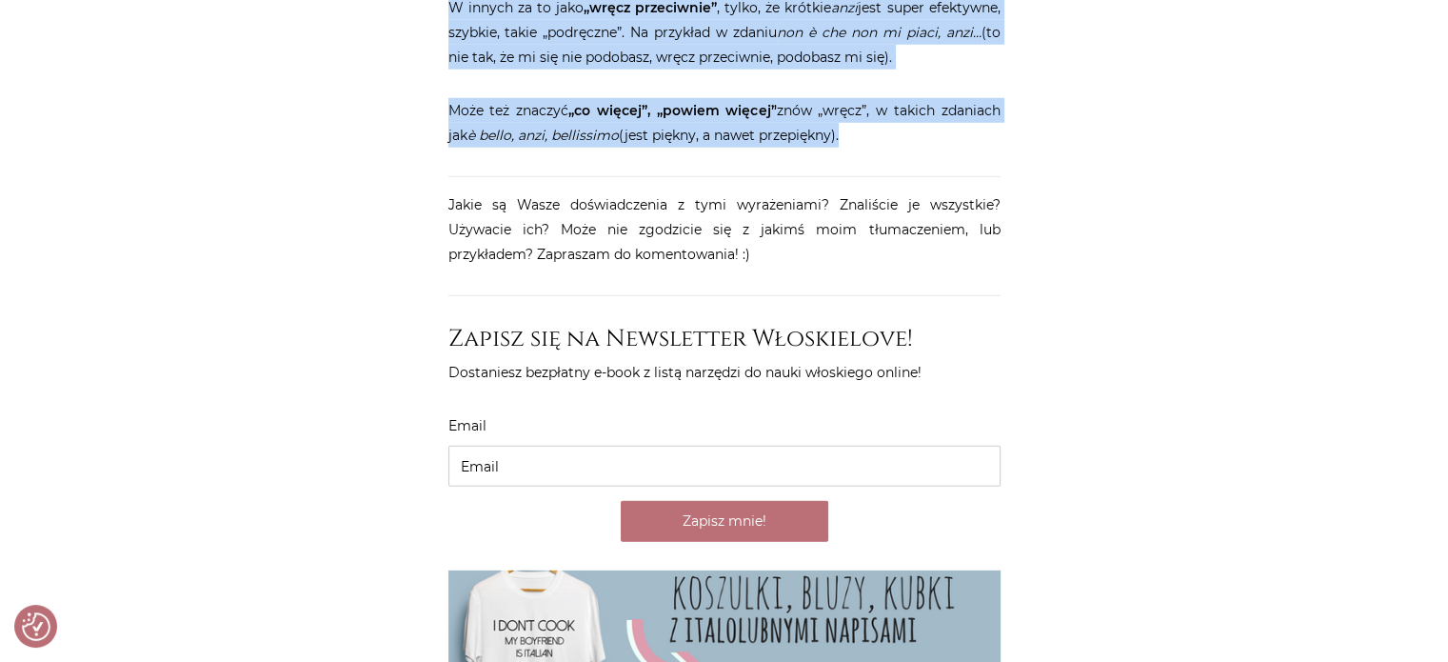
drag, startPoint x: 491, startPoint y: 323, endPoint x: 989, endPoint y: 129, distance: 534.5
copy article "10 wyrażeń, dzięki którym zabrzmisz jak Włoch! Jak to powiedzieć? Kiedy powstaw…"
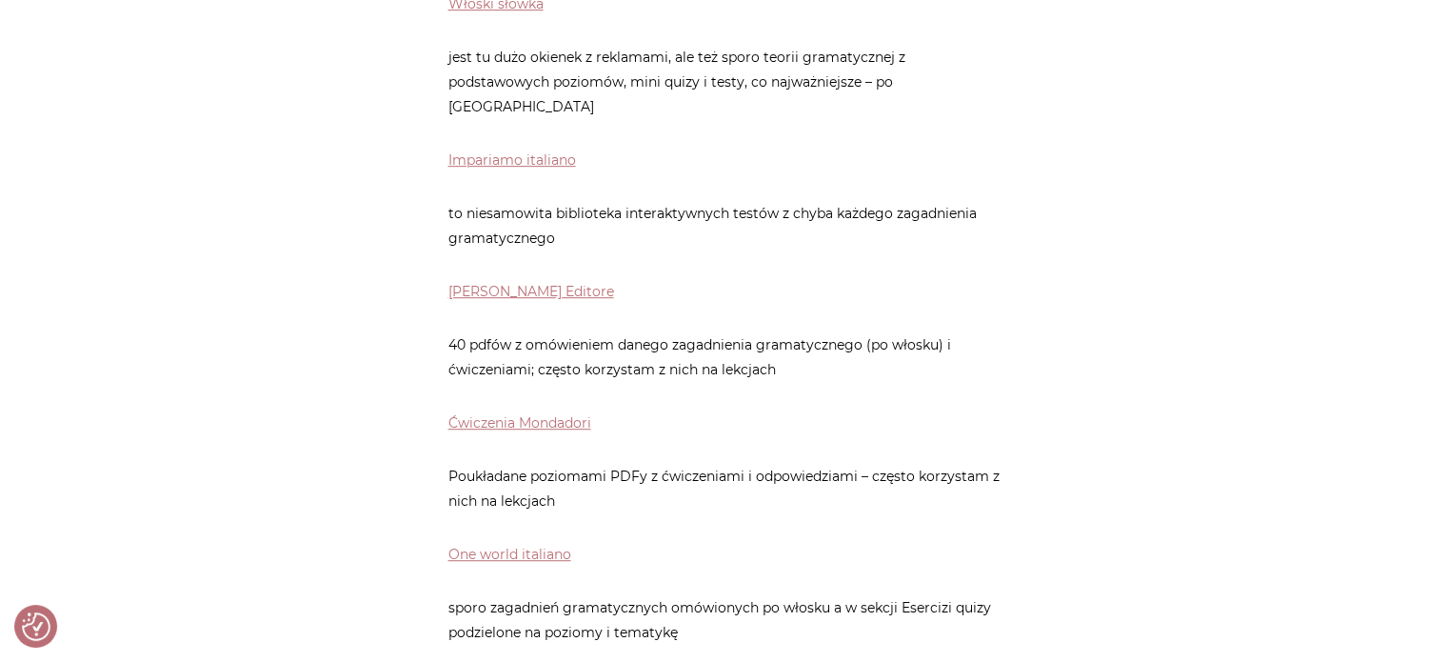
scroll to position [1116, 0]
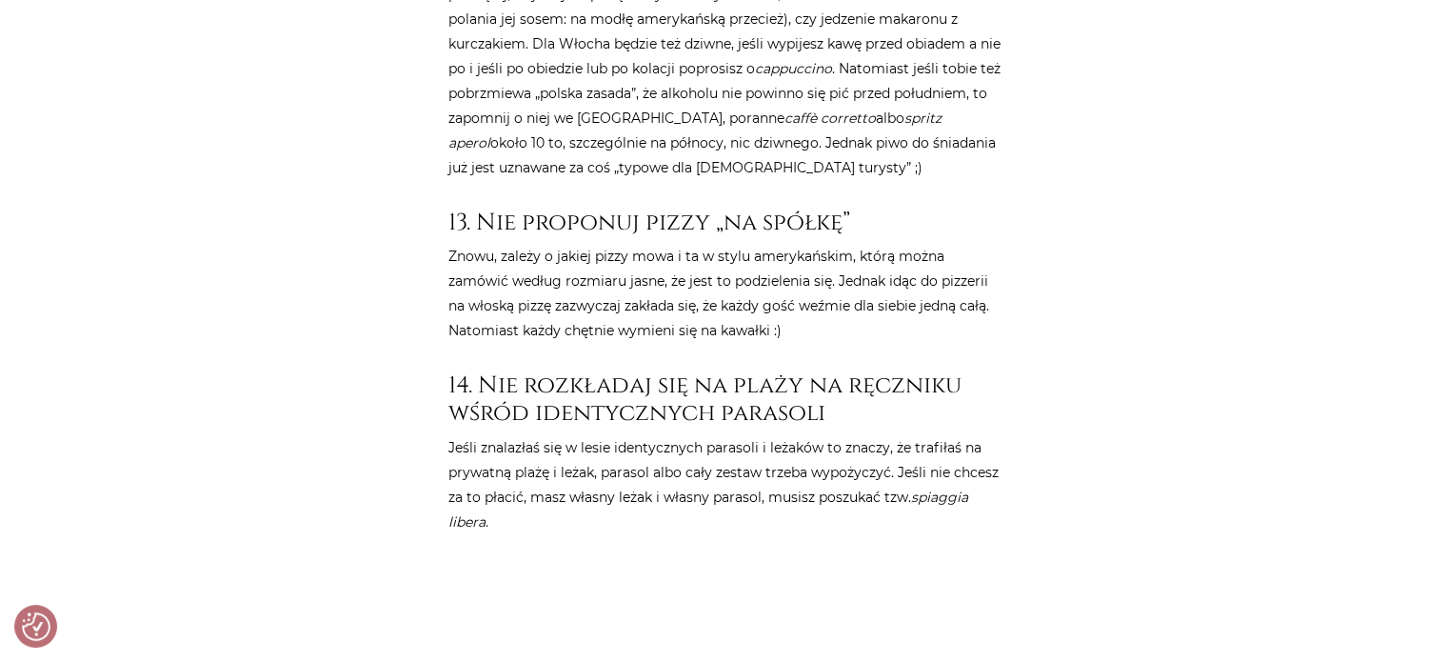
scroll to position [6848, 0]
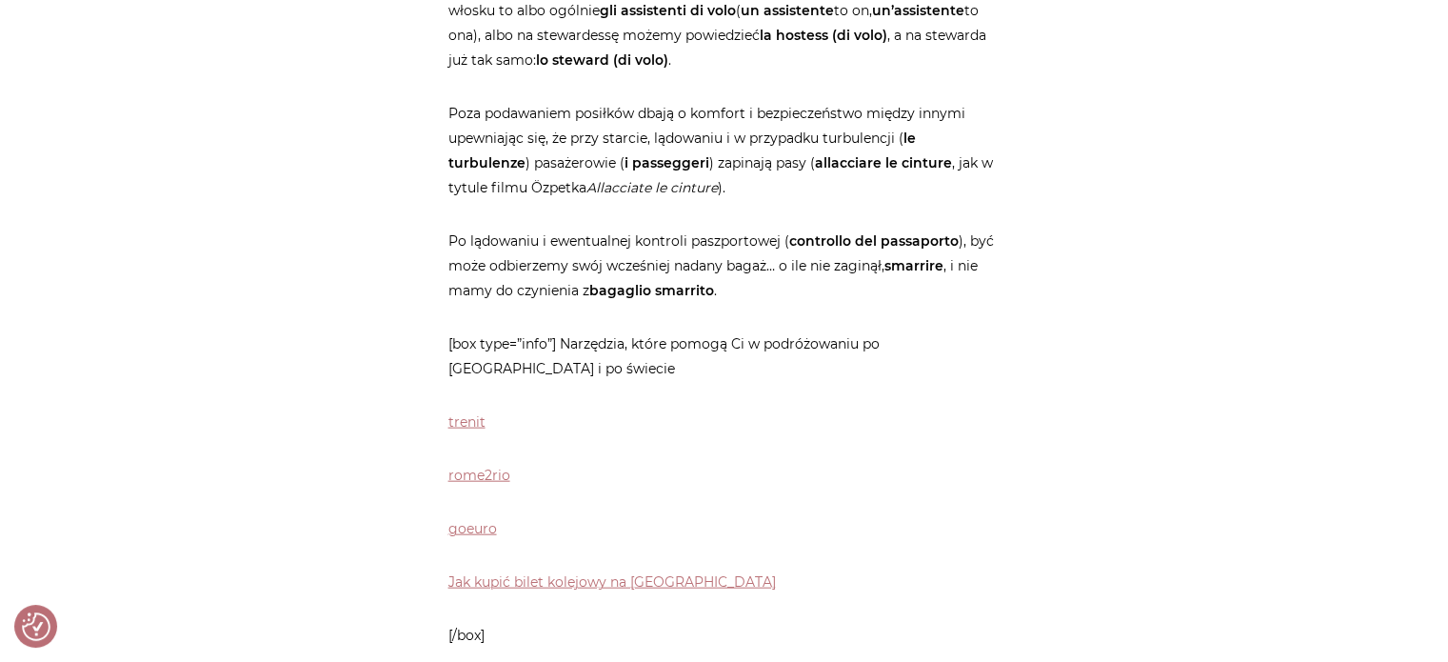
scroll to position [4314, 0]
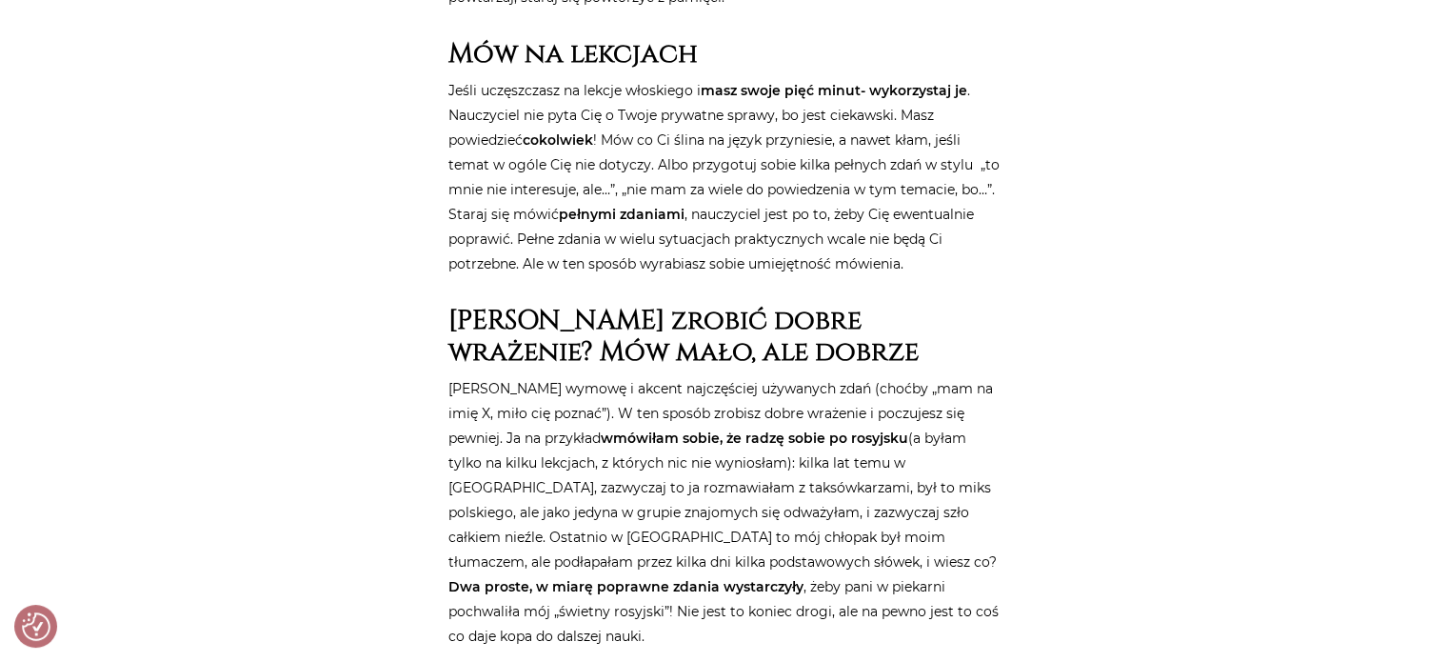
scroll to position [2133, 0]
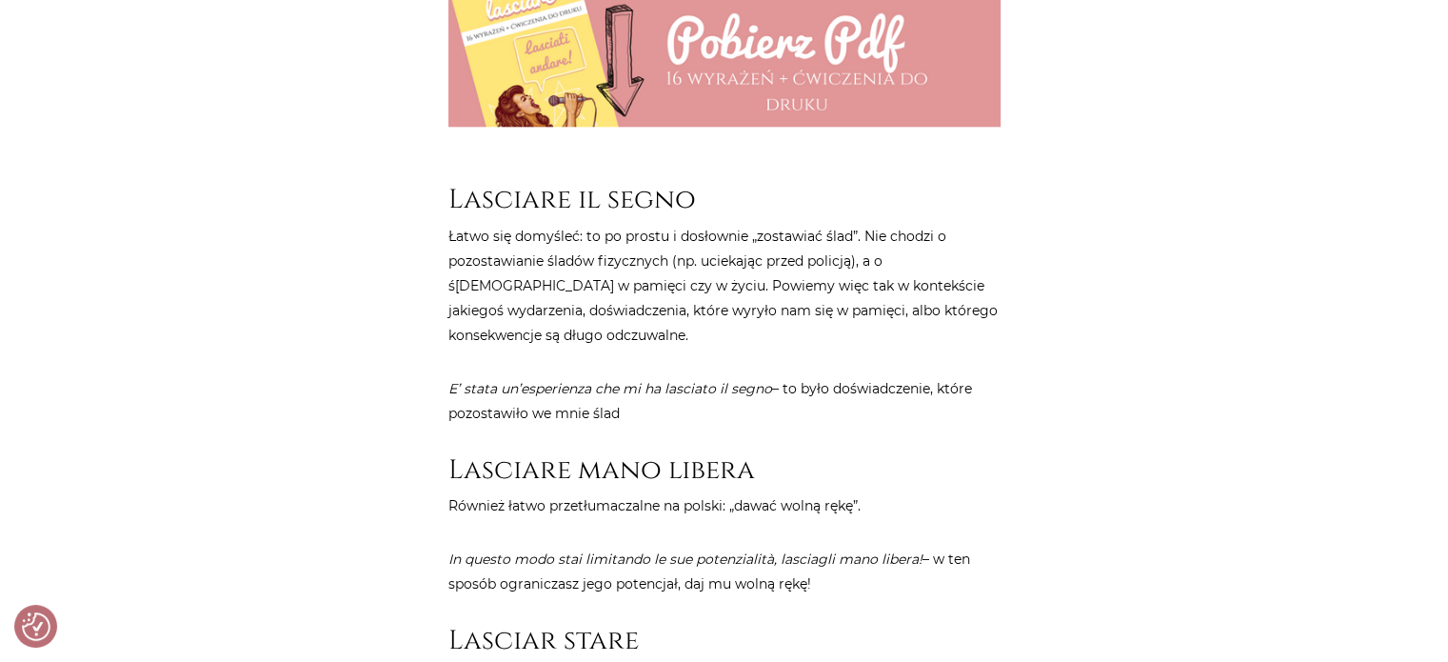
scroll to position [2291, 0]
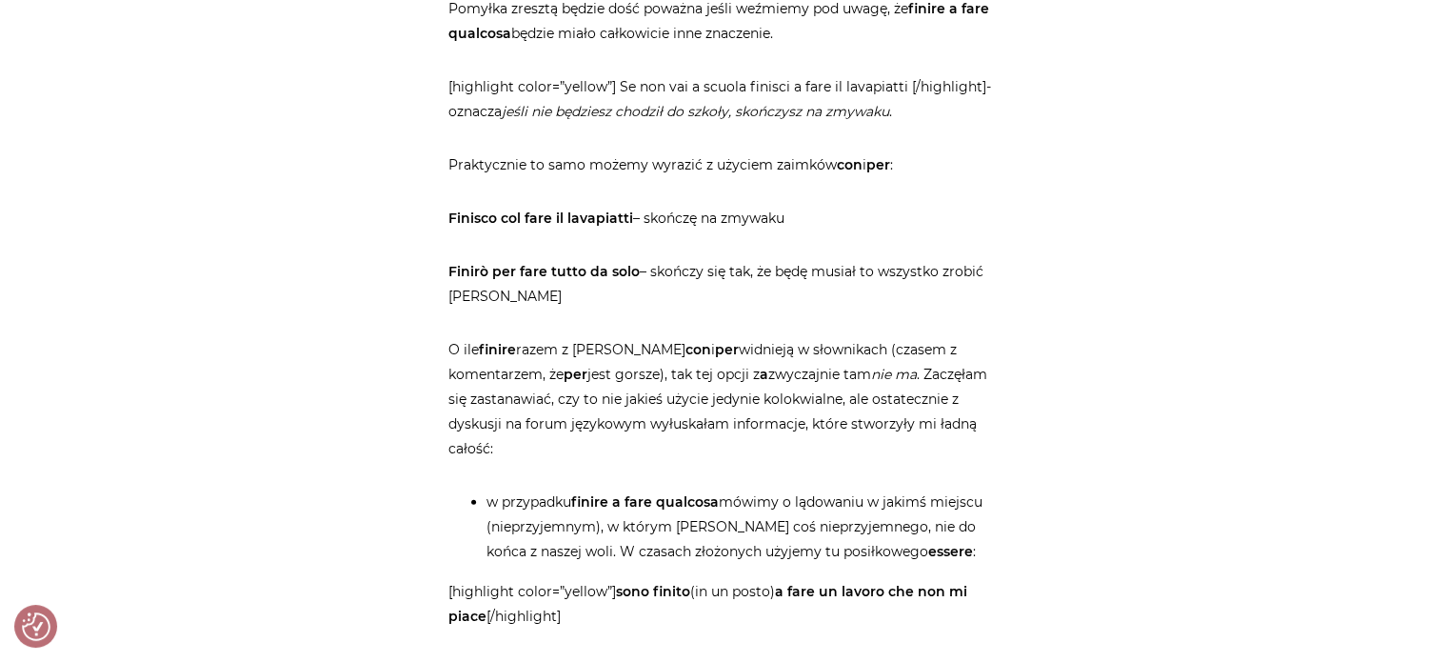
scroll to position [6707, 0]
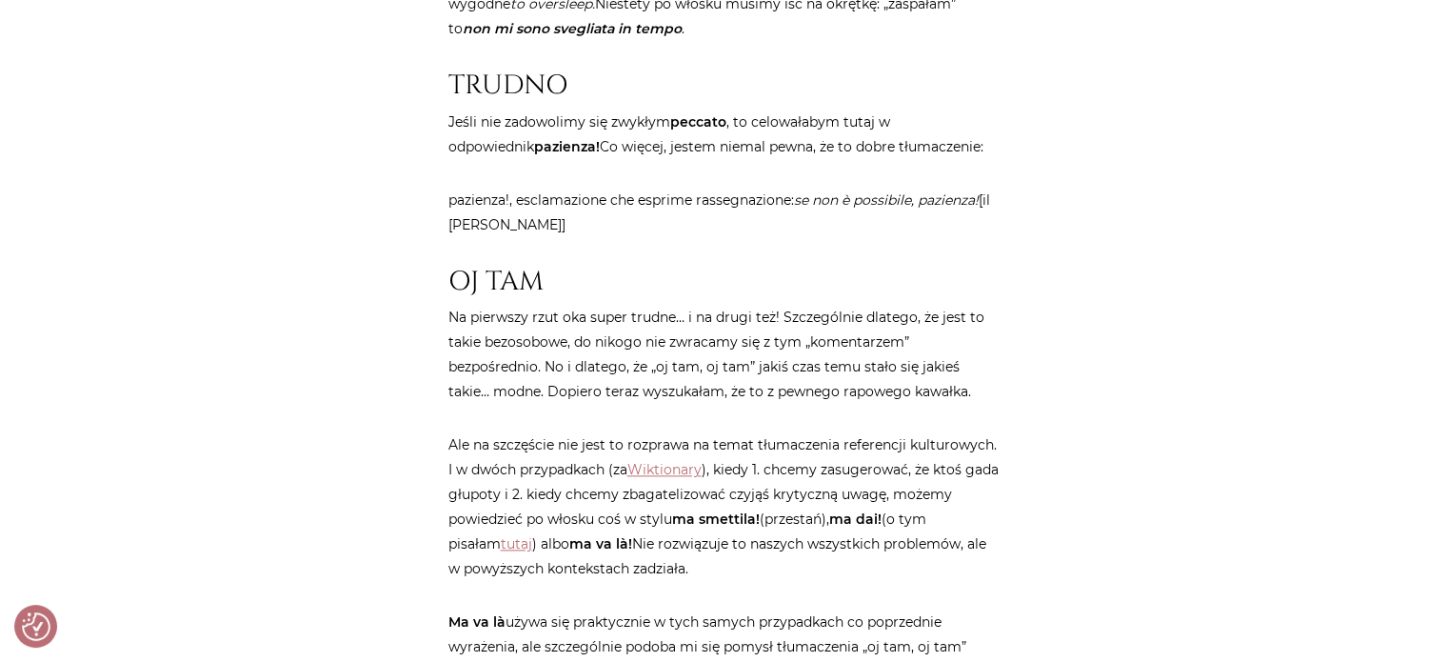
scroll to position [2312, 0]
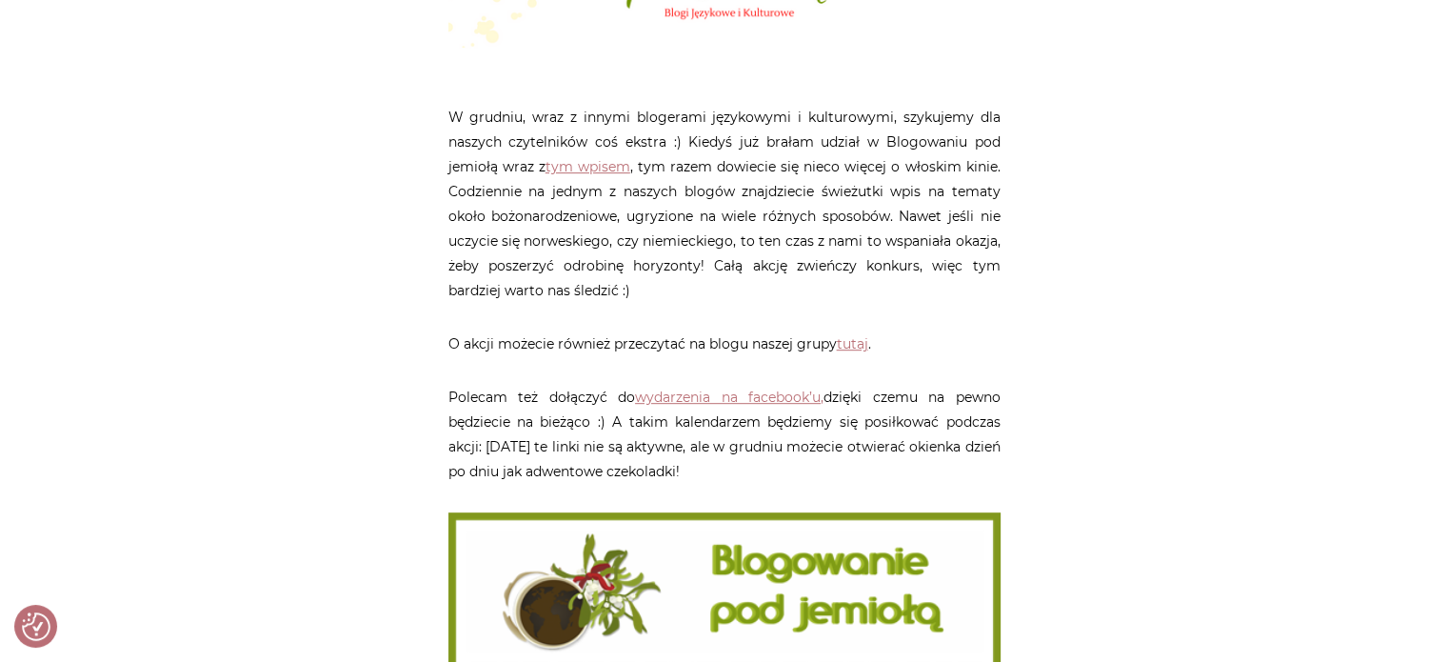
scroll to position [987, 0]
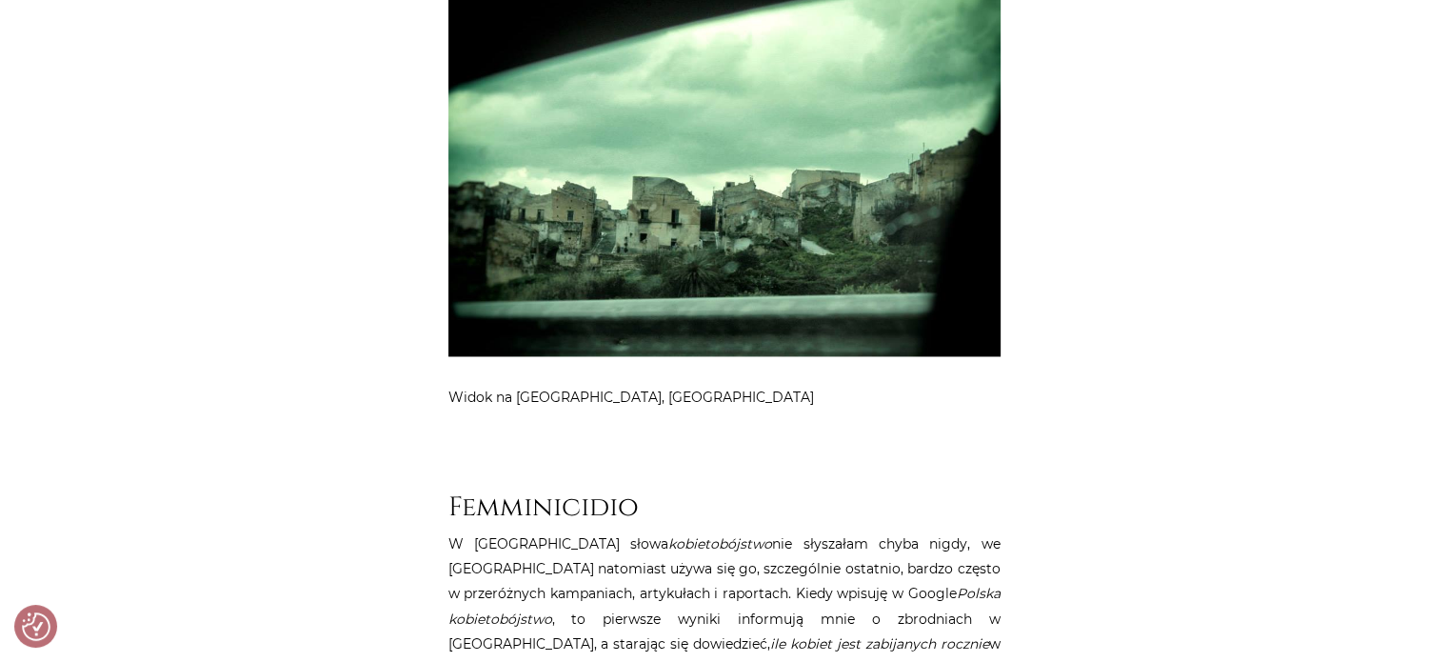
scroll to position [3095, 0]
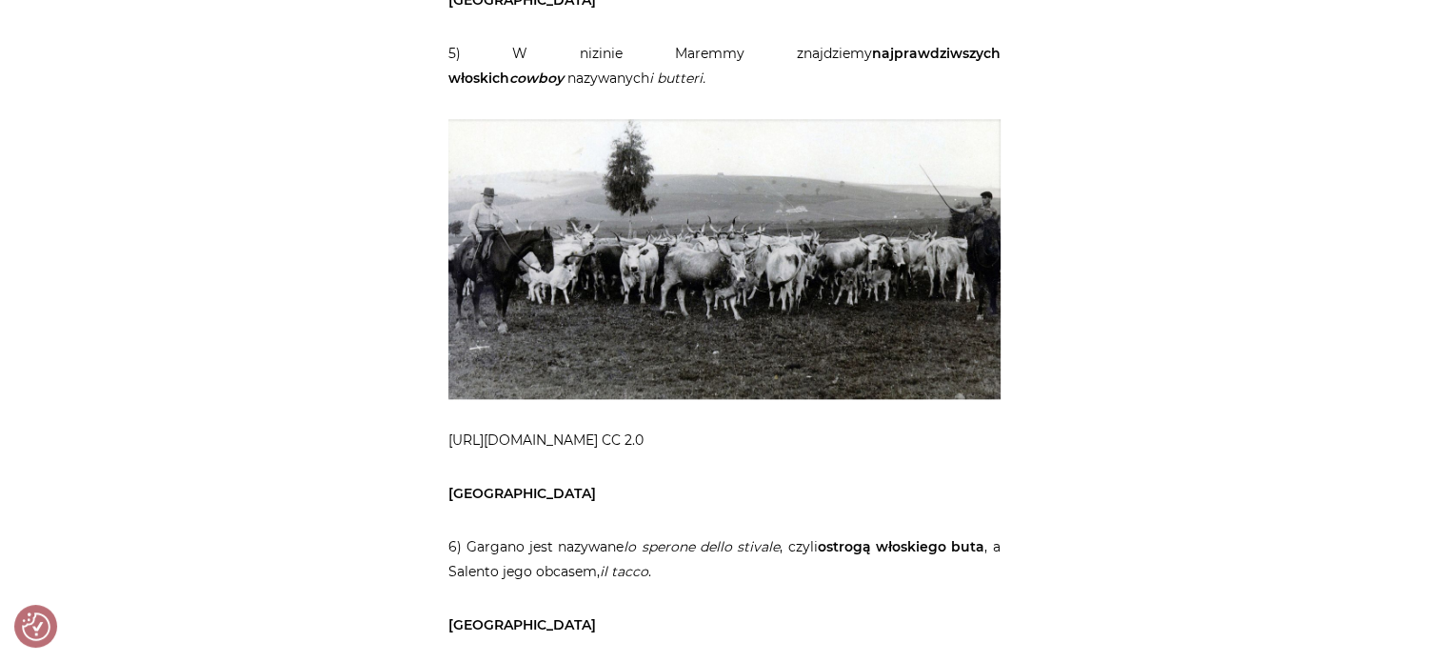
scroll to position [2525, 0]
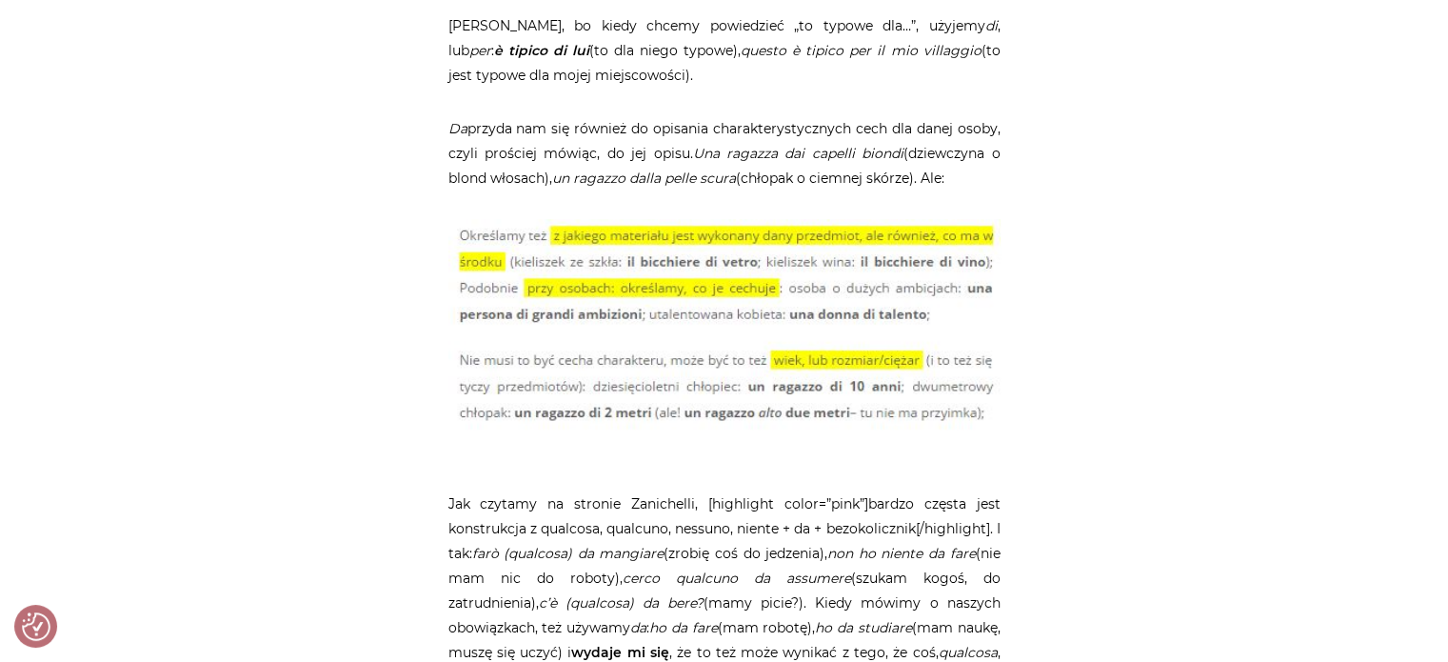
scroll to position [2284, 0]
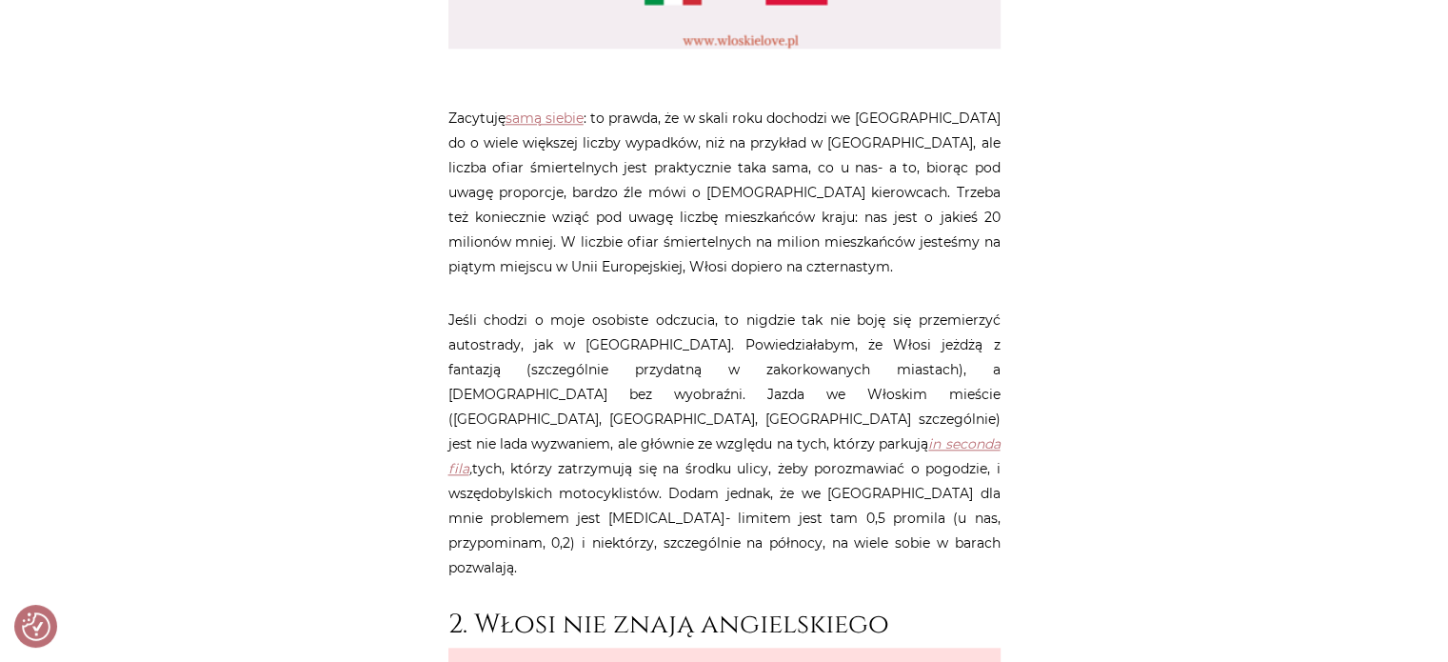
scroll to position [1950, 0]
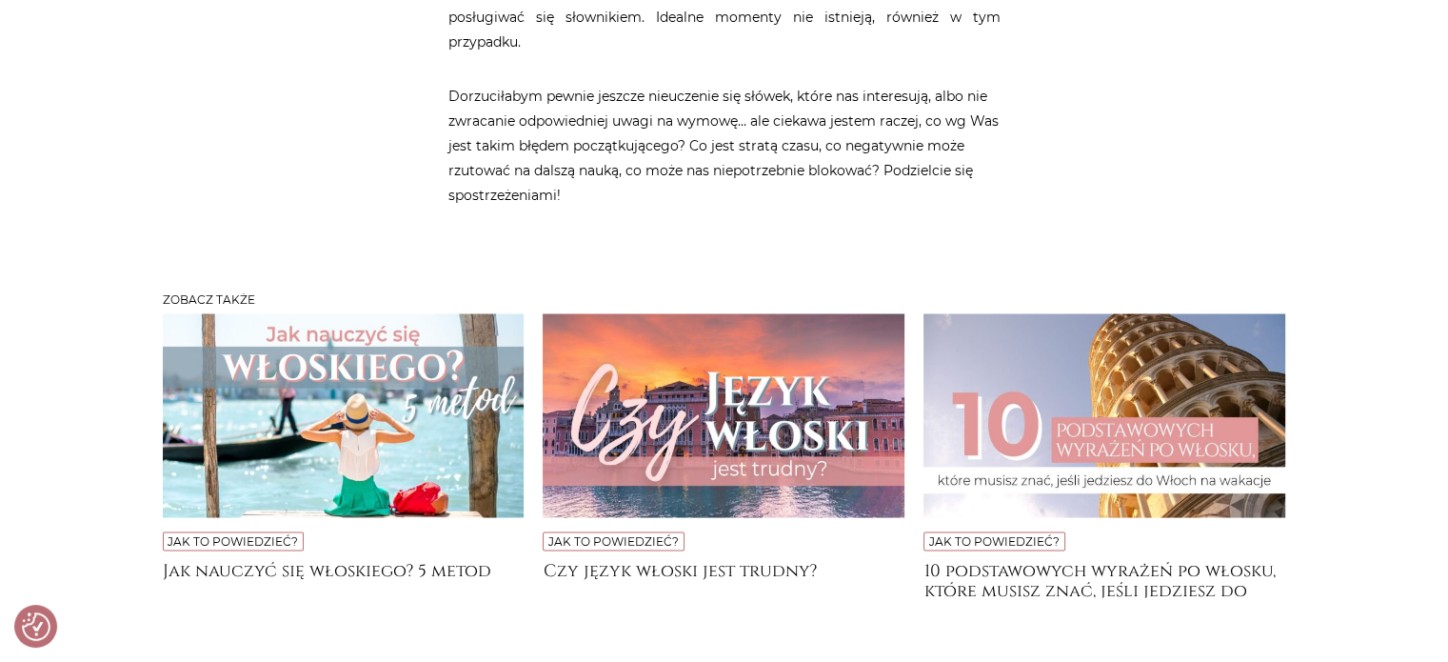
scroll to position [3772, 0]
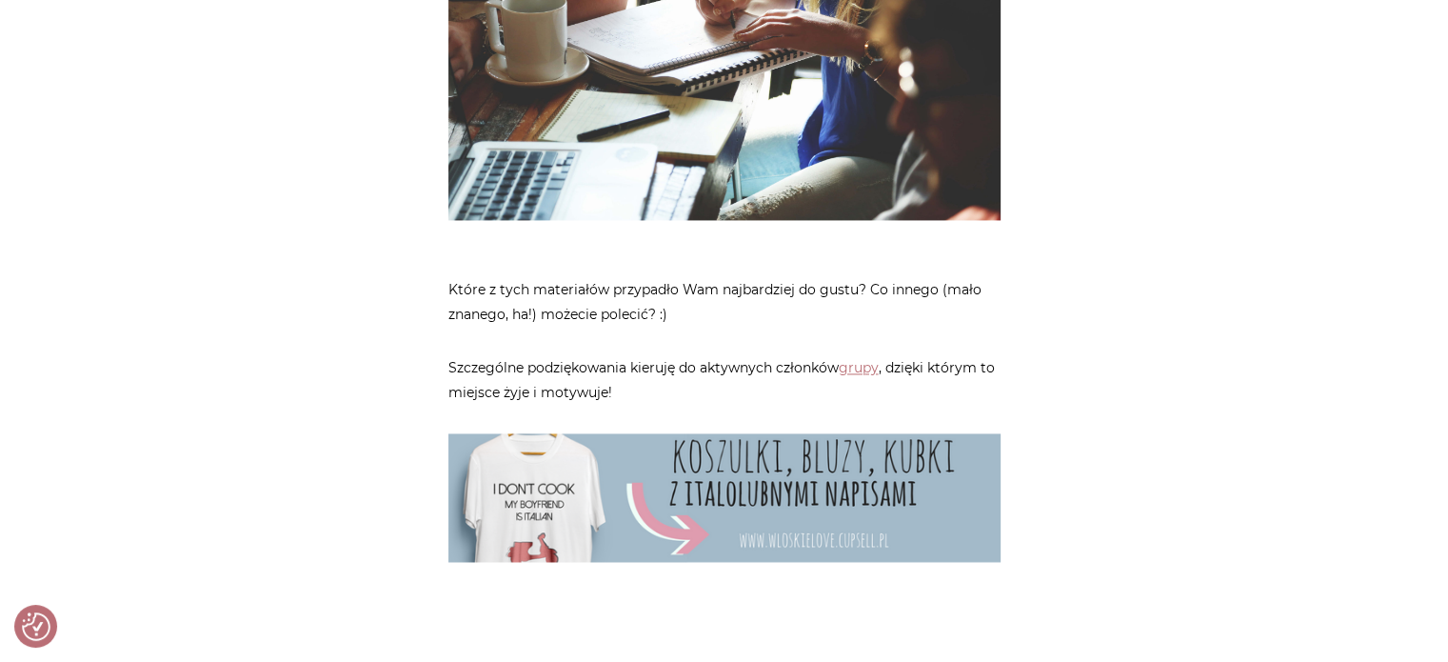
scroll to position [2909, 0]
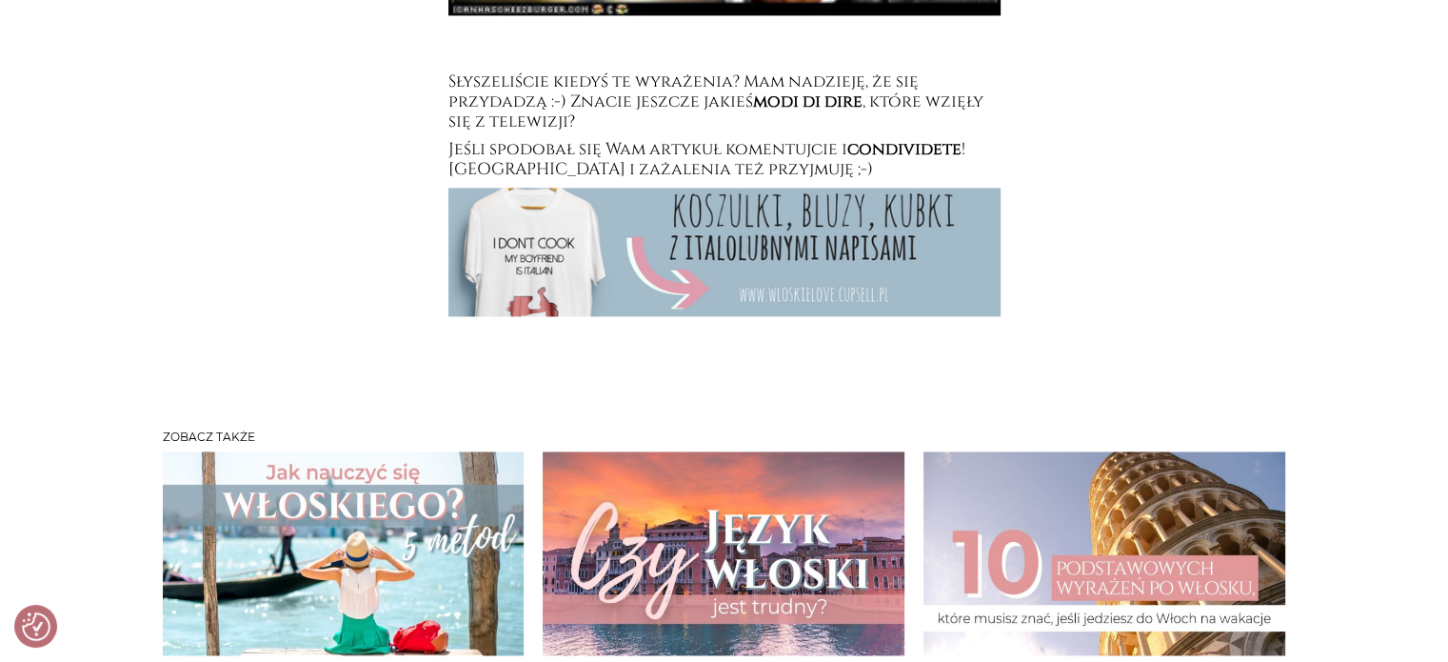
scroll to position [3082, 0]
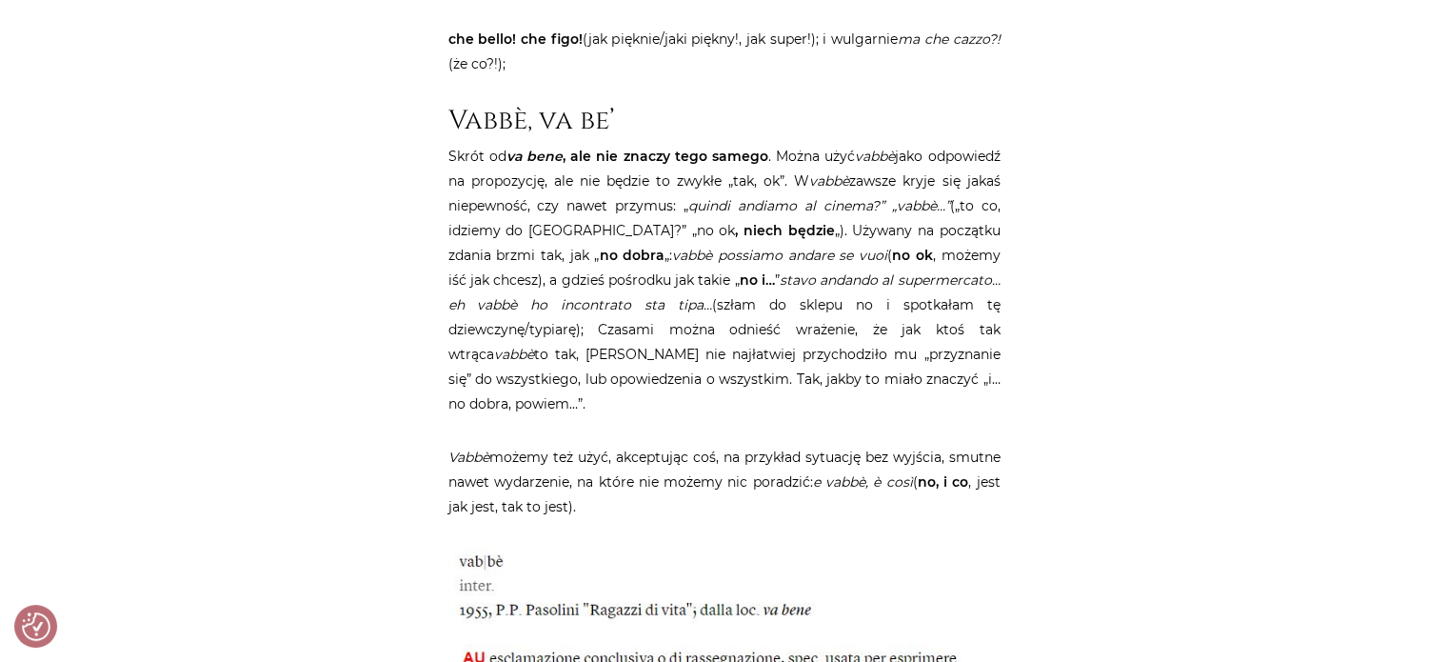
scroll to position [5040, 0]
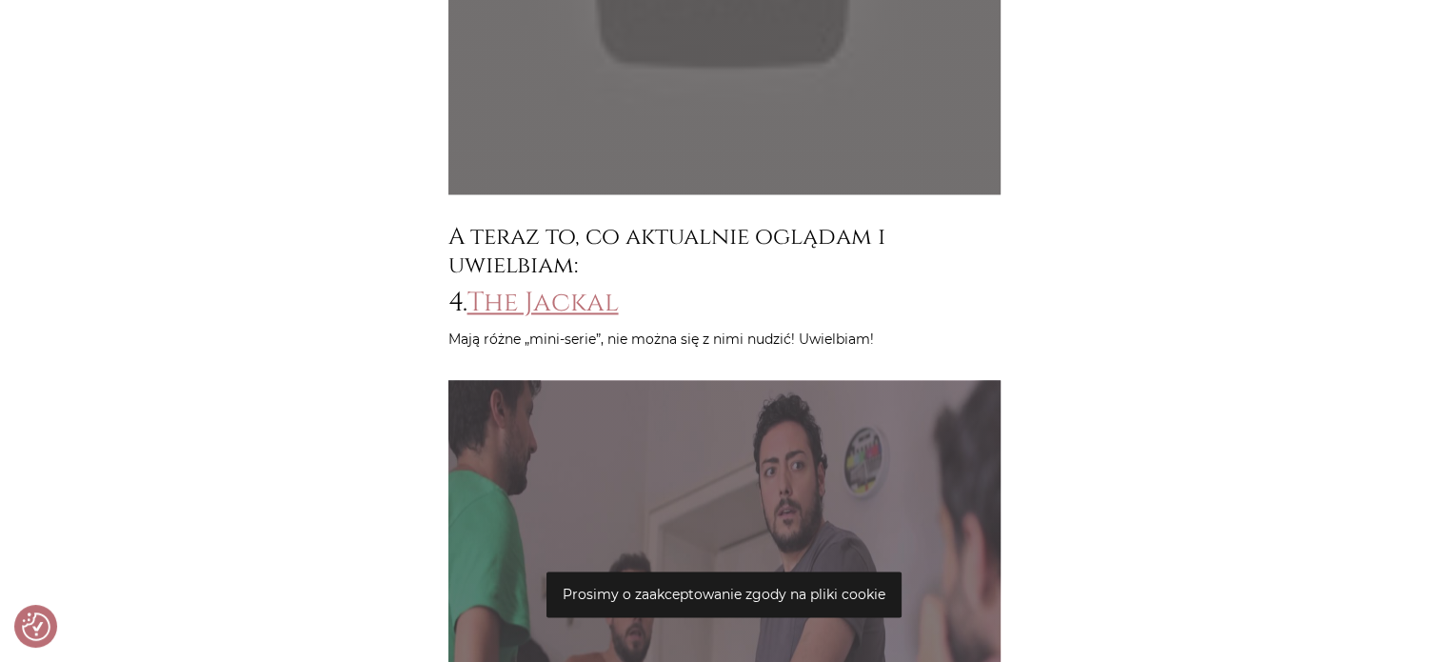
scroll to position [2799, 0]
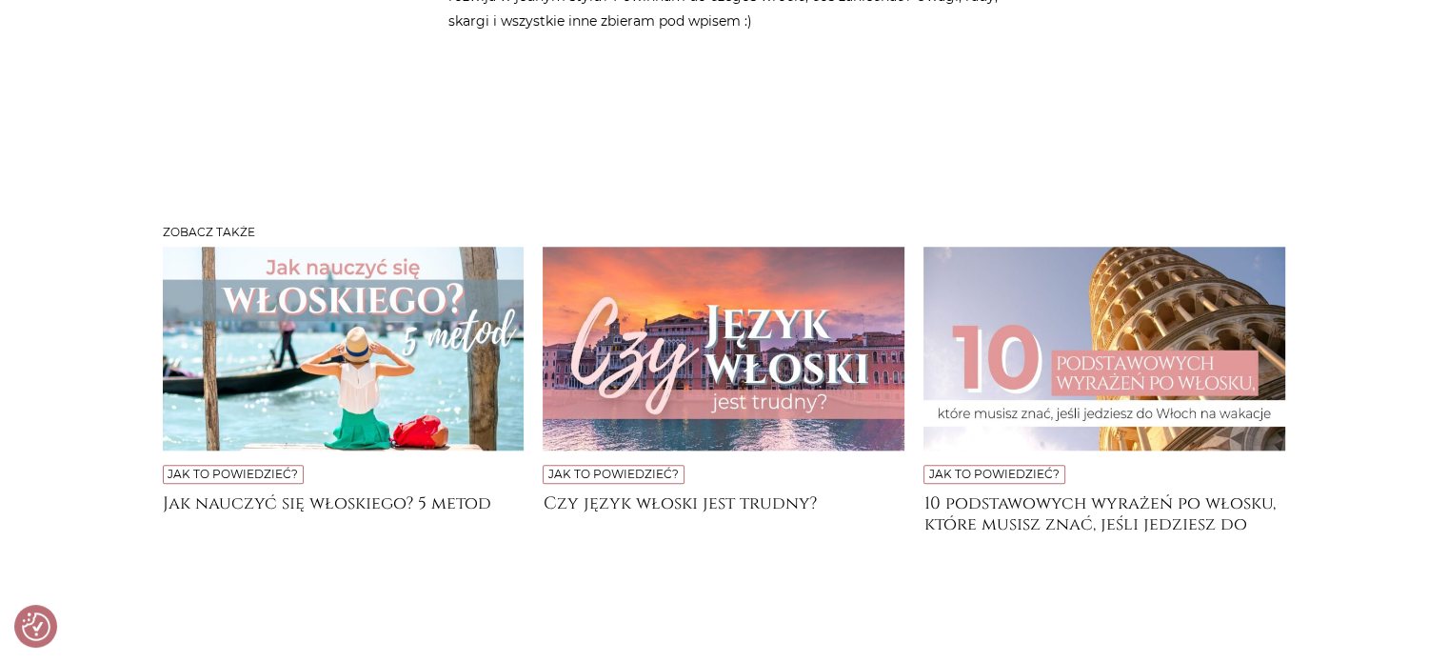
scroll to position [1836, 0]
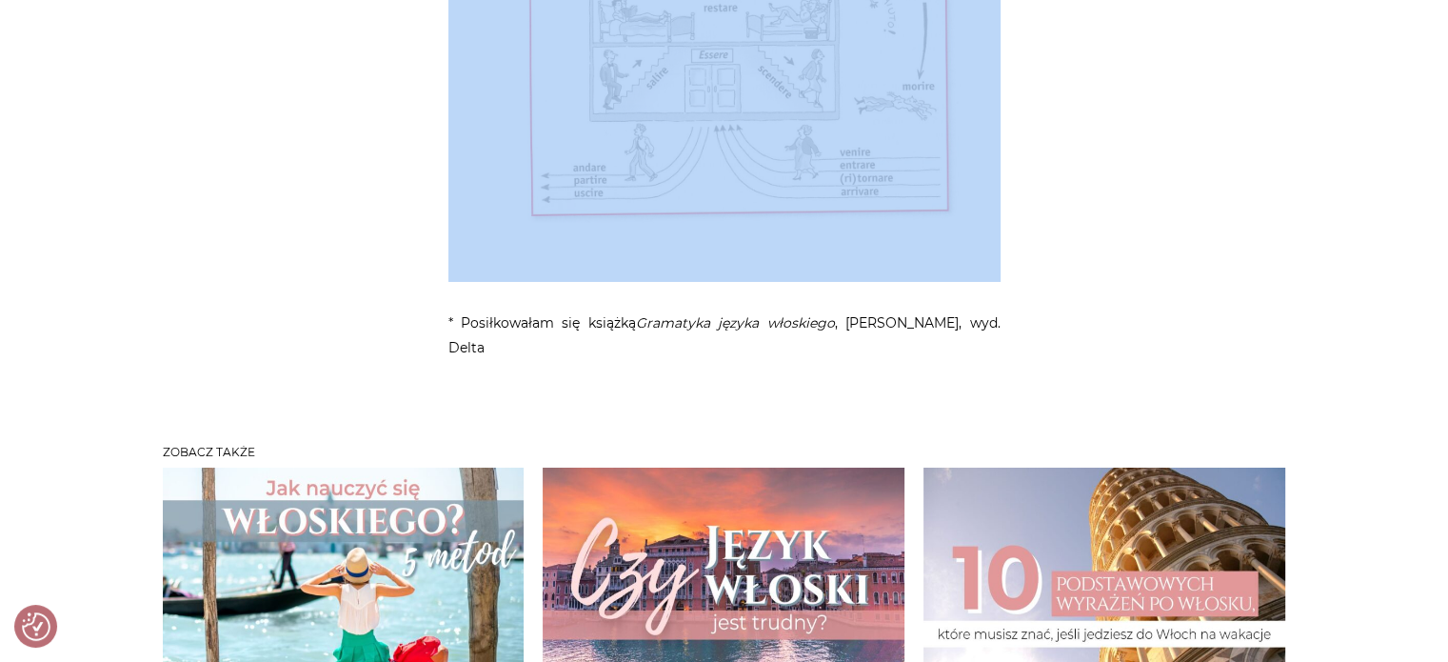
scroll to position [6436, 0]
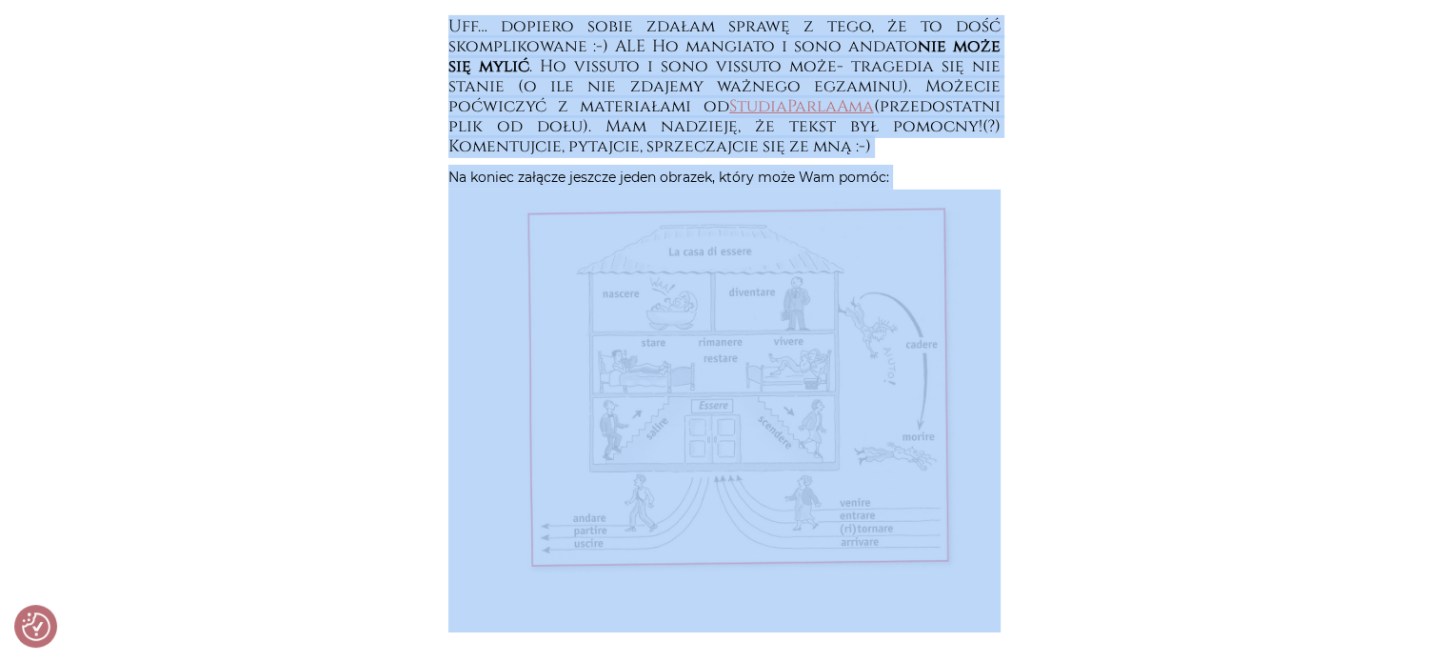
drag, startPoint x: 546, startPoint y: 305, endPoint x: 932, endPoint y: 177, distance: 407.1
copy article "O essere i avere i ich stosunkach z innymi Gramatyka Z czasem passato prossimo …"
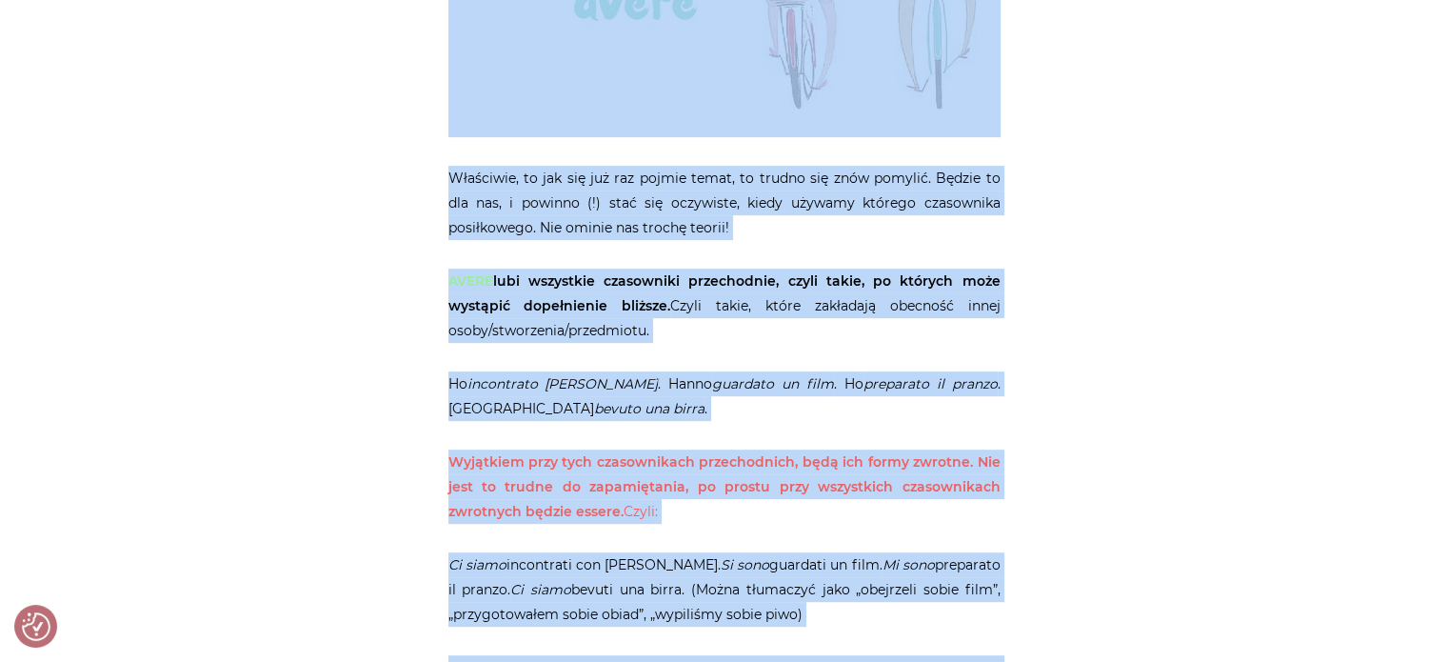
scroll to position [0, 0]
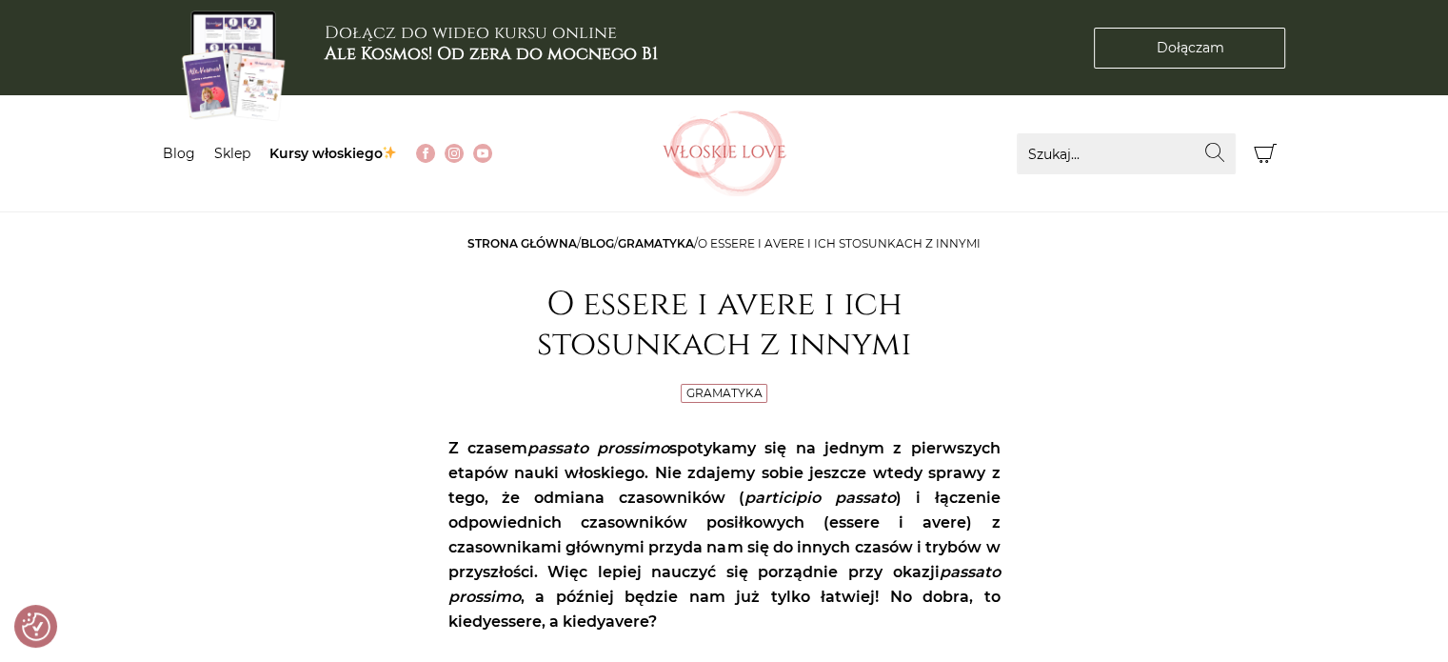
click at [722, 392] on link "Gramatyka" at bounding box center [724, 393] width 76 height 14
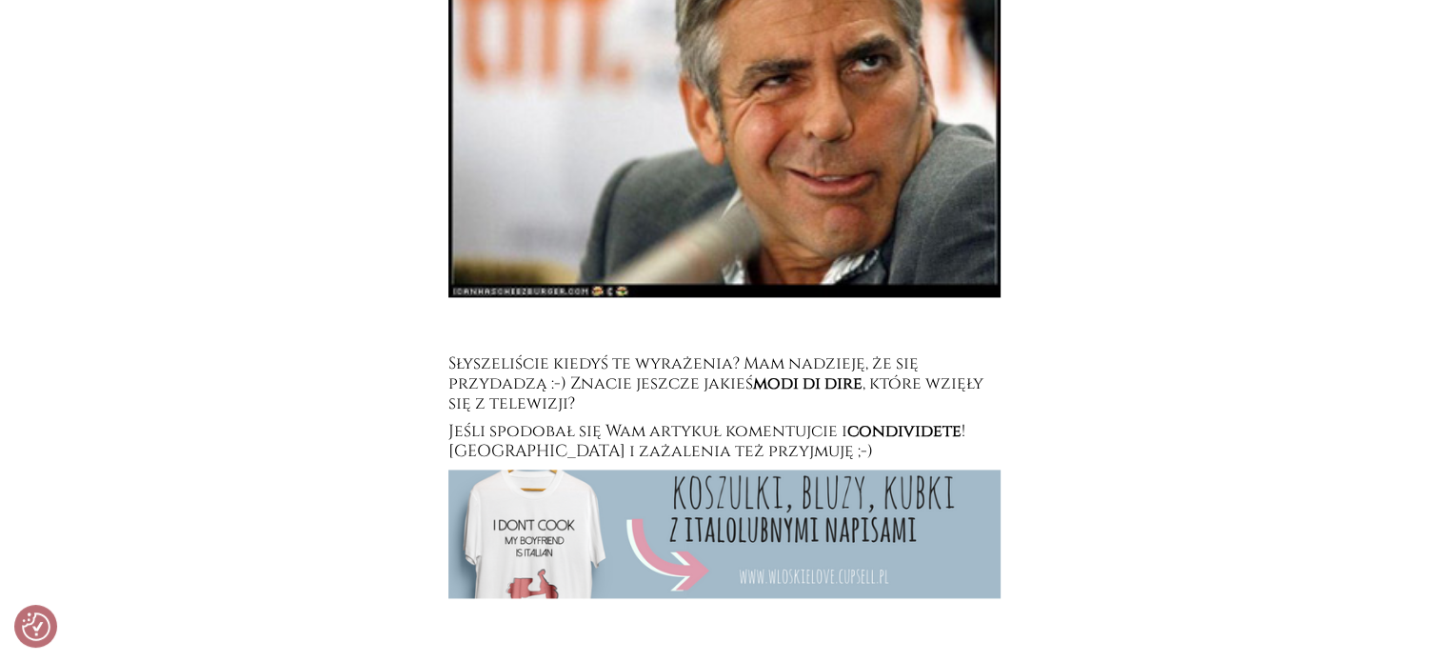
scroll to position [2649, 0]
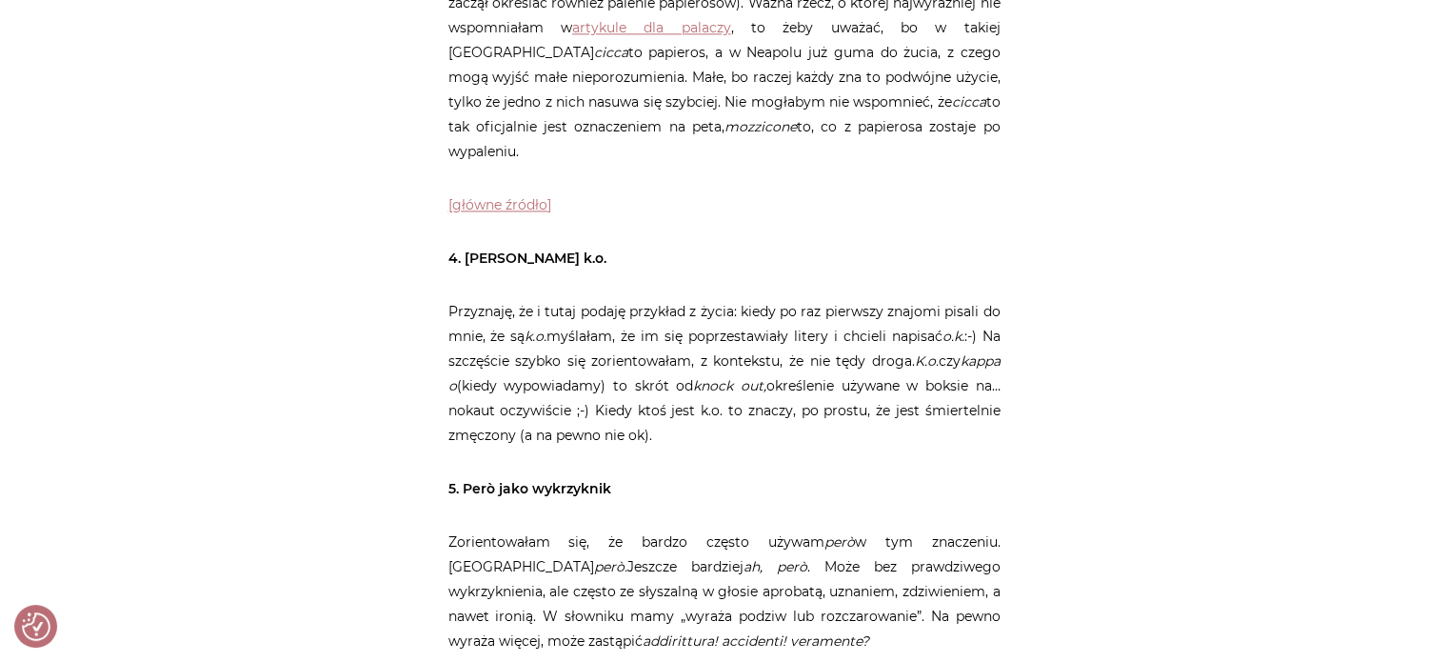
scroll to position [2686, 0]
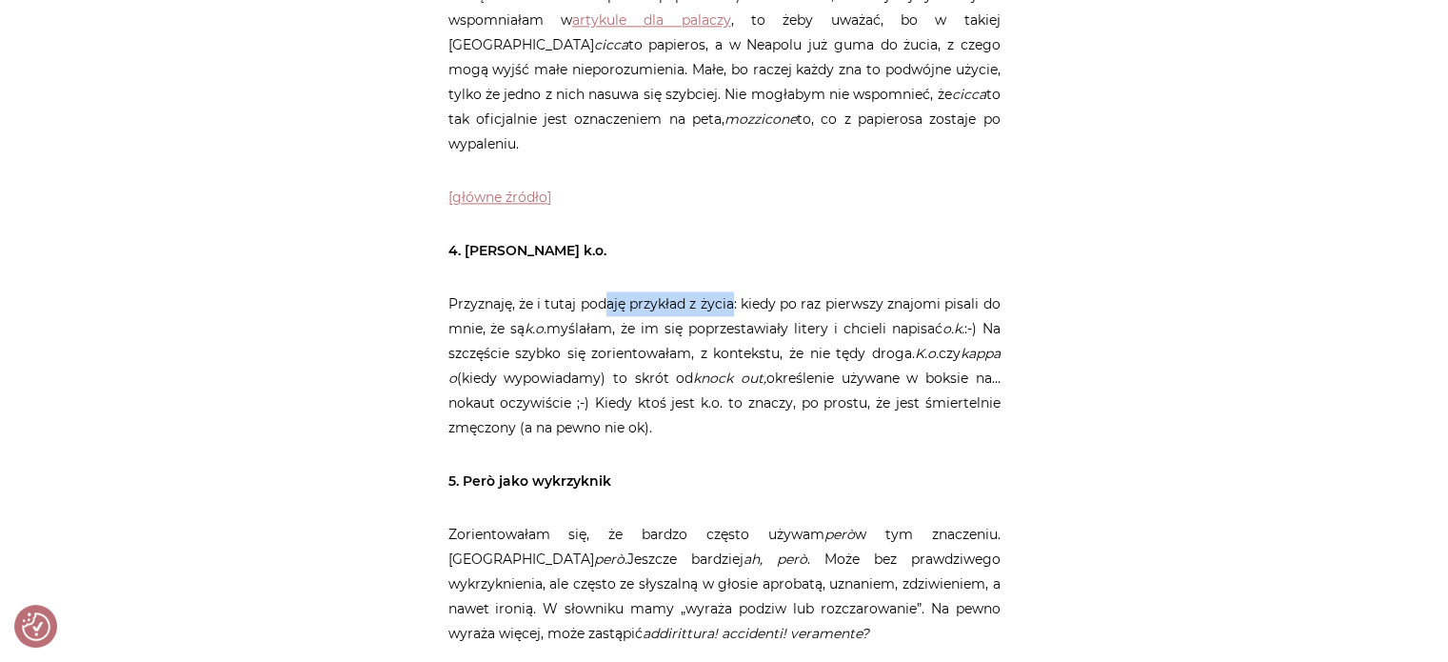
drag, startPoint x: 605, startPoint y: 205, endPoint x: 732, endPoint y: 214, distance: 127.9
click at [732, 291] on p "Przyznaję, że i tutaj podaję przykład z życia: kiedy po raz pierwszy znajomi pi…" at bounding box center [724, 365] width 552 height 149
click at [981, 330] on p "Przyznaję, że i tutaj podaję przykład z życia: kiedy po raz pierwszy znajomi pi…" at bounding box center [724, 365] width 552 height 149
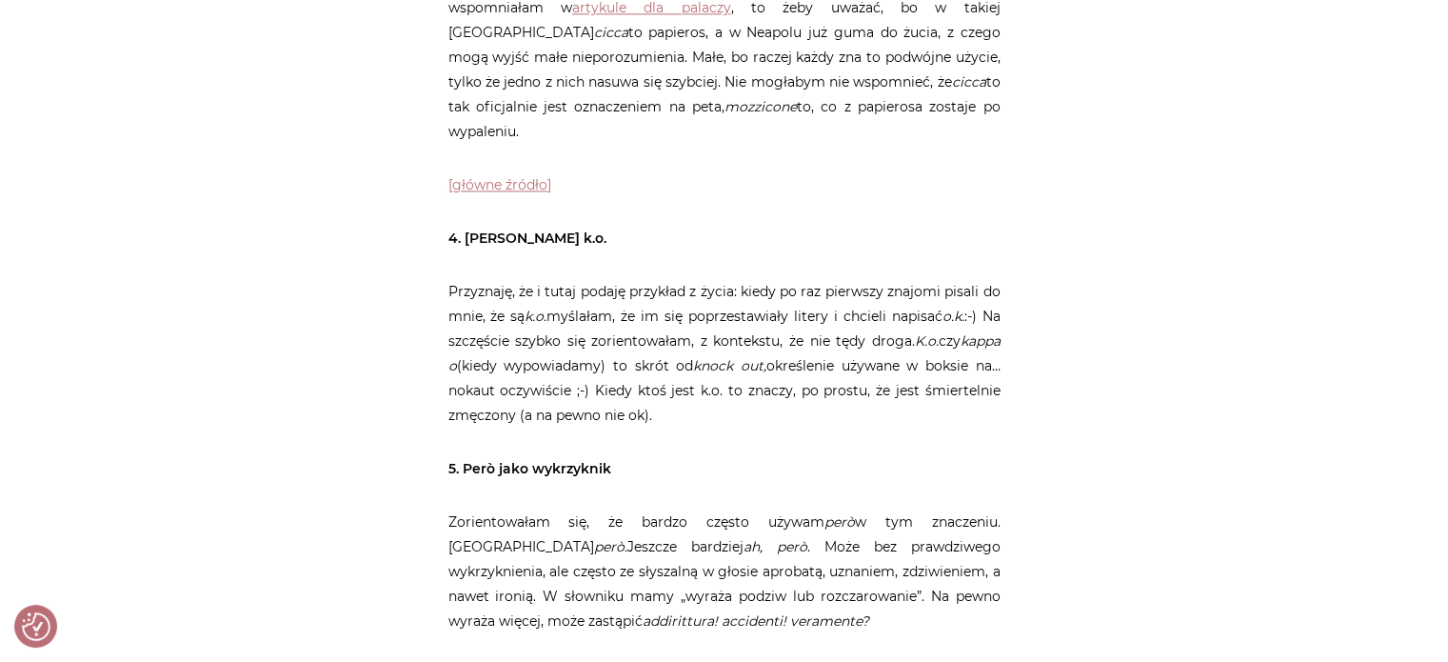
scroll to position [2706, 0]
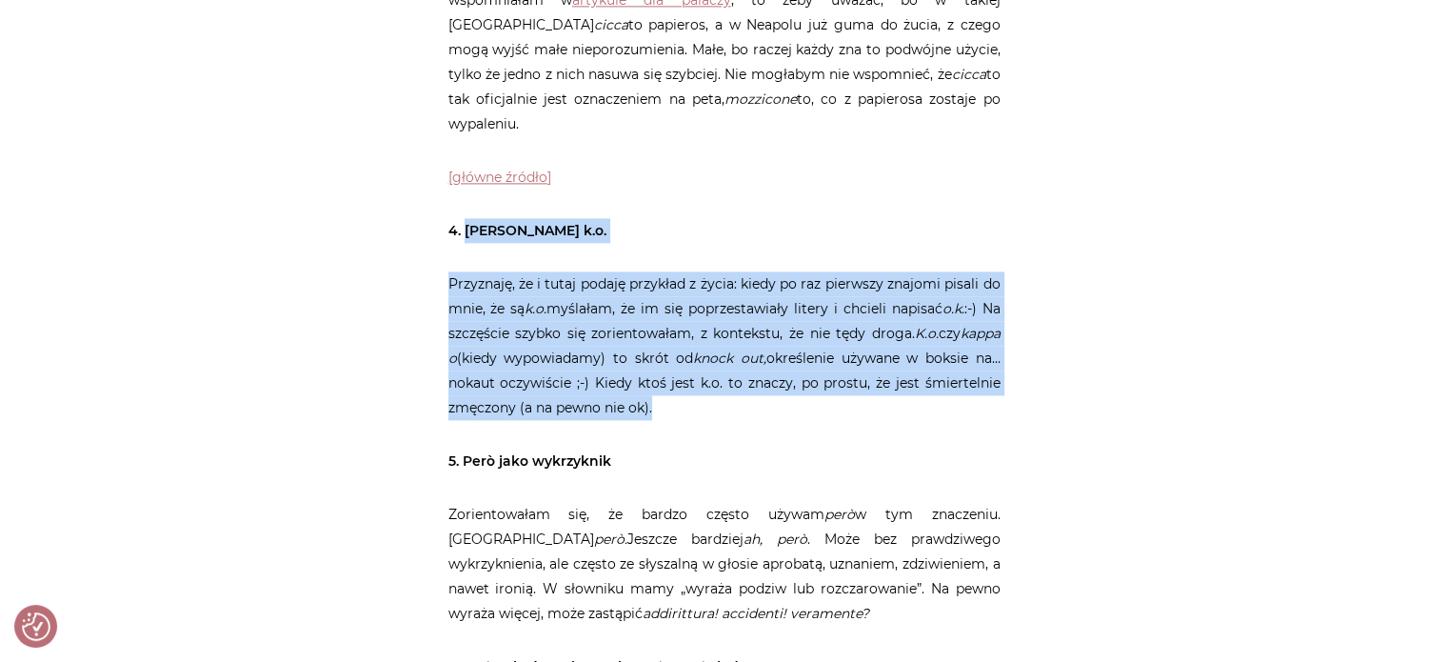
drag, startPoint x: 465, startPoint y: 125, endPoint x: 708, endPoint y: 307, distance: 304.1
click at [708, 307] on article "Strona główna / Blog / Jak to powiedzieć? / 10 włoskojęzycznych ciekawostek o k…" at bounding box center [724, 328] width 552 height 5606
copy article "Być k.o. Przyznaję, że i tutaj podaję przykład z życia: kiedy po raz pierwszy z…"
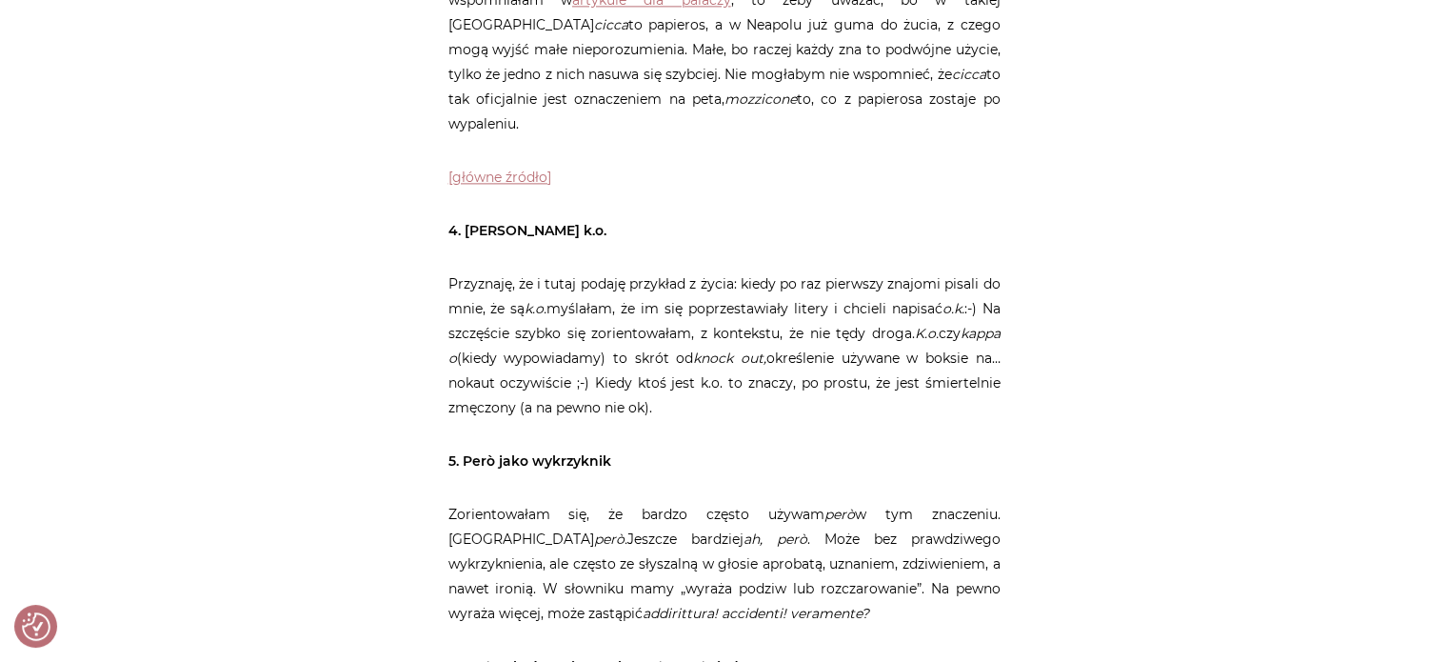
click at [1036, 334] on div "Strona główna / Blog / Jak to powiedzieć? / 10 włoskojęzycznych ciekawostek o k…" at bounding box center [724, 540] width 1143 height 6031
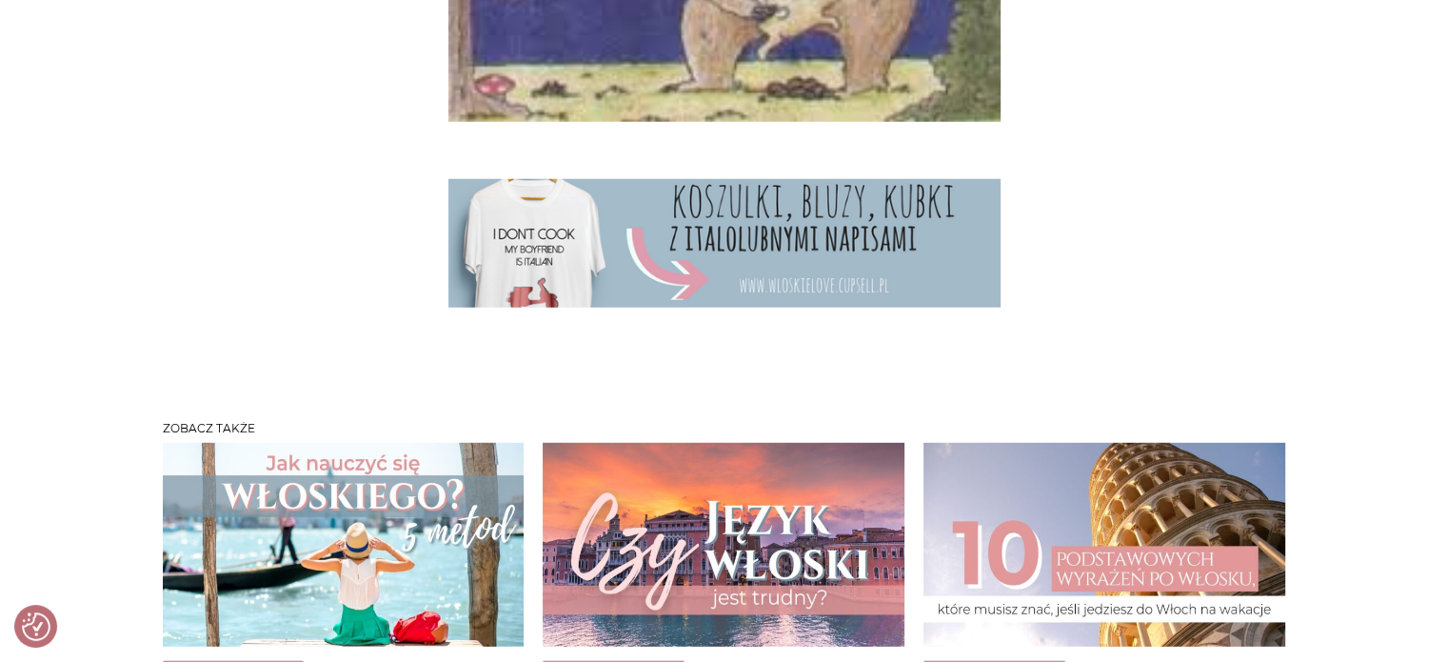
scroll to position [5517, 0]
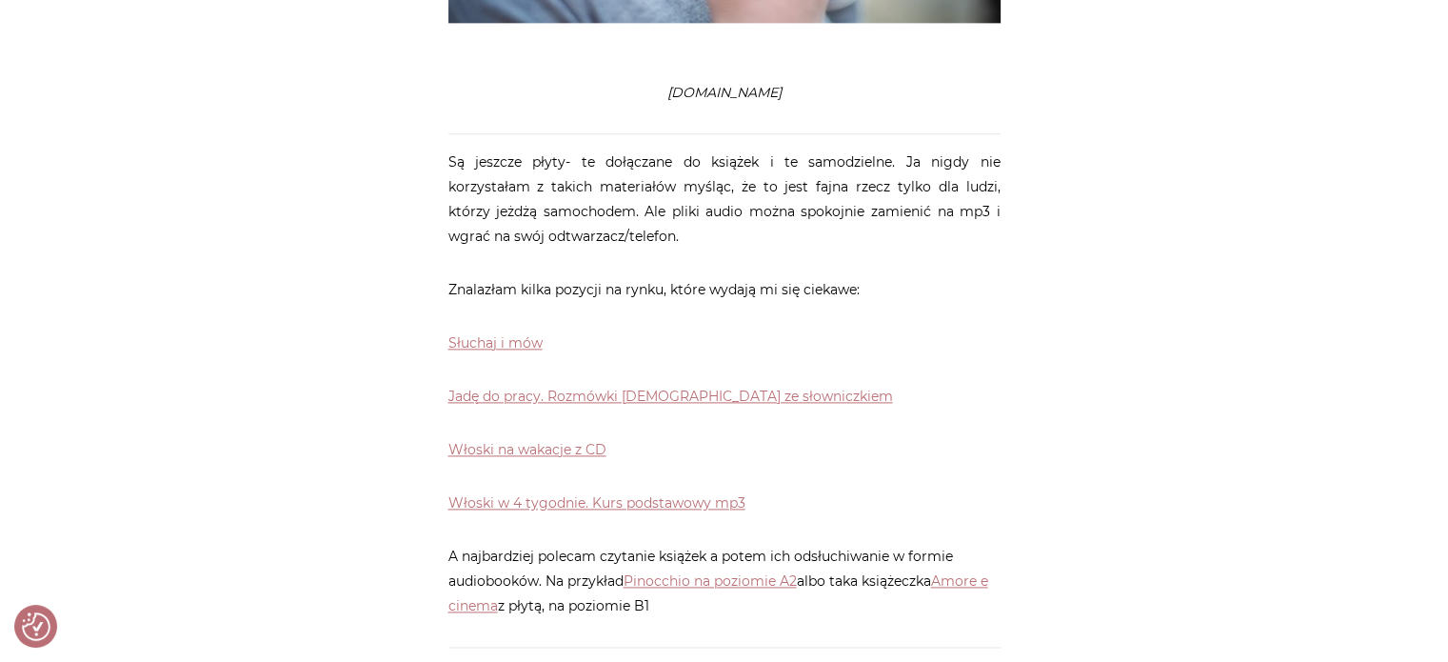
scroll to position [2504, 0]
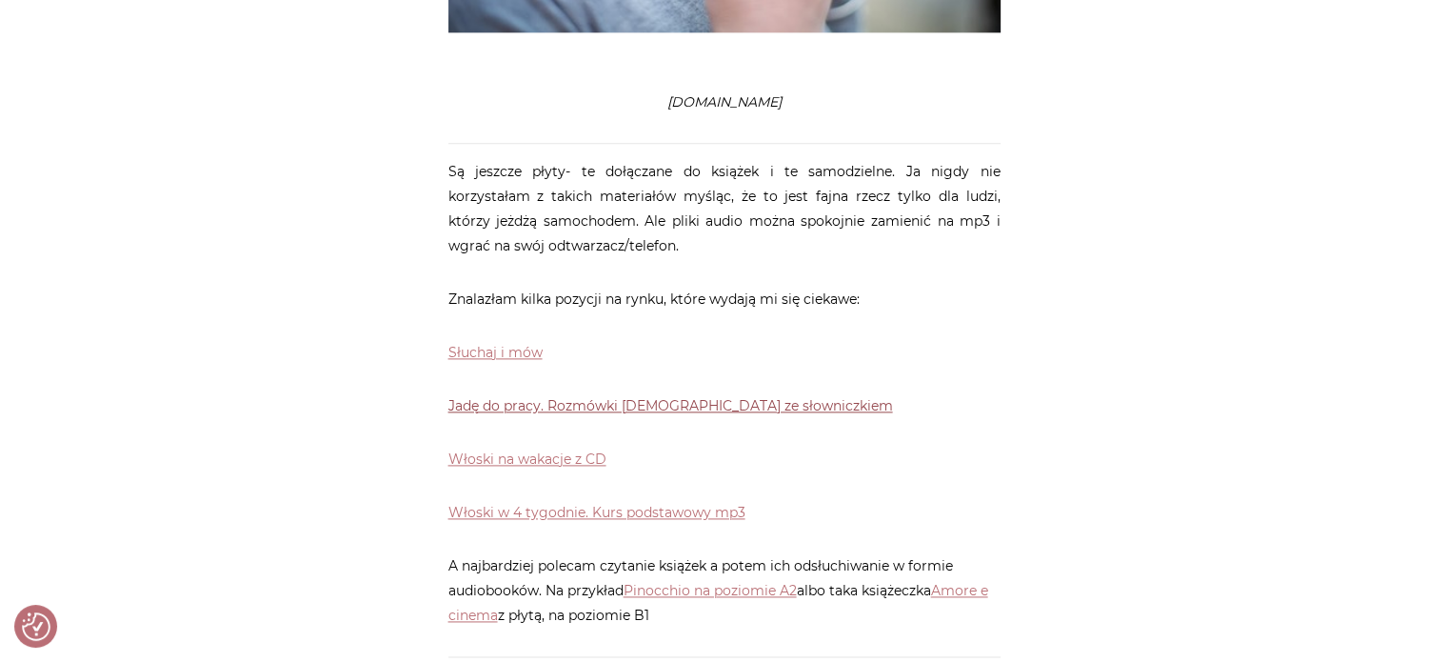
click at [746, 397] on link "Jadę do pracy. Rozmówki włoskie ze słowniczkiem" at bounding box center [670, 405] width 445 height 17
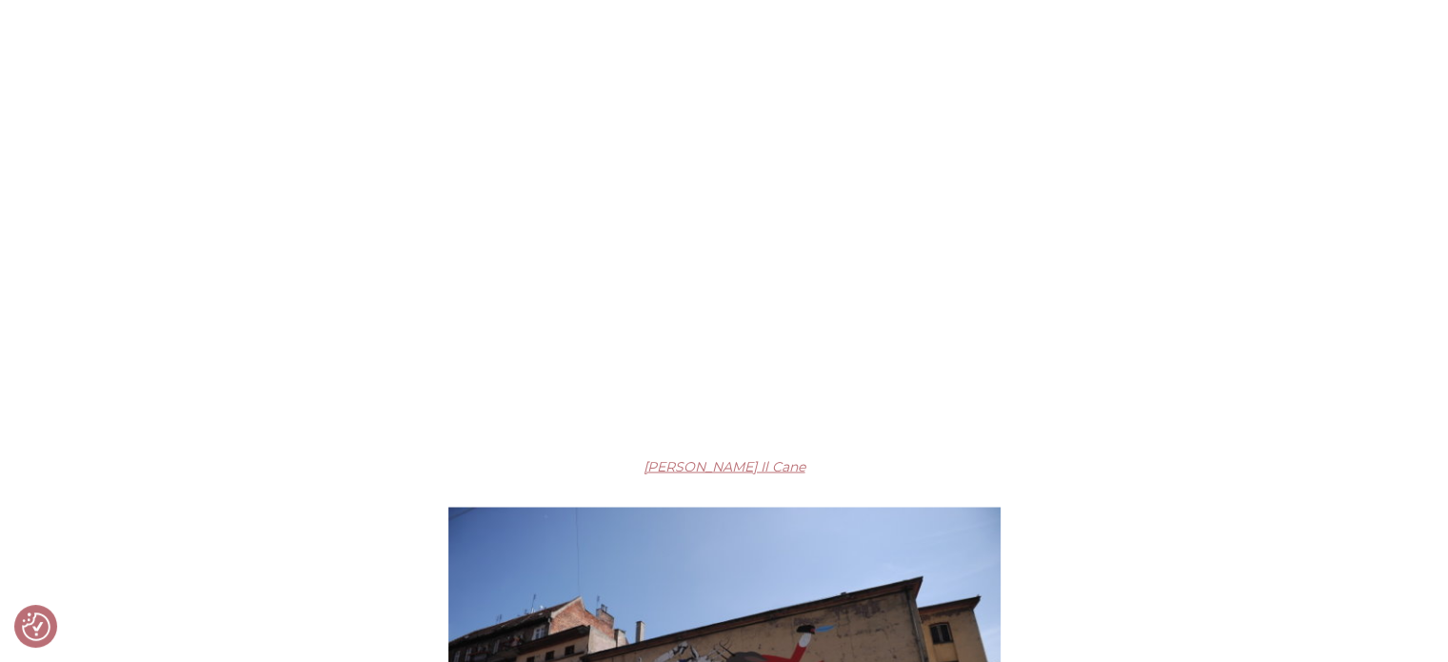
scroll to position [3222, 0]
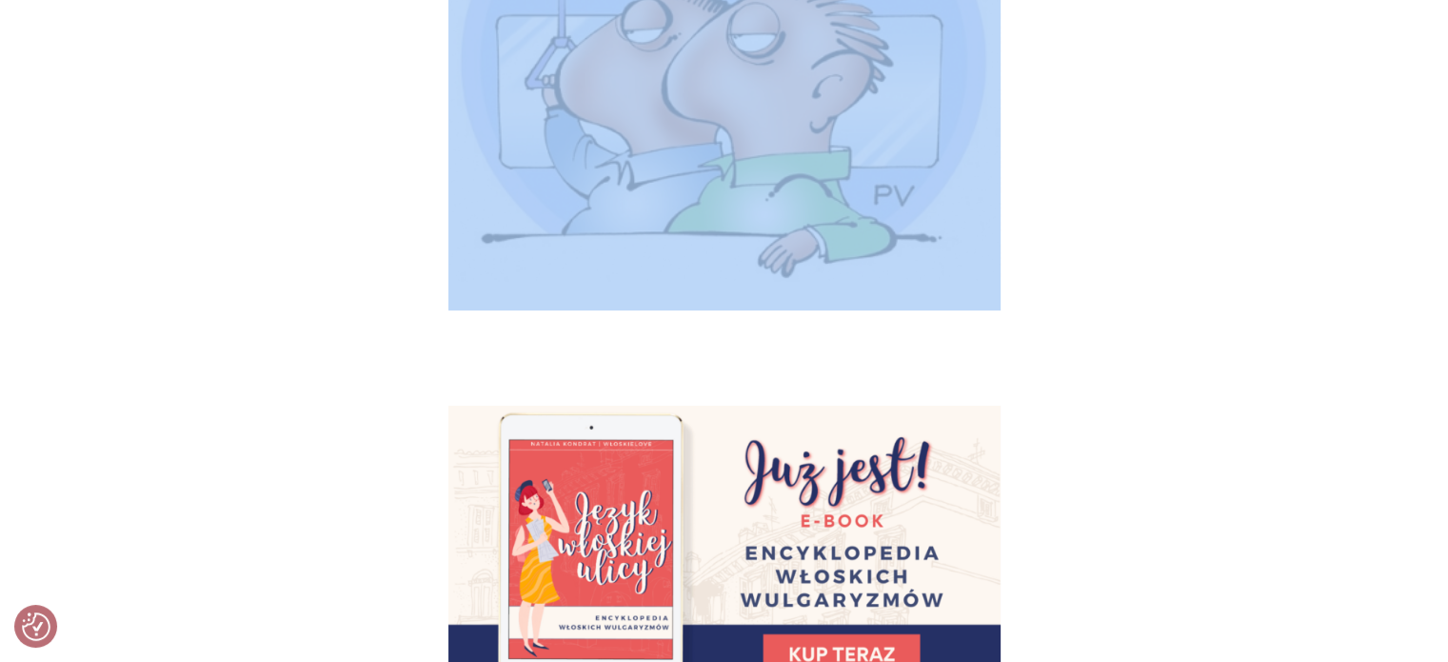
scroll to position [6580, 0]
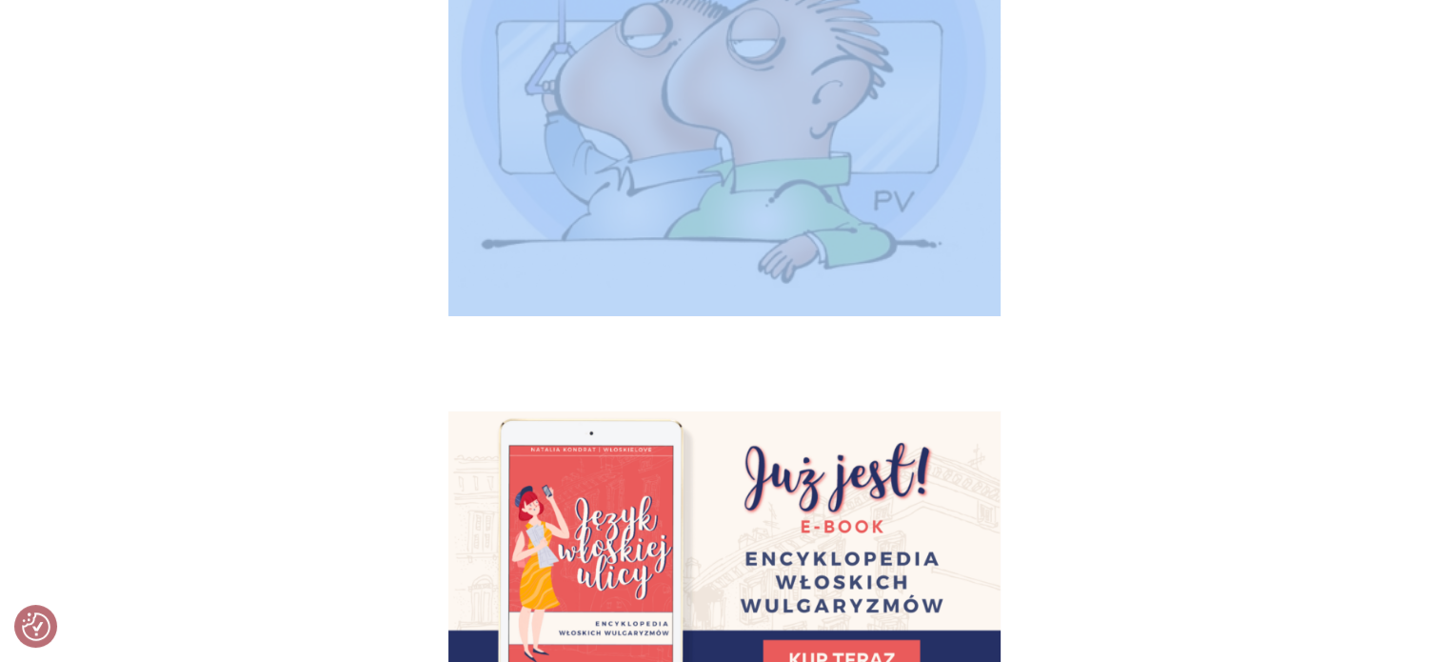
drag, startPoint x: 453, startPoint y: 184, endPoint x: 1068, endPoint y: 214, distance: 615.8
copy article "Parolacce – jakich przekleństw używają Włosi? 1. Cazzo Tym samym przeszliśmy do…"
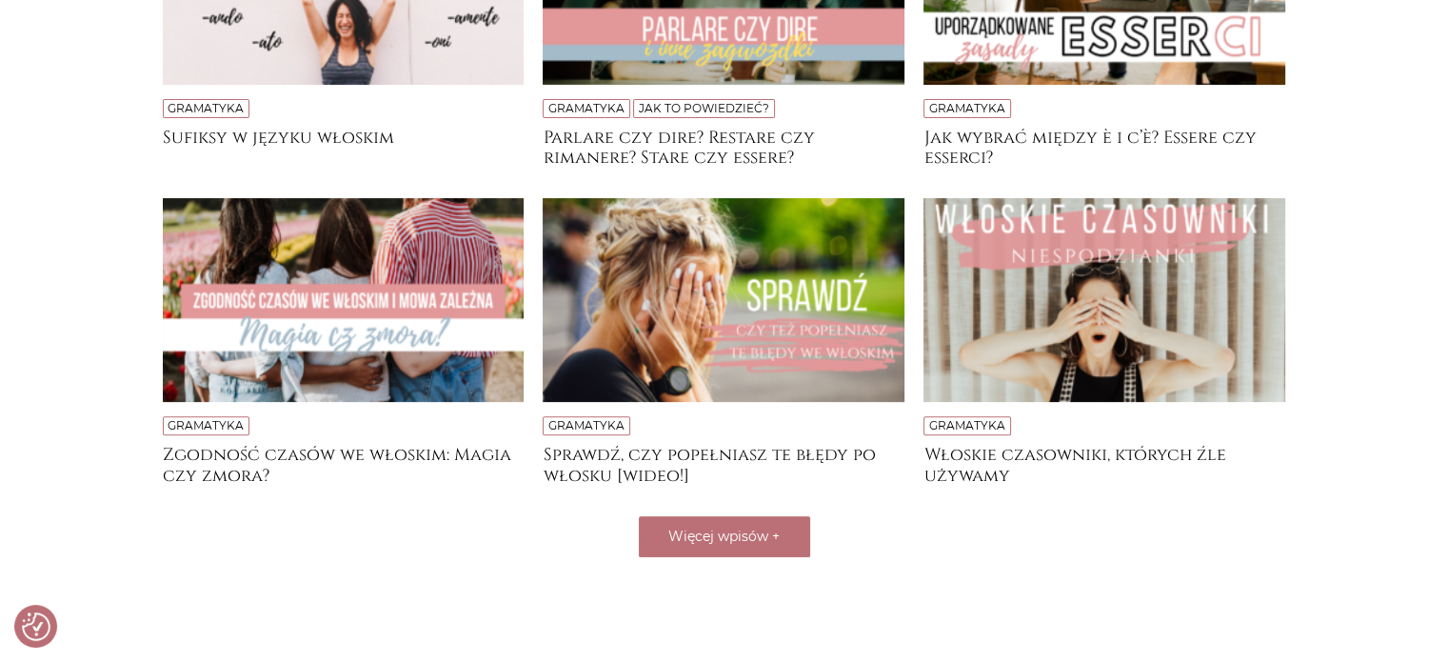
scroll to position [573, 0]
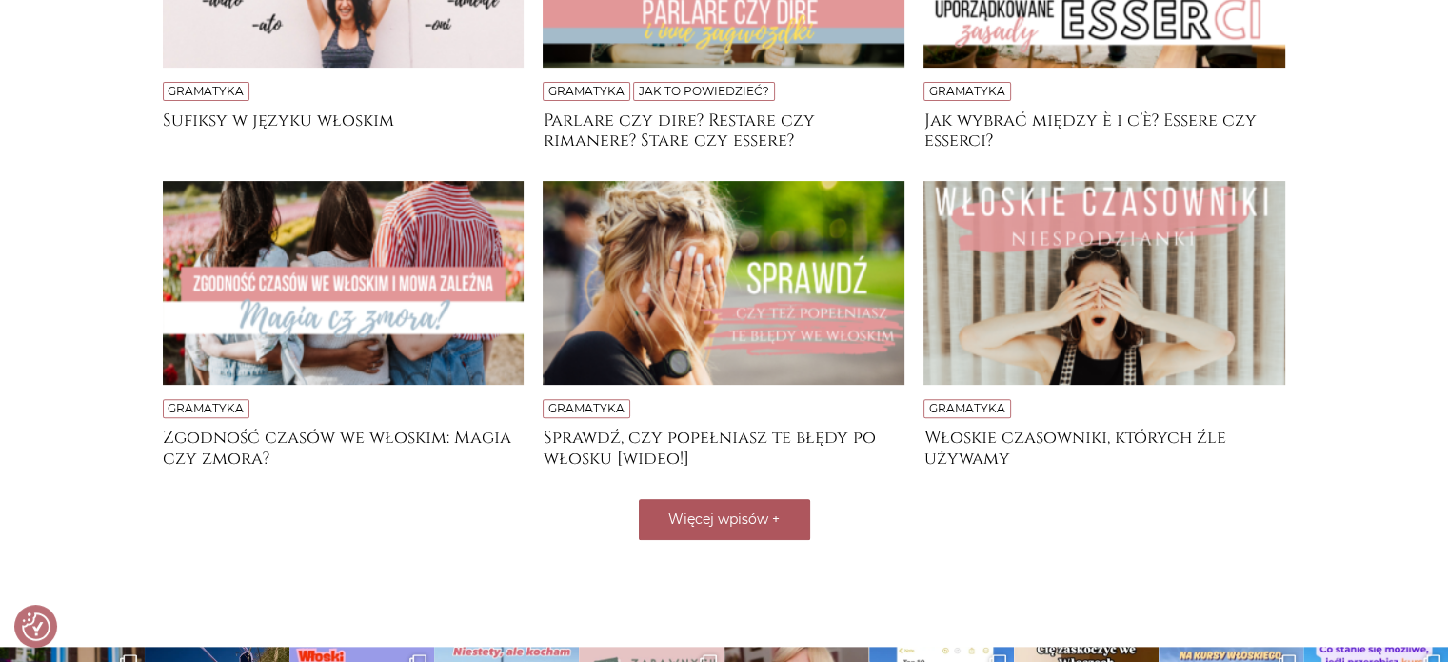
click at [700, 528] on button "Więcej wpisów +" at bounding box center [724, 519] width 171 height 41
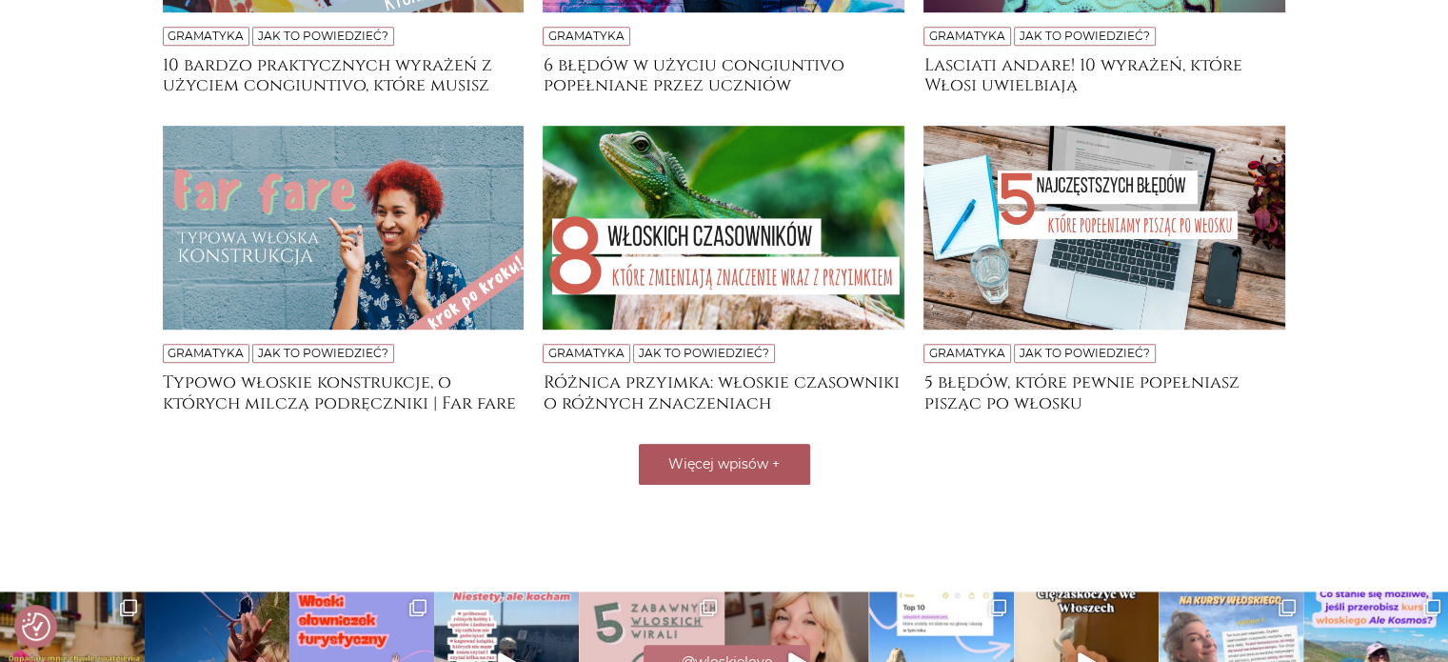
scroll to position [1271, 0]
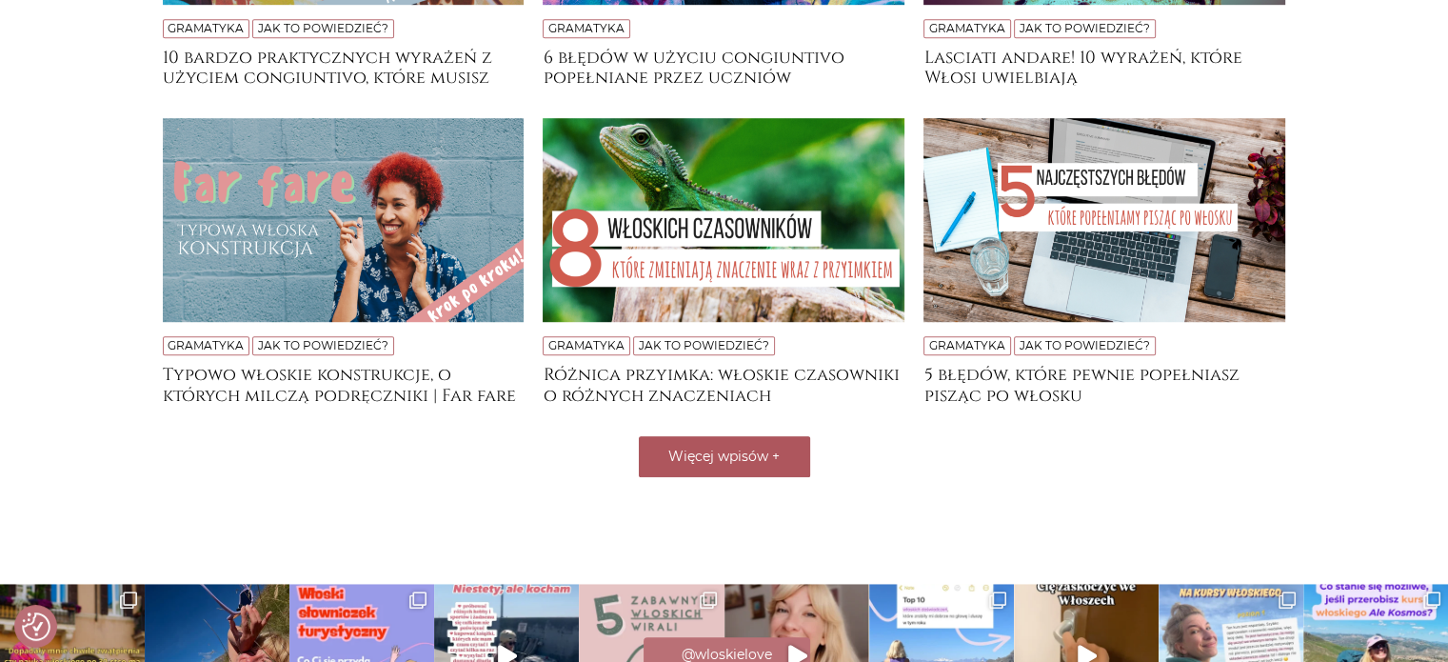
click at [724, 459] on span "Więcej wpisów" at bounding box center [718, 456] width 100 height 17
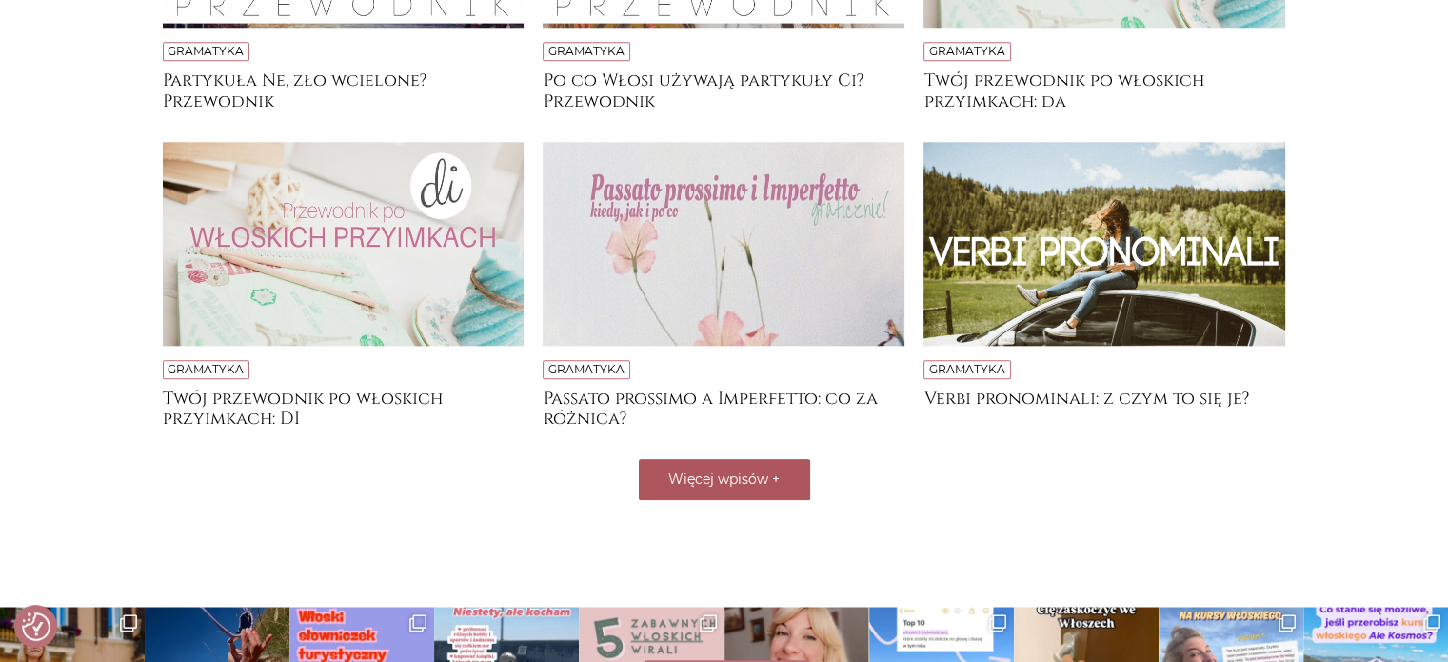
scroll to position [1937, 0]
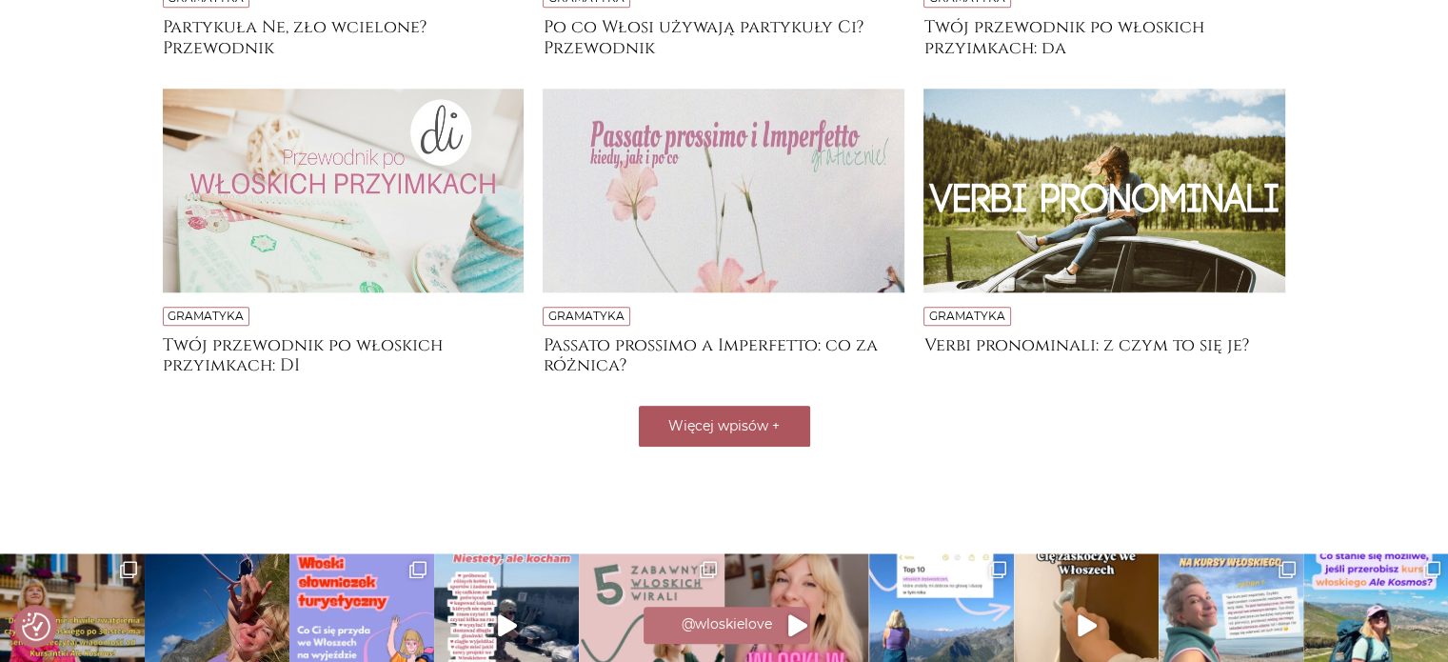
click at [740, 419] on span "Więcej wpisów" at bounding box center [718, 425] width 100 height 17
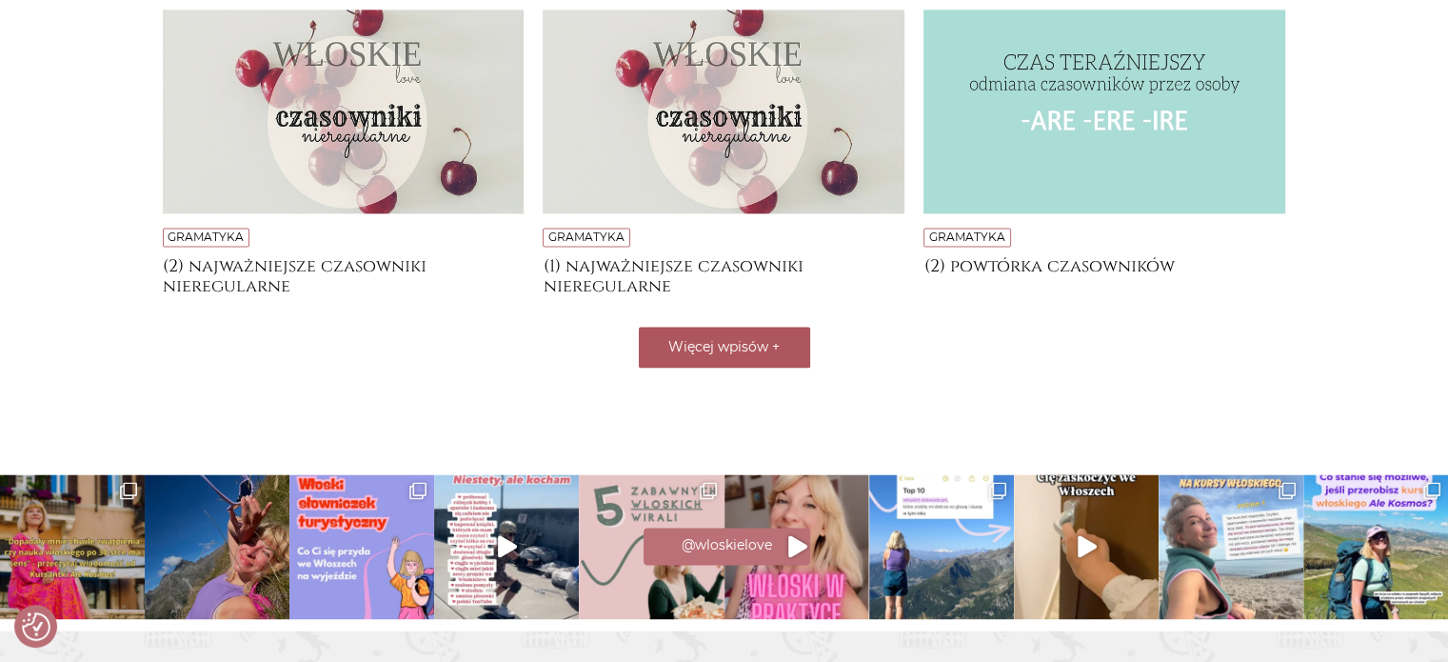
scroll to position [2709, 0]
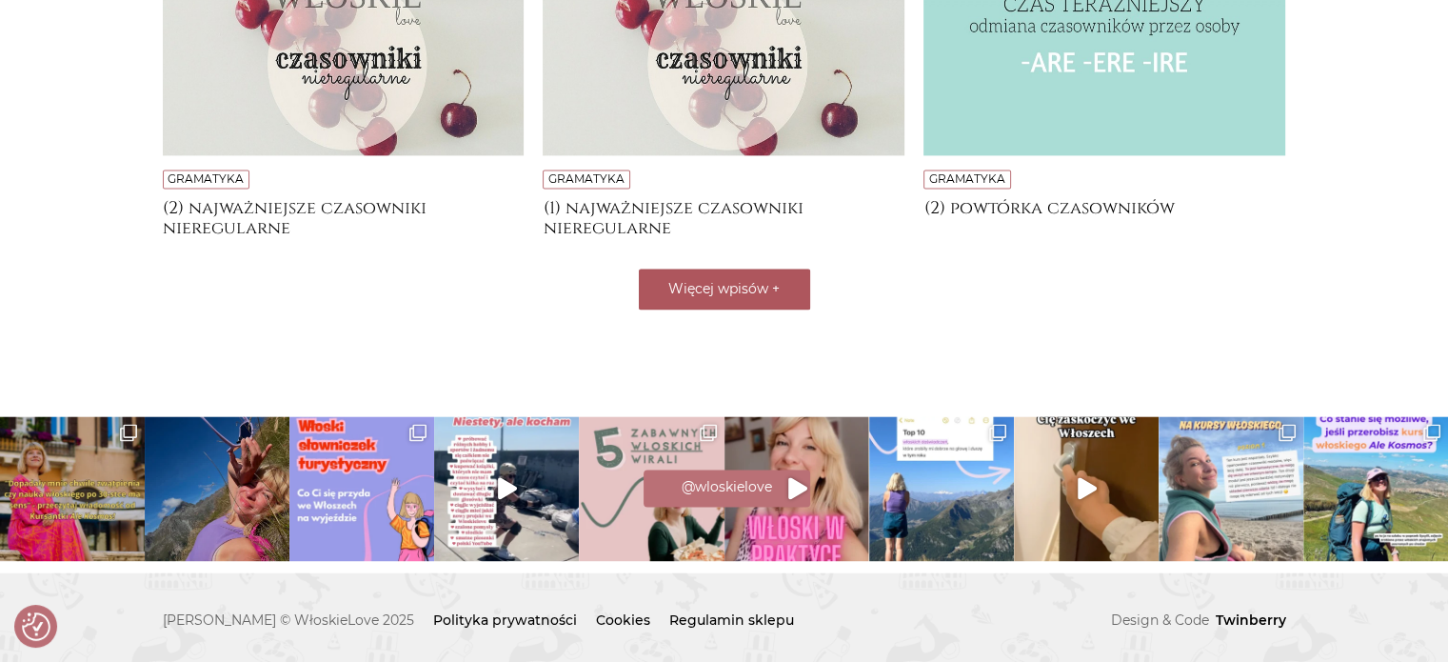
click at [730, 288] on span "Więcej wpisów" at bounding box center [718, 288] width 100 height 17
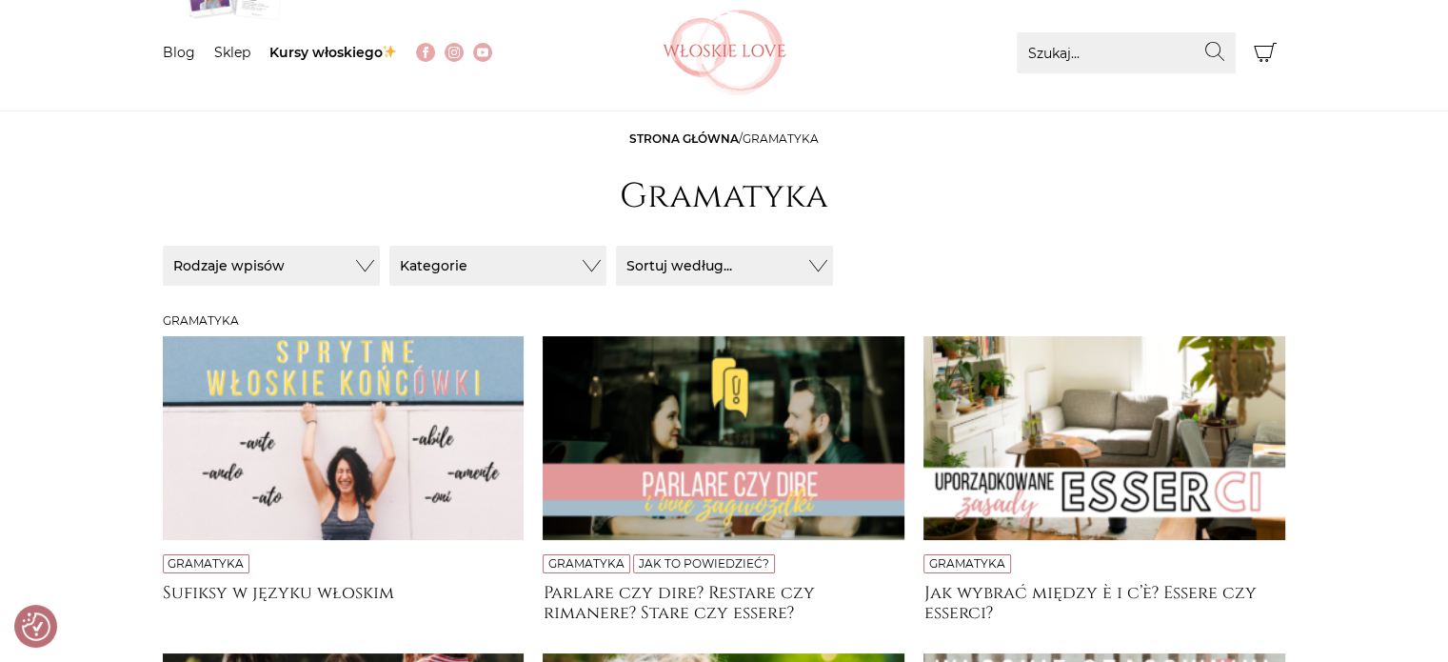
scroll to position [0, 0]
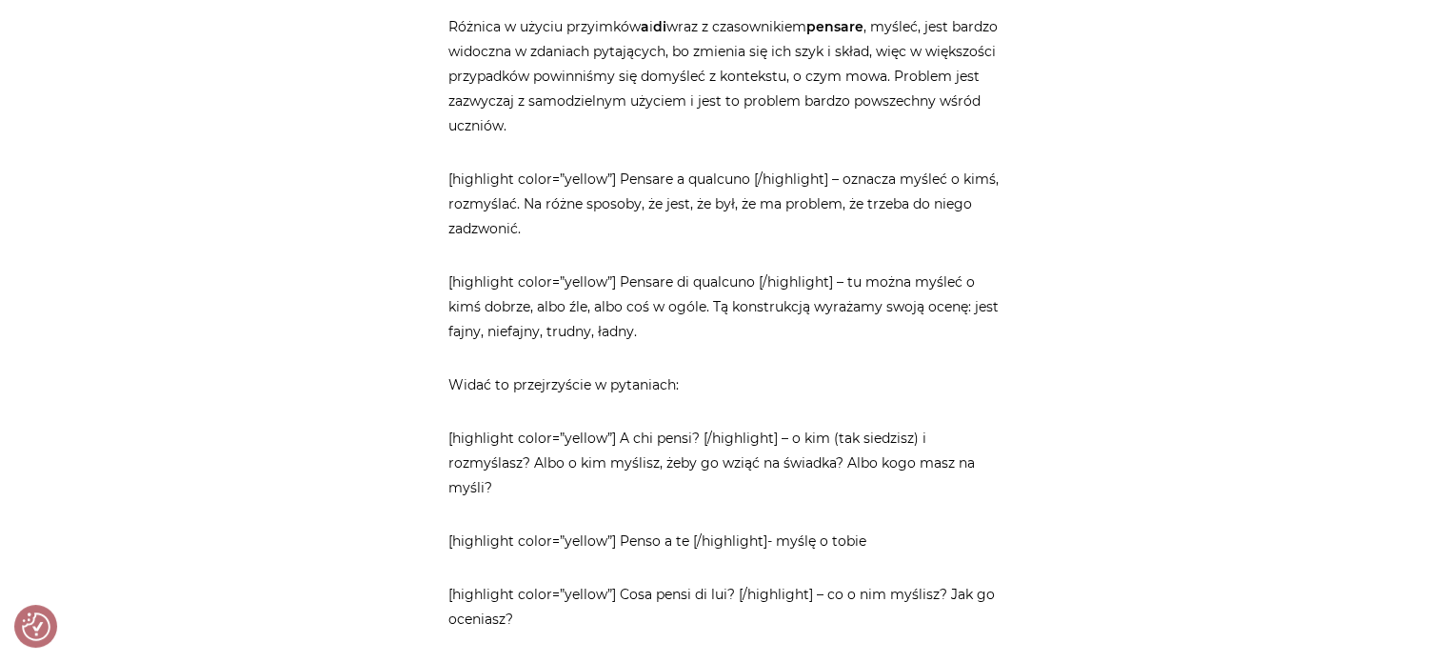
scroll to position [1656, 0]
